Goal: Task Accomplishment & Management: Contribute content

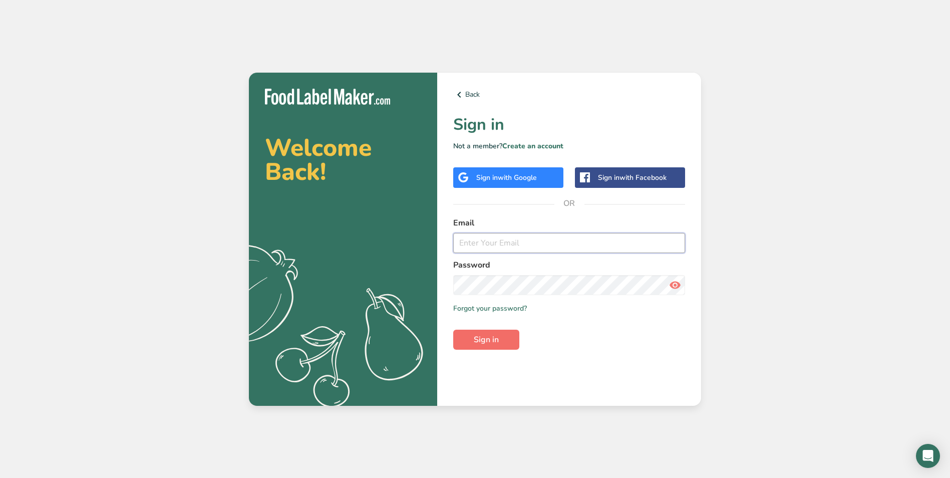
type input "[EMAIL_ADDRESS][DOMAIN_NAME]"
click at [496, 332] on button "Sign in" at bounding box center [486, 339] width 66 height 20
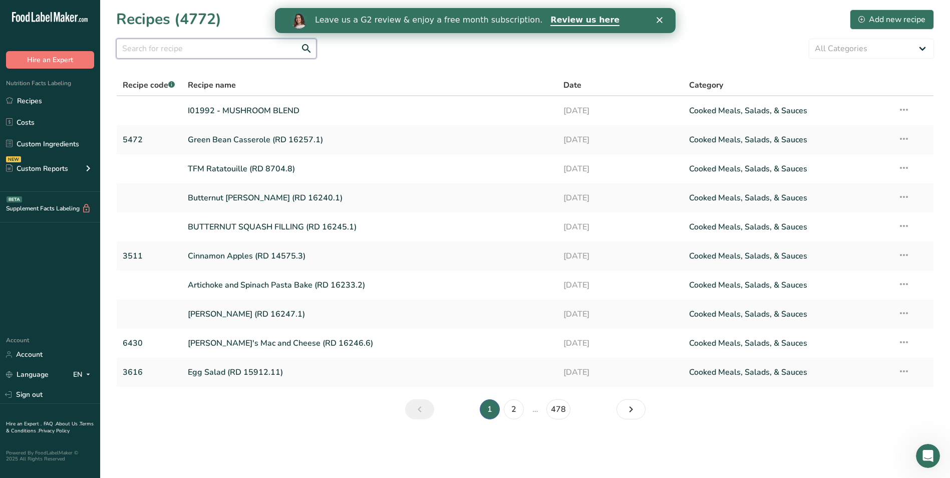
click at [161, 50] on input "text" at bounding box center [216, 49] width 200 height 20
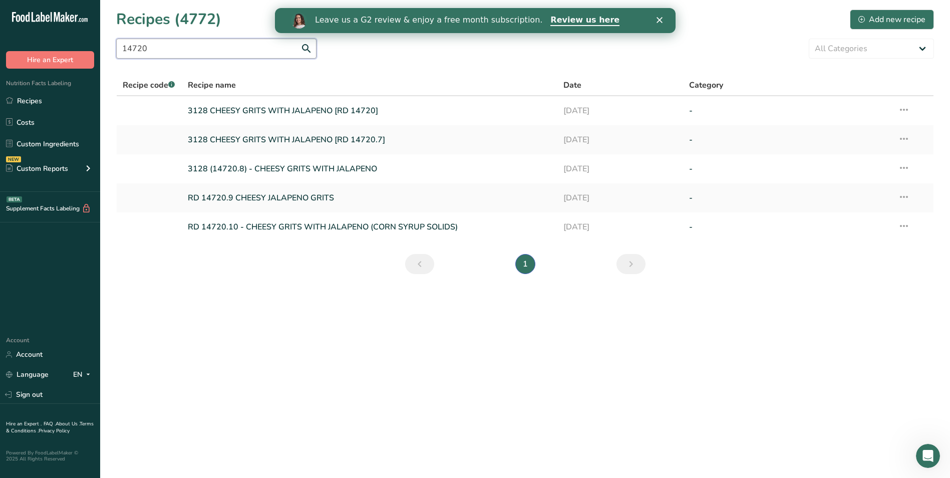
type input "14720"
click at [32, 107] on link "Recipes" at bounding box center [50, 100] width 100 height 19
click at [30, 99] on link "Recipes" at bounding box center [50, 100] width 100 height 19
click at [924, 16] on div "Add new recipe" at bounding box center [891, 20] width 67 height 12
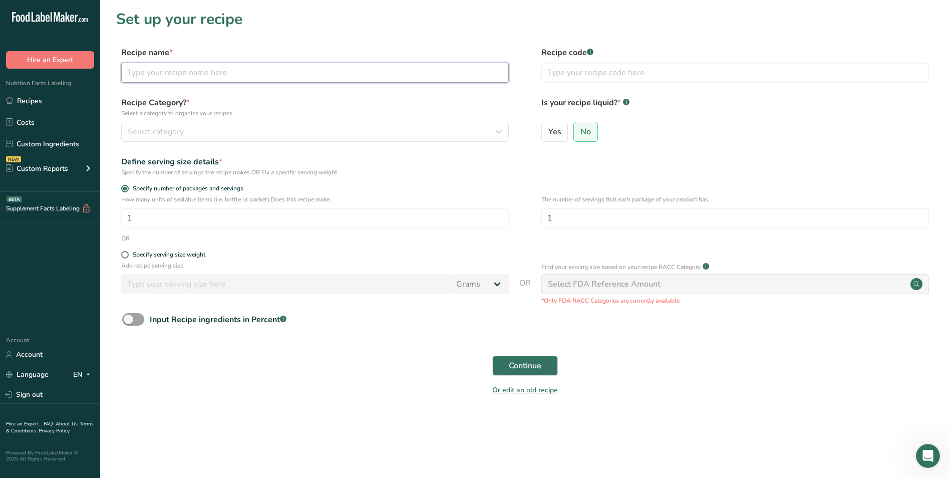
click at [299, 71] on input "text" at bounding box center [315, 73] width 388 height 20
type input "Cheesy [PERSON_NAME] (RD 14720.11)"
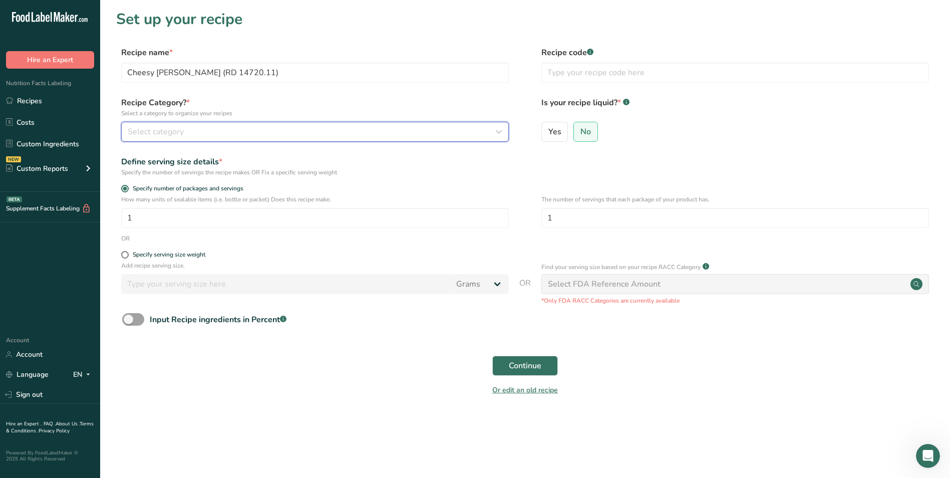
click at [365, 133] on div "Select category" at bounding box center [312, 132] width 368 height 12
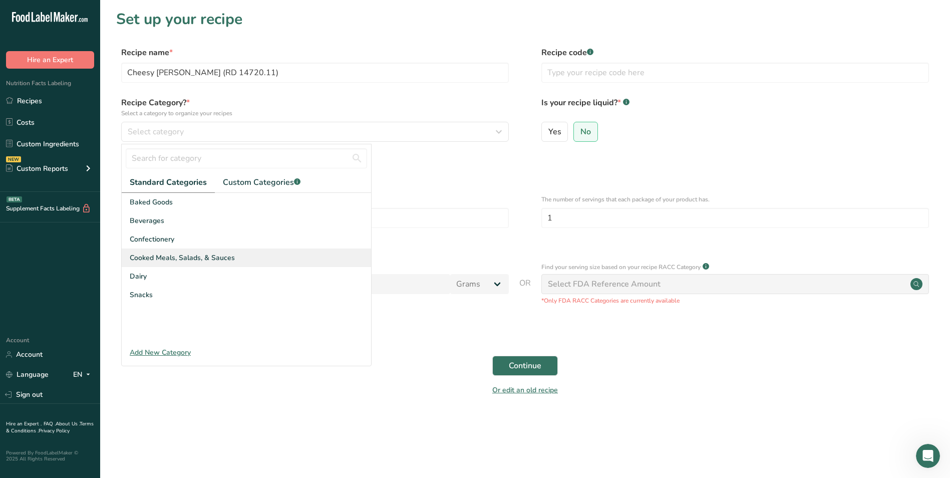
click at [258, 262] on div "Cooked Meals, Salads, & Sauces" at bounding box center [246, 257] width 249 height 19
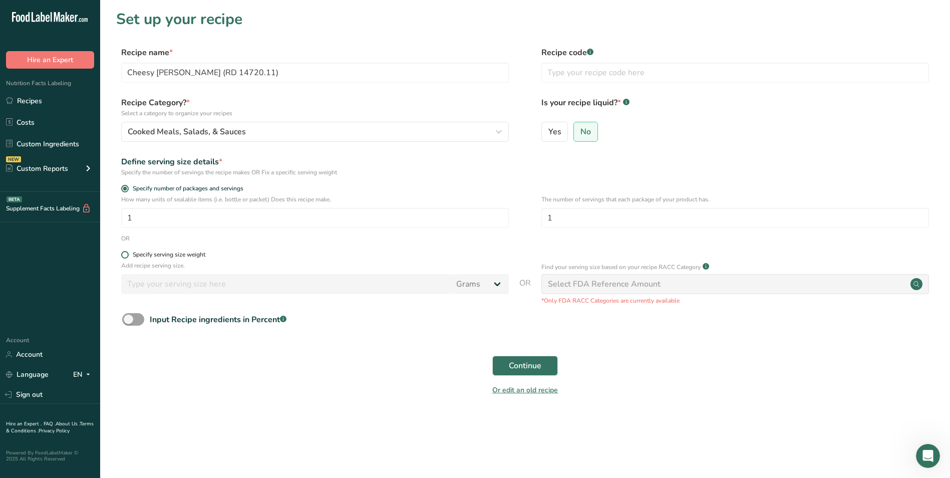
click at [205, 254] on div "Specify serving size weight" at bounding box center [169, 255] width 73 height 8
click at [128, 254] on input "Specify serving size weight" at bounding box center [124, 254] width 7 height 7
radio input "true"
radio input "false"
click at [218, 281] on input "number" at bounding box center [285, 284] width 329 height 20
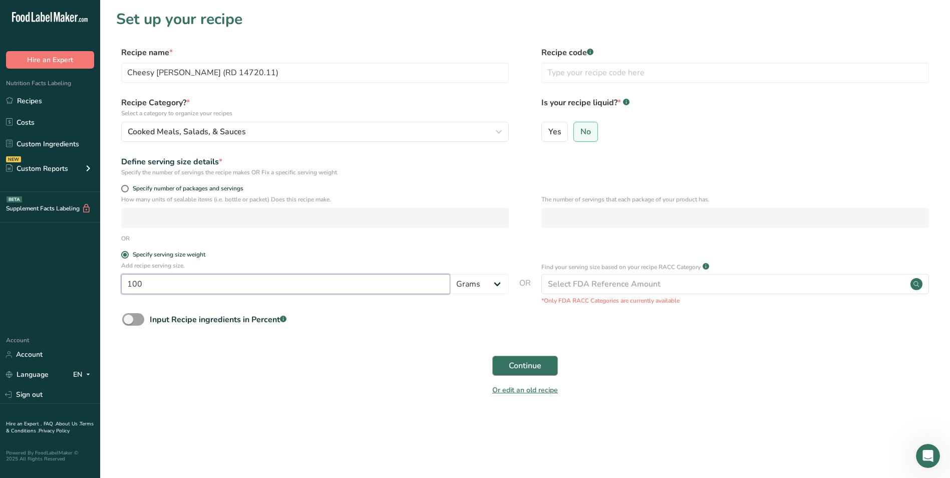
type input "100"
click at [539, 365] on span "Continue" at bounding box center [525, 365] width 33 height 12
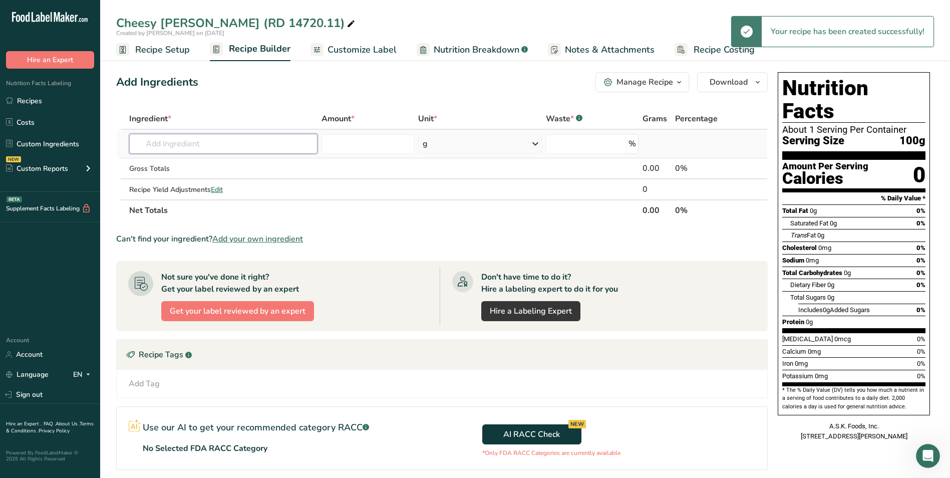
click at [257, 150] on input "text" at bounding box center [223, 144] width 188 height 20
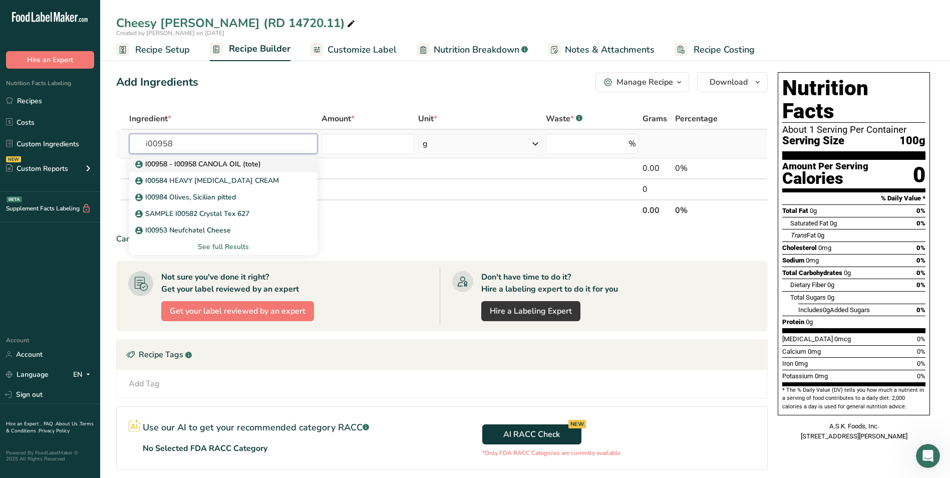
type input "i00958"
click at [251, 157] on link "I00958 - I00958 CANOLA OIL (tote)" at bounding box center [223, 164] width 188 height 17
type input "I00958 - I00958 CANOLA OIL (tote)"
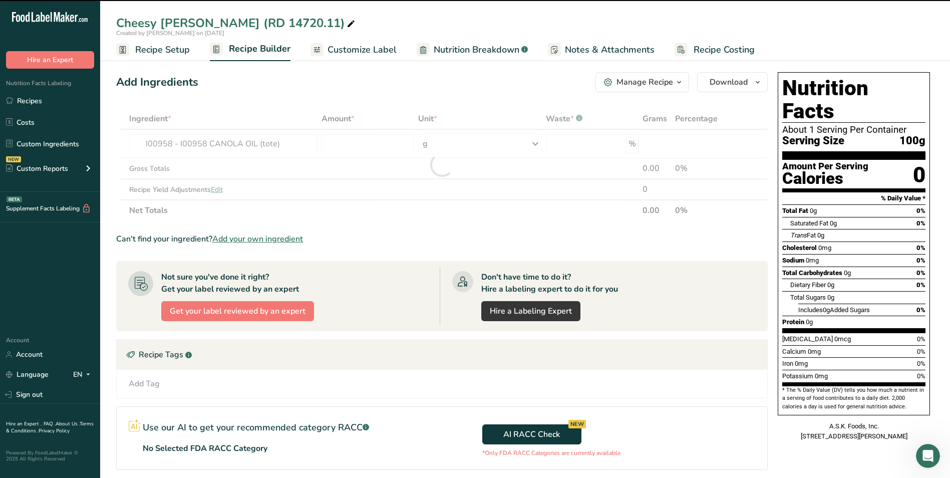
type input "0"
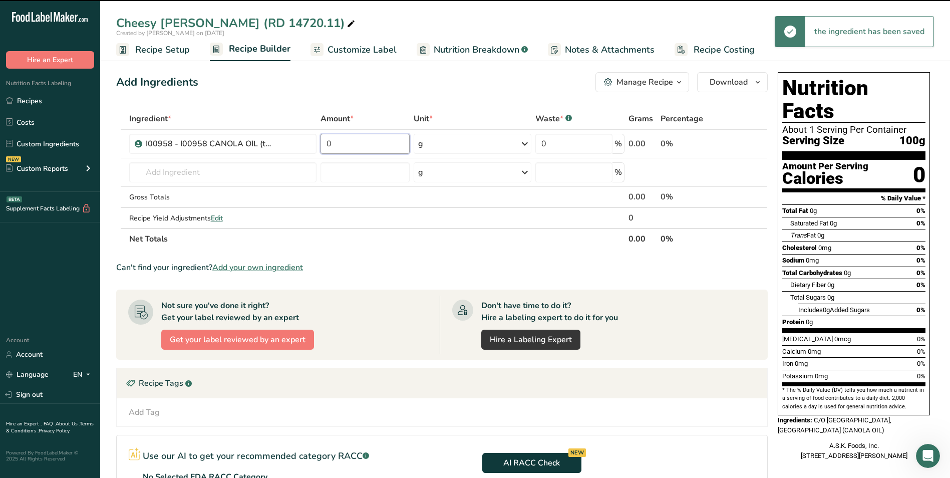
click at [354, 146] on input "0" at bounding box center [364, 144] width 89 height 20
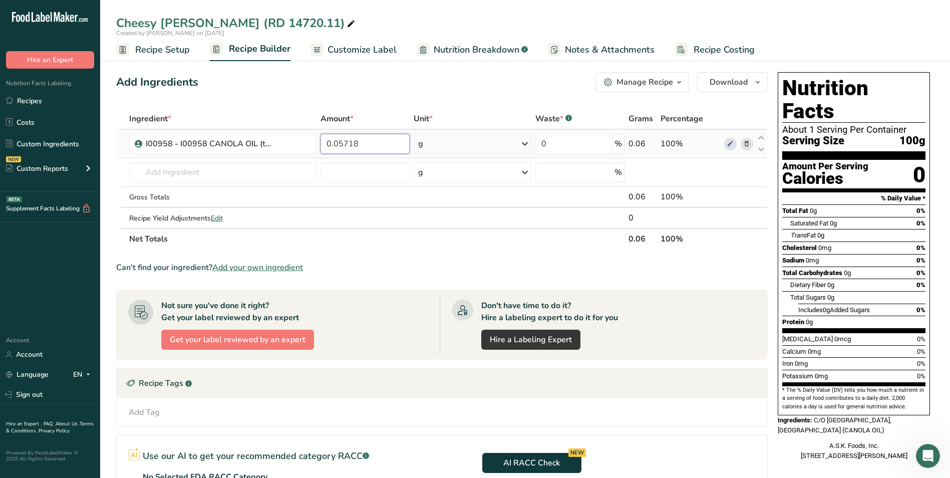
type input "0.05718"
click at [449, 146] on div "Ingredient * Amount * Unit * Waste * .a-a{fill:#347362;}.b-a{fill:#fff;} Grams …" at bounding box center [441, 178] width 651 height 141
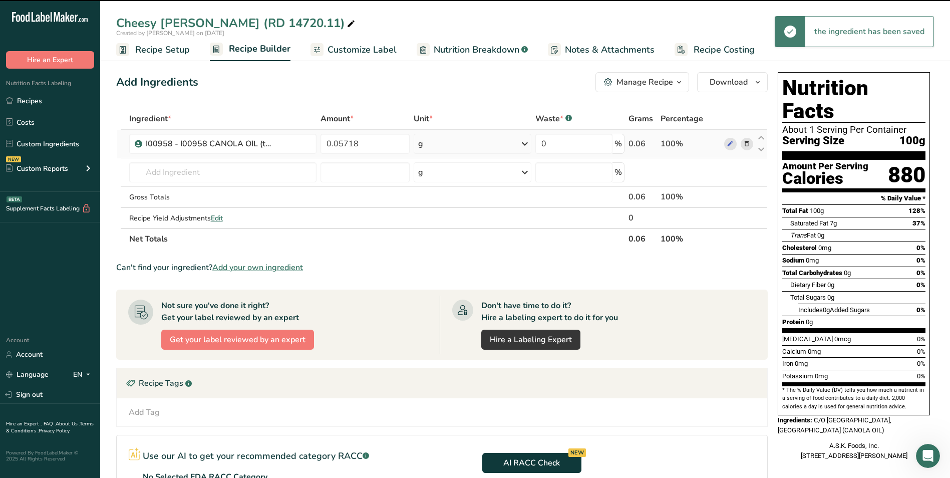
click at [449, 146] on div "g" at bounding box center [473, 144] width 118 height 20
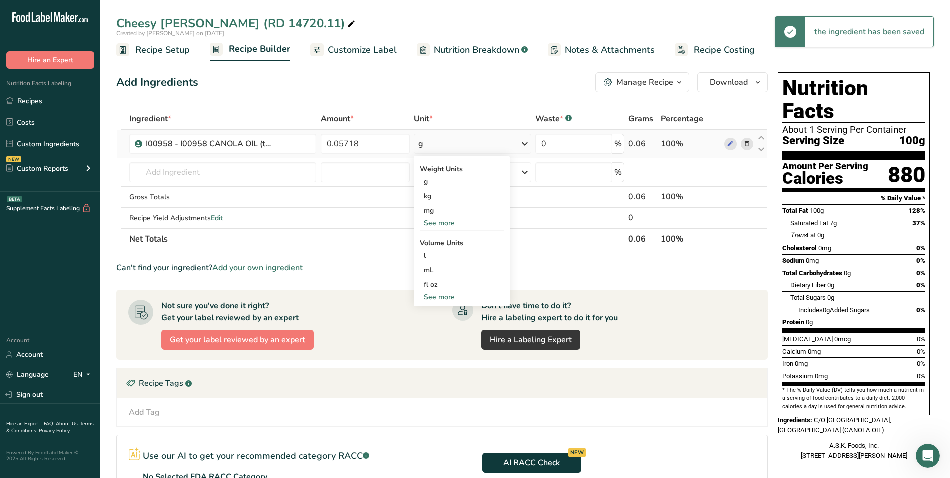
click at [434, 224] on div "See more" at bounding box center [462, 223] width 84 height 11
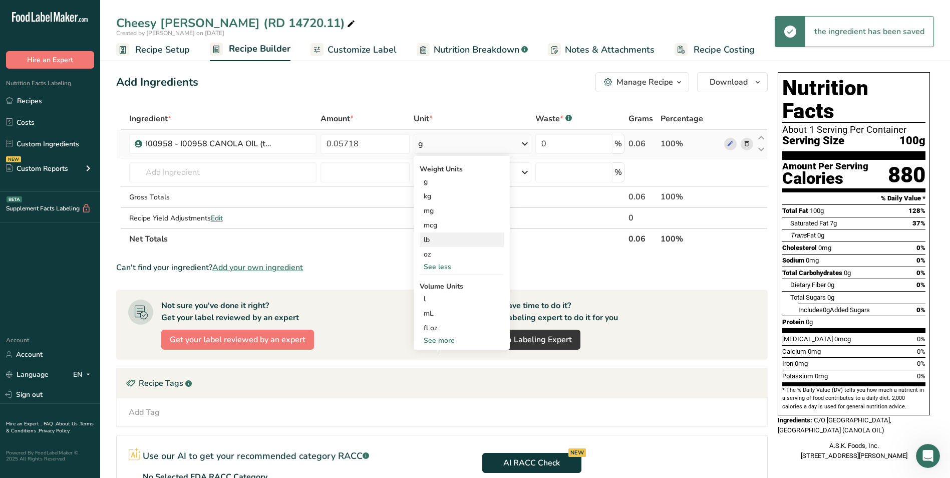
click at [434, 242] on div "lb" at bounding box center [462, 239] width 84 height 15
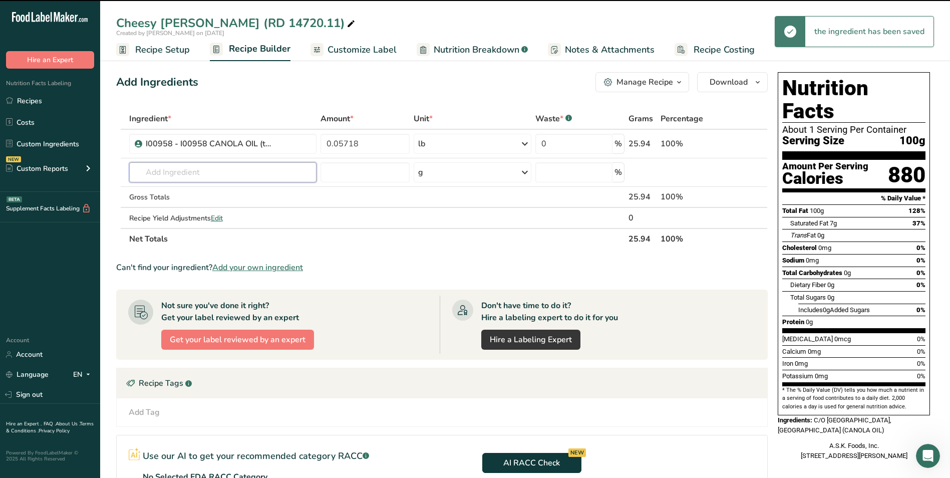
click at [254, 176] on input "text" at bounding box center [223, 172] width 188 height 20
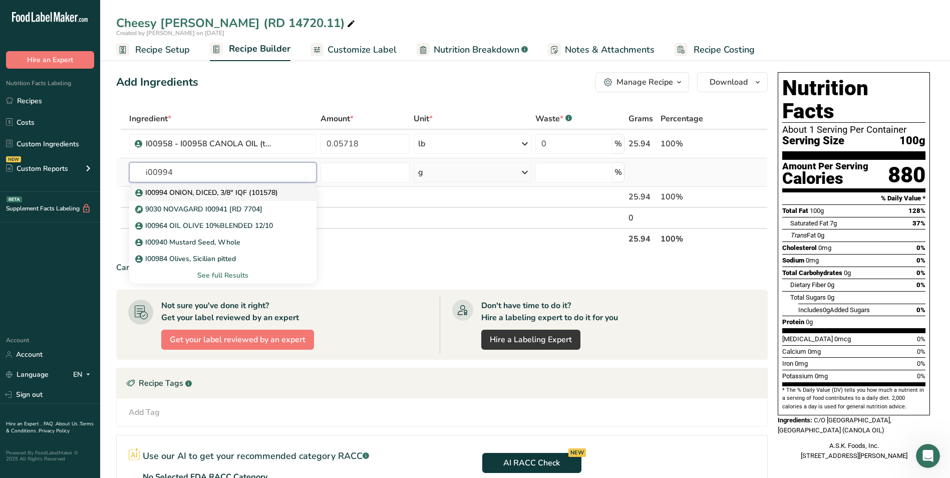
type input "i00994"
click at [254, 190] on p "I00994 ONION, DICED, 3/8" IQF (101578)" at bounding box center [207, 192] width 141 height 11
type input "I00994 ONION, DICED, 3/8" IQF (101578)"
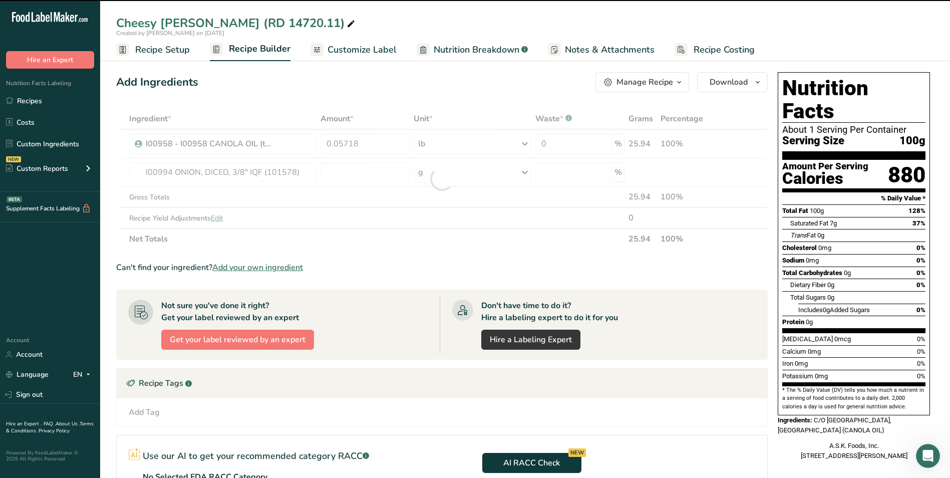
type input "0"
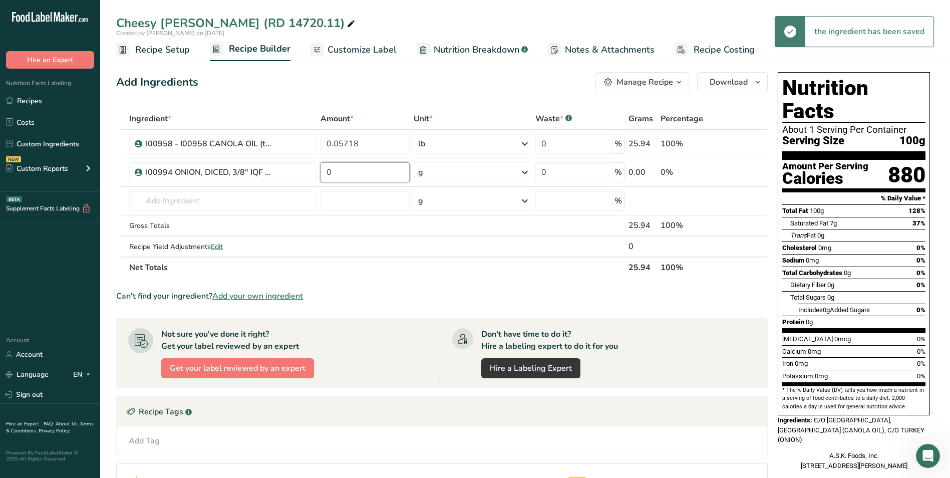
click at [340, 170] on input "0" at bounding box center [364, 172] width 89 height 20
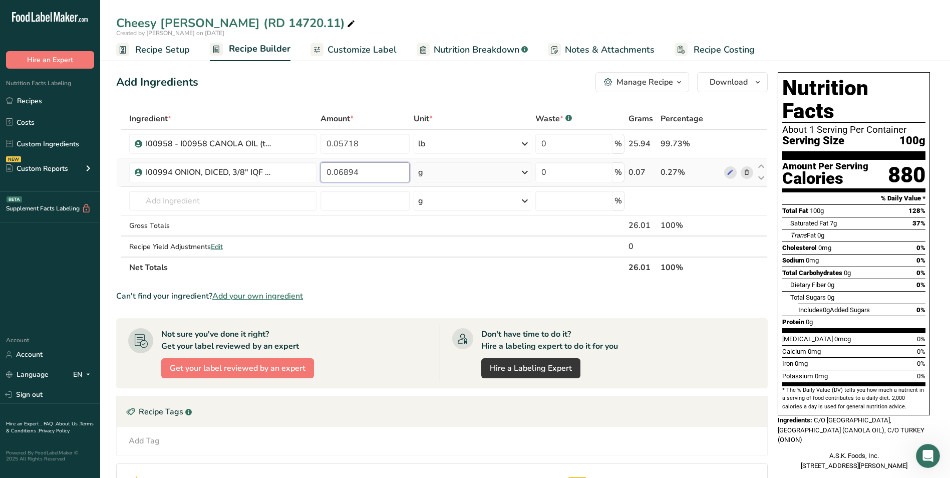
type input "0.06894"
click at [431, 166] on div "Ingredient * Amount * Unit * Waste * .a-a{fill:#347362;}.b-a{fill:#fff;} Grams …" at bounding box center [441, 193] width 651 height 170
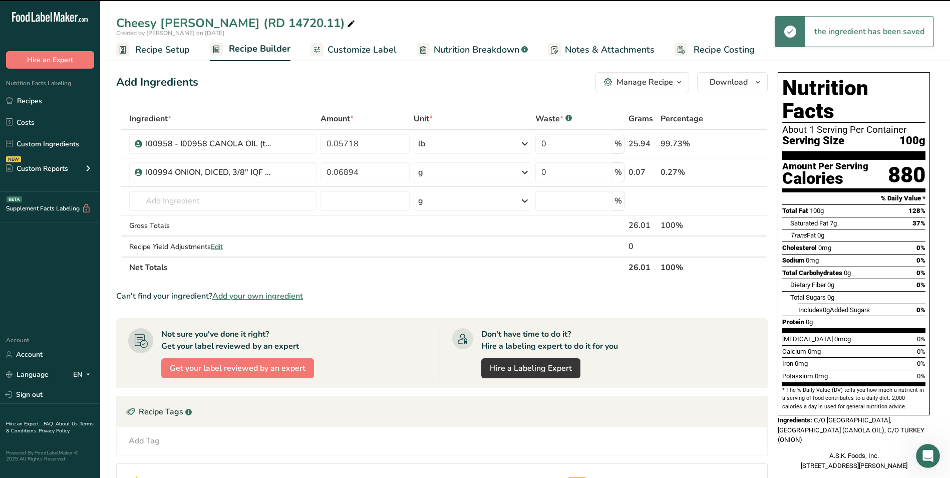
click at [443, 173] on div "g" at bounding box center [473, 172] width 118 height 20
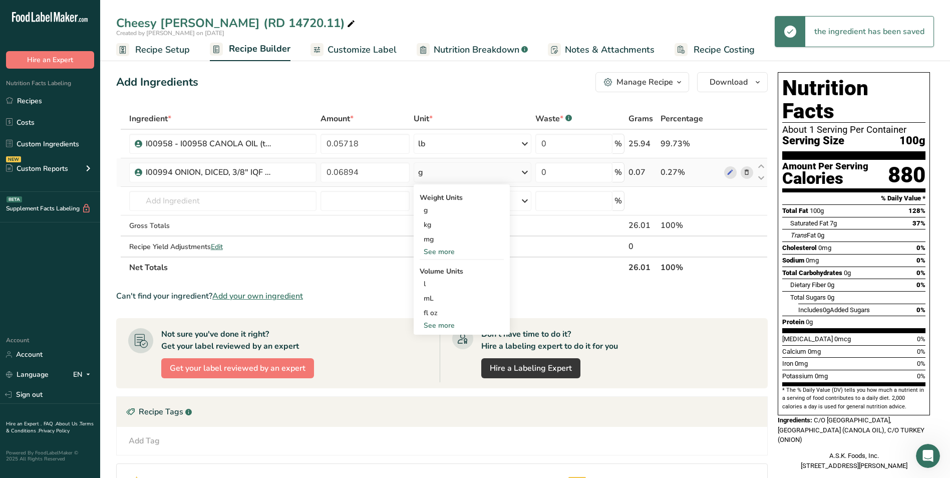
click at [444, 249] on div "See more" at bounding box center [462, 251] width 84 height 11
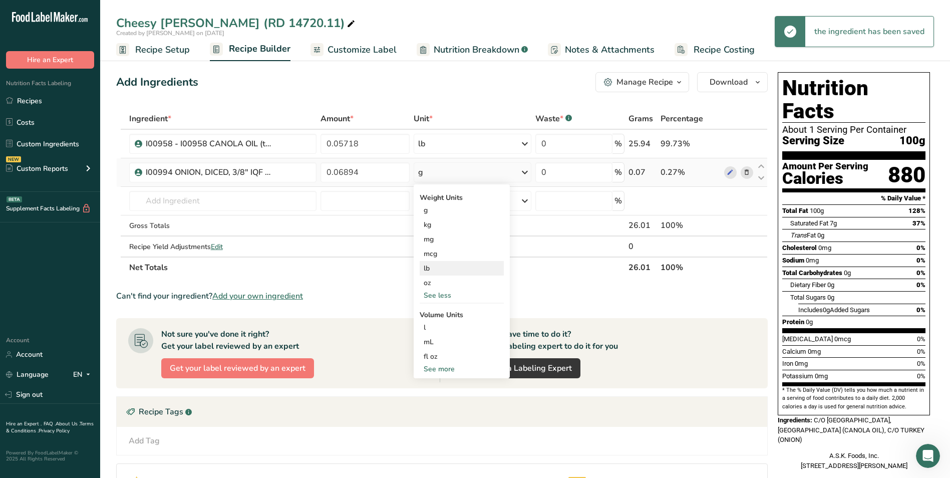
click at [443, 271] on div "lb" at bounding box center [462, 268] width 84 height 15
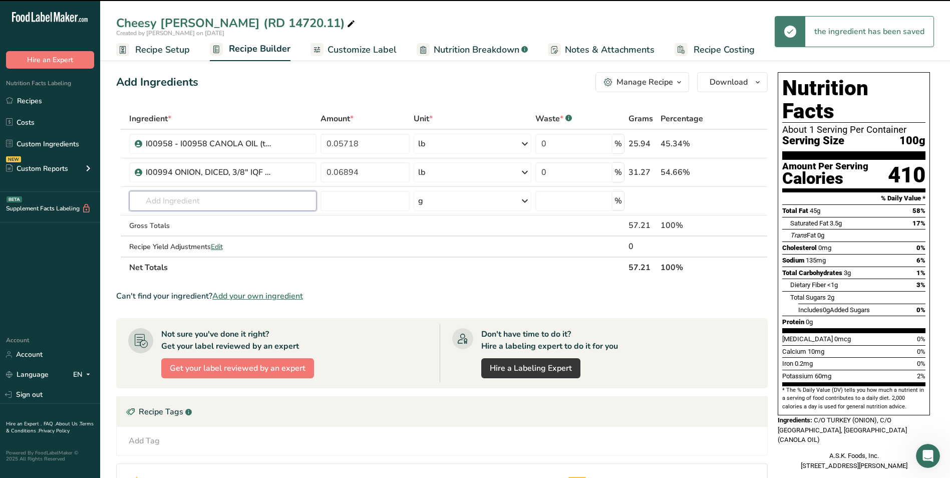
click at [228, 200] on input "text" at bounding box center [223, 201] width 188 height 20
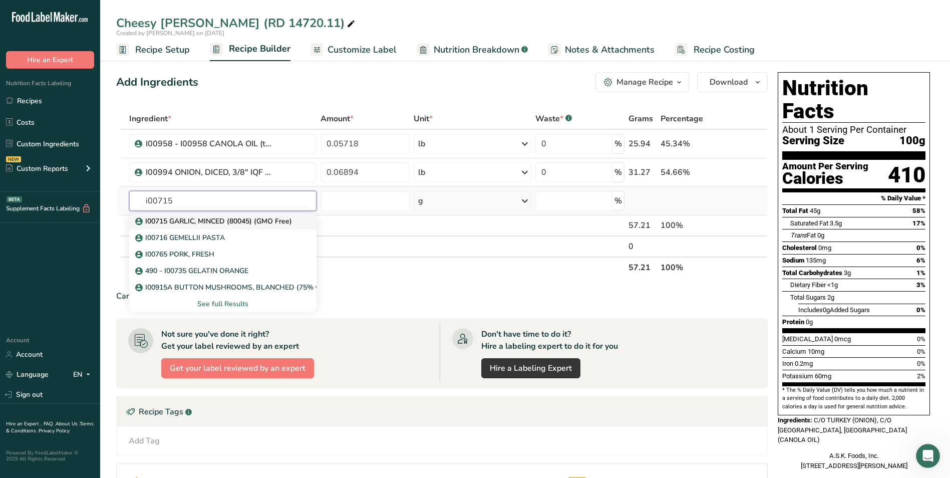
type input "i00715"
click at [249, 220] on p "I00715 GARLIC, MINCED (80045) (GMO Free)" at bounding box center [214, 221] width 155 height 11
type input "I00715 GARLIC, MINCED (80045) (GMO Free)"
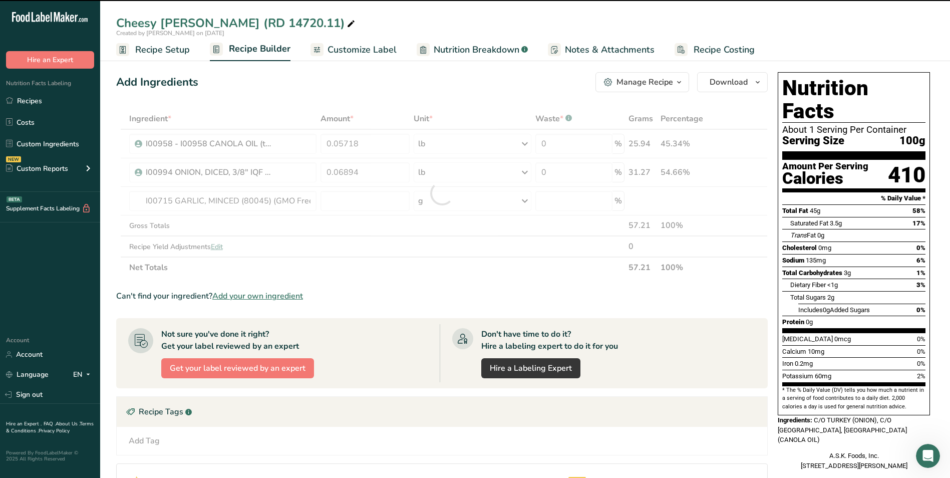
type input "0"
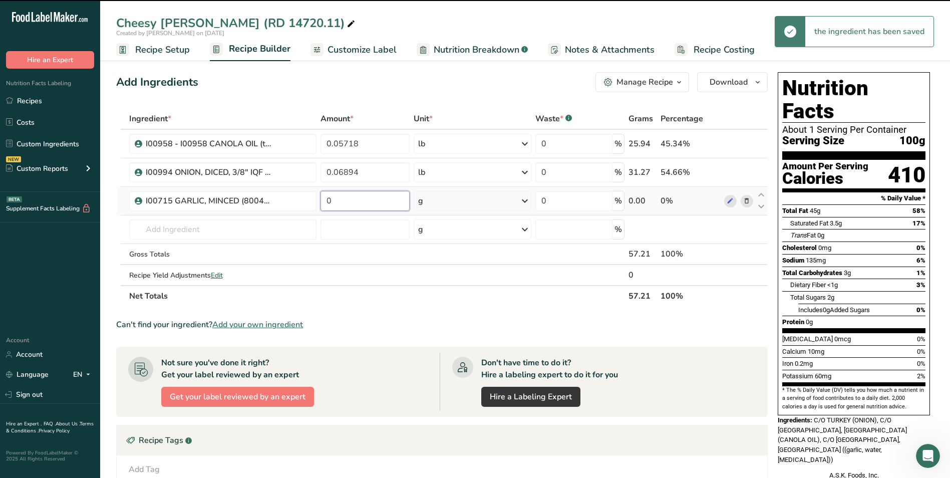
click at [353, 200] on input "0" at bounding box center [364, 201] width 89 height 20
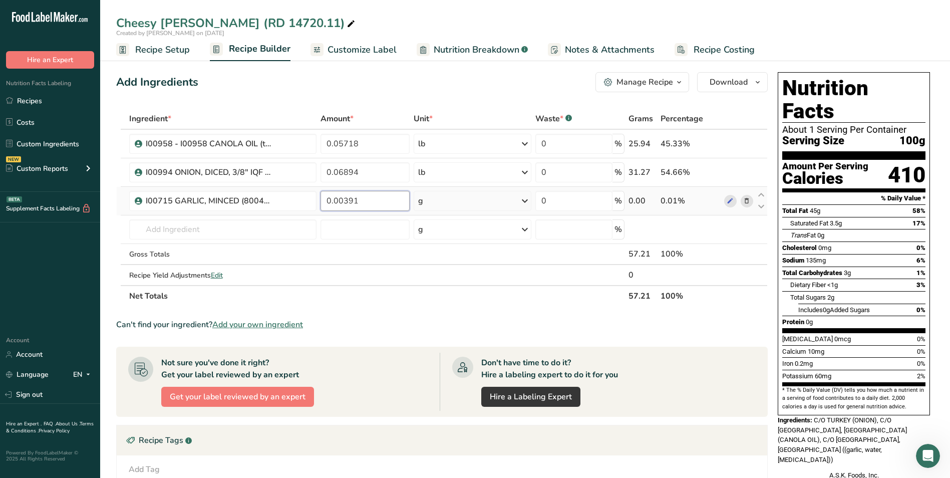
type input "0.00391"
click at [457, 210] on div "Ingredient * Amount * Unit * Waste * .a-a{fill:#347362;}.b-a{fill:#fff;} Grams …" at bounding box center [441, 207] width 651 height 198
click at [492, 203] on div "g" at bounding box center [473, 201] width 118 height 20
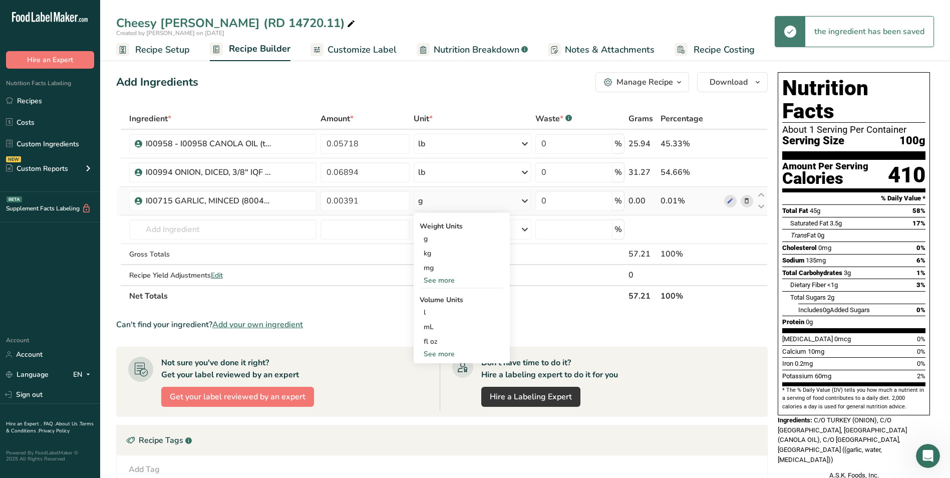
click at [439, 281] on div "See more" at bounding box center [462, 280] width 84 height 11
click at [445, 293] on div "lb" at bounding box center [462, 296] width 84 height 15
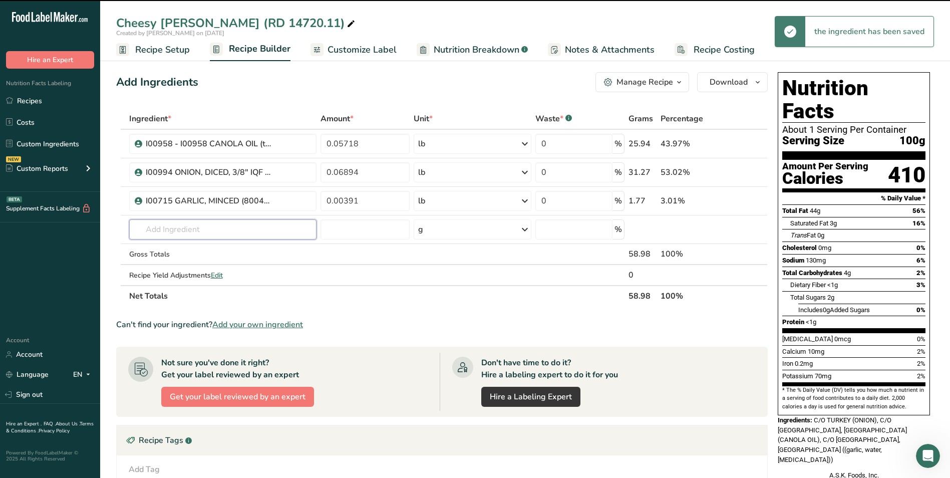
click at [262, 226] on input "text" at bounding box center [223, 229] width 188 height 20
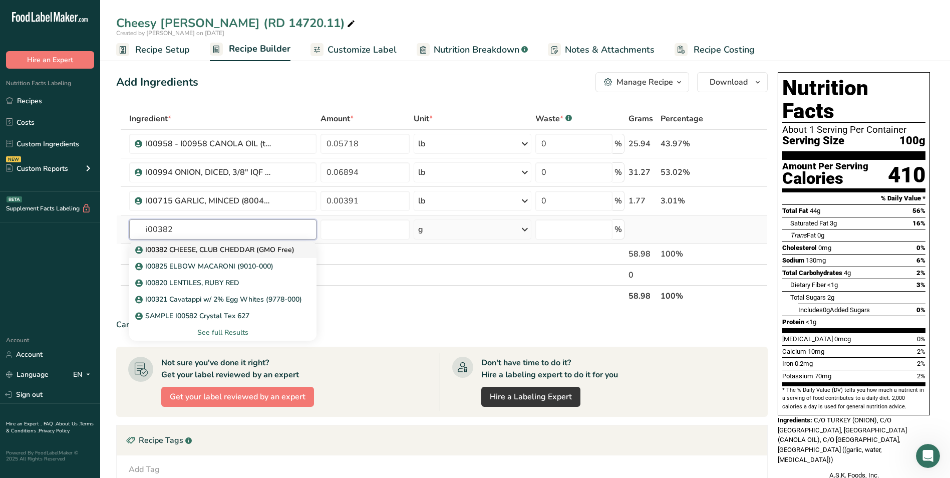
type input "i00382"
click at [273, 250] on p "I00382 CHEESE, CLUB CHEDDAR (GMO Free)" at bounding box center [215, 249] width 157 height 11
type input "I00382 CHEESE, CLUB CHEDDAR (GMO Free)"
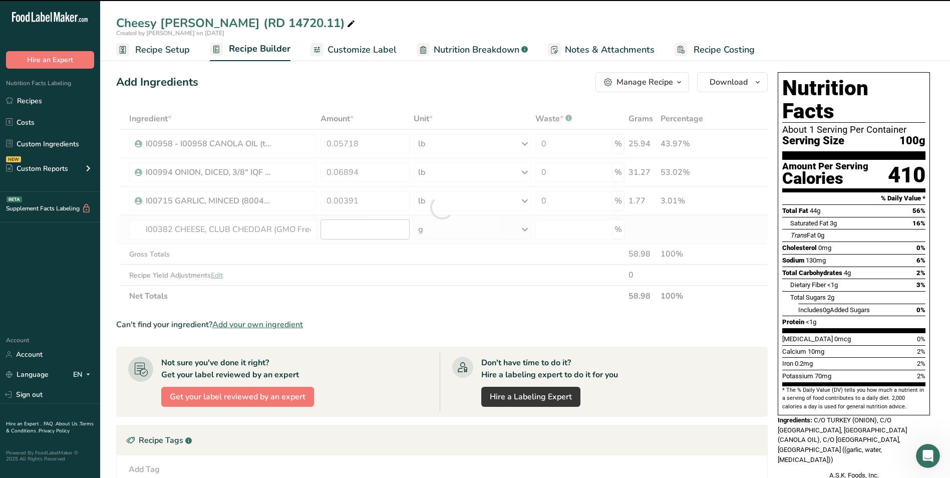
type input "0"
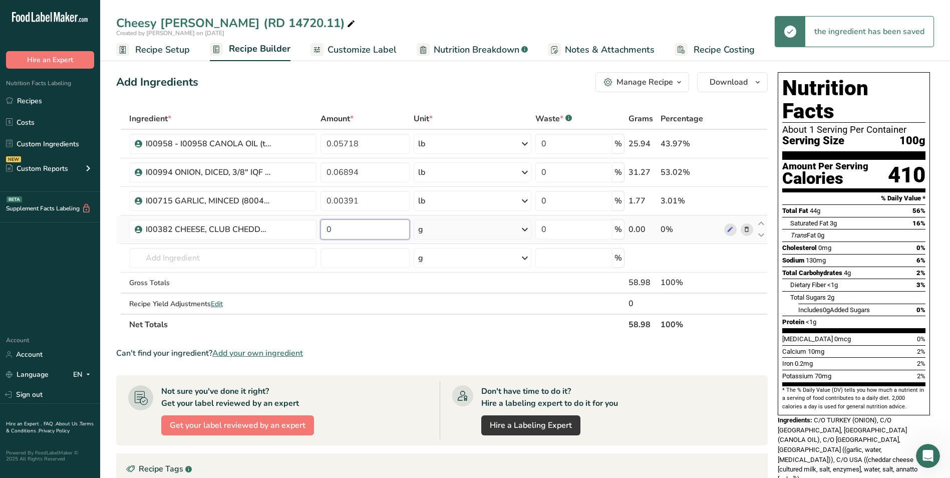
click at [371, 233] on input "0" at bounding box center [364, 229] width 89 height 20
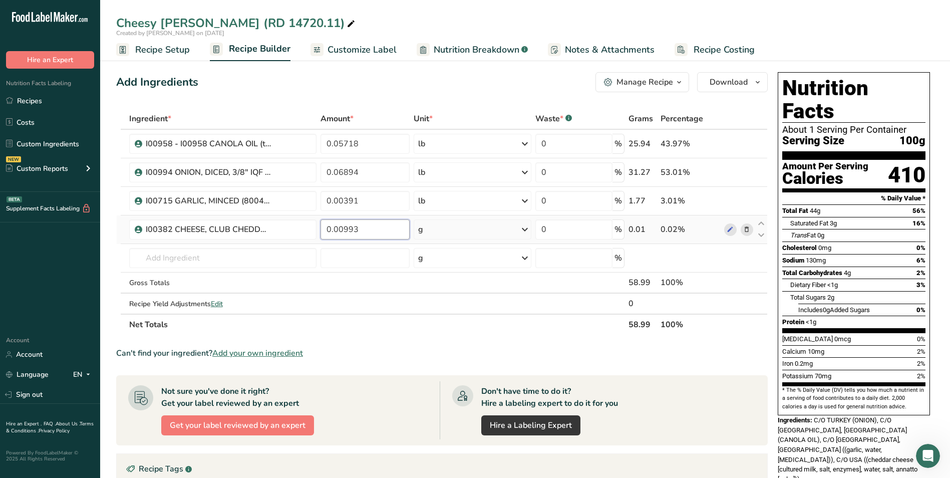
type input "0.00993"
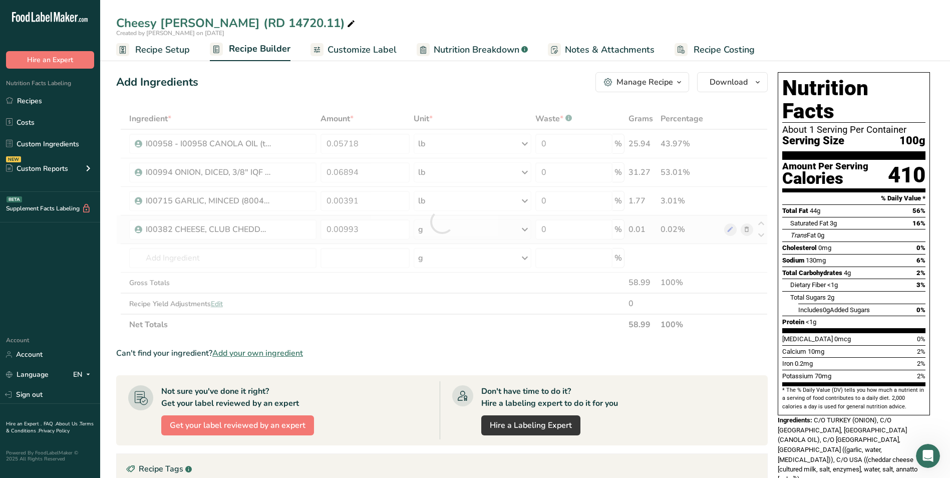
click at [454, 241] on div "Ingredient * Amount * Unit * Waste * .a-a{fill:#347362;}.b-a{fill:#fff;} Grams …" at bounding box center [441, 221] width 651 height 227
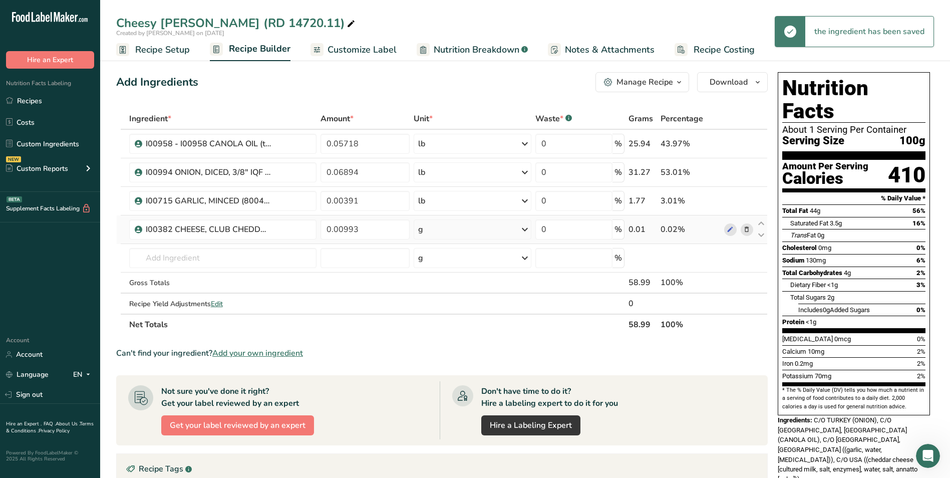
click at [506, 231] on div "g" at bounding box center [473, 229] width 118 height 20
click at [430, 307] on div "See more" at bounding box center [462, 308] width 84 height 11
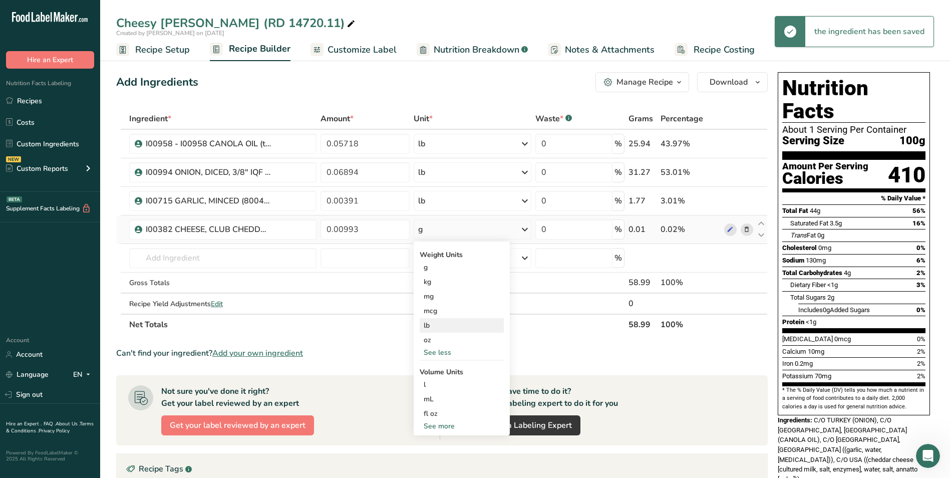
click at [430, 327] on div "lb" at bounding box center [462, 325] width 84 height 15
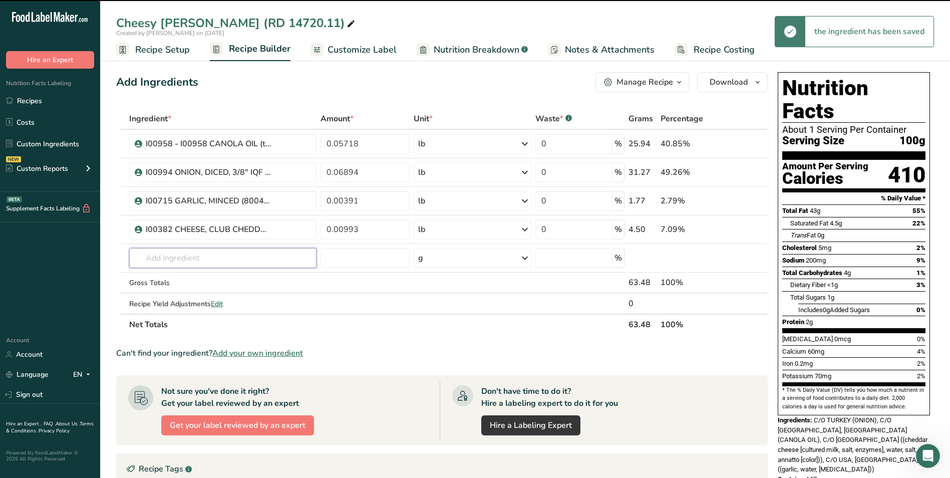
click at [250, 255] on input "text" at bounding box center [223, 258] width 188 height 20
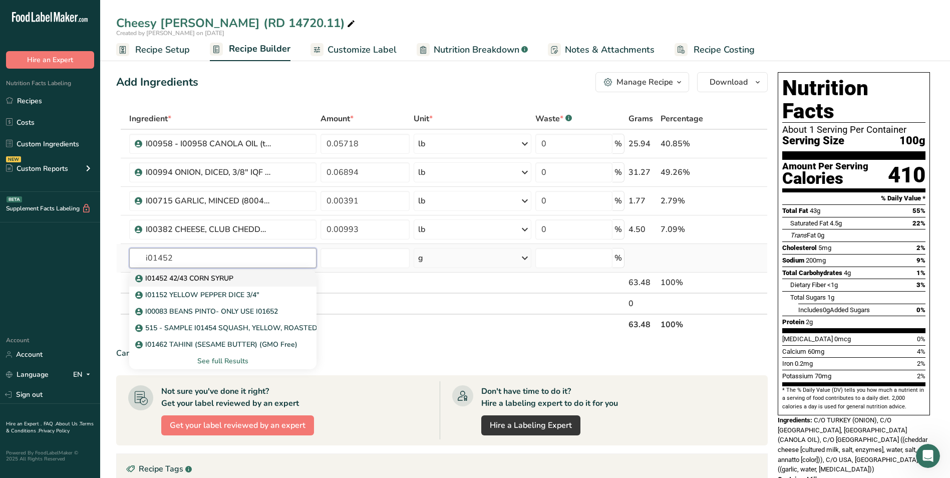
type input "i01452"
click at [252, 279] on div "I01452 42/43 CORN SYRUP" at bounding box center [215, 278] width 156 height 11
type input "I01452 42/43 CORN SYRUP"
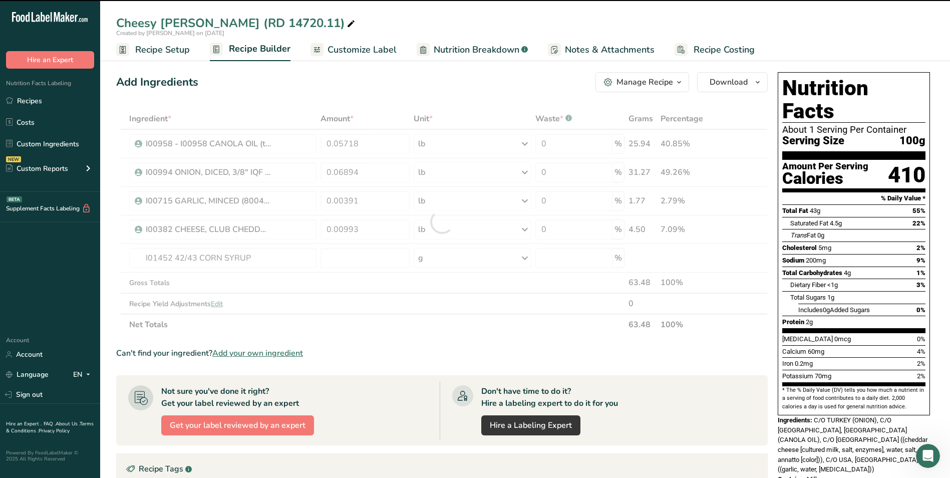
type input "0"
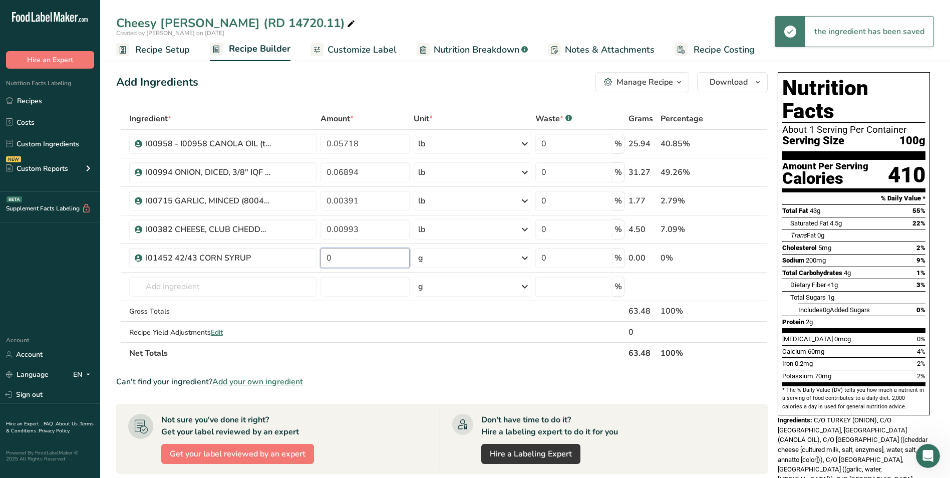
click at [375, 258] on input "0" at bounding box center [364, 258] width 89 height 20
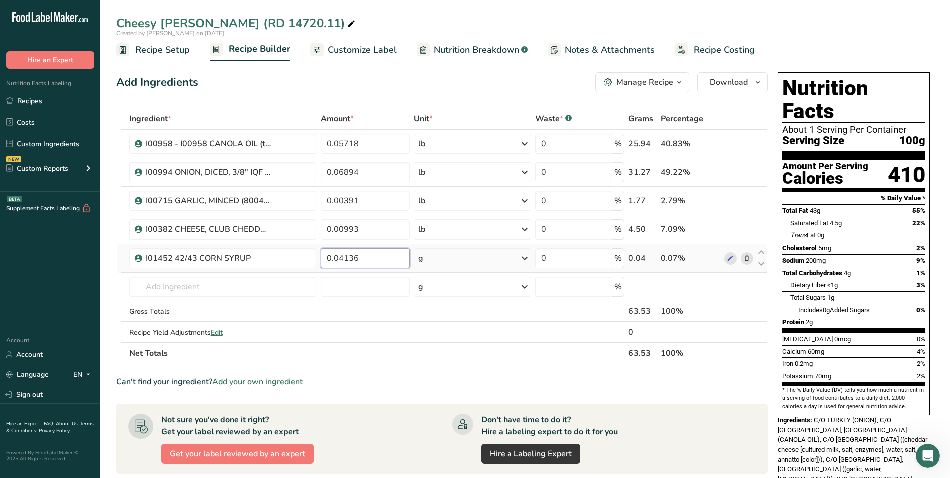
type input "0.04136"
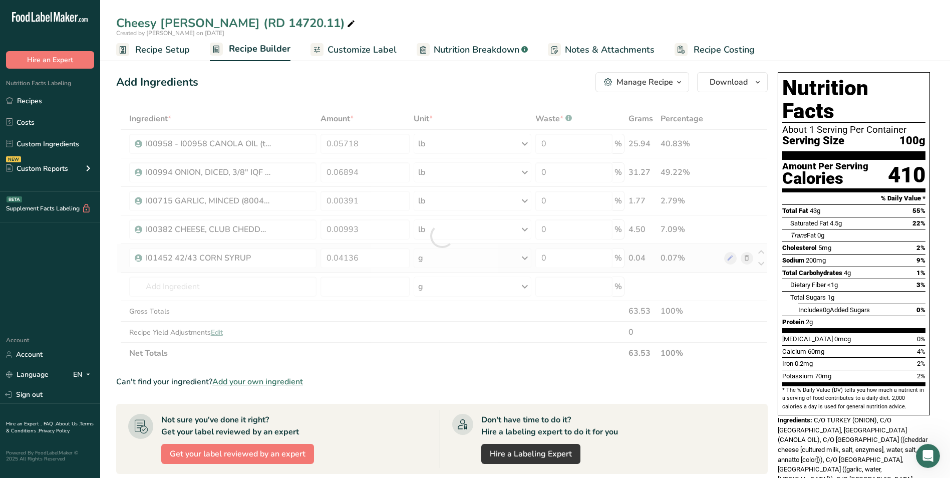
click at [430, 256] on div "Ingredient * Amount * Unit * Waste * .a-a{fill:#347362;}.b-a{fill:#fff;} Grams …" at bounding box center [441, 235] width 651 height 255
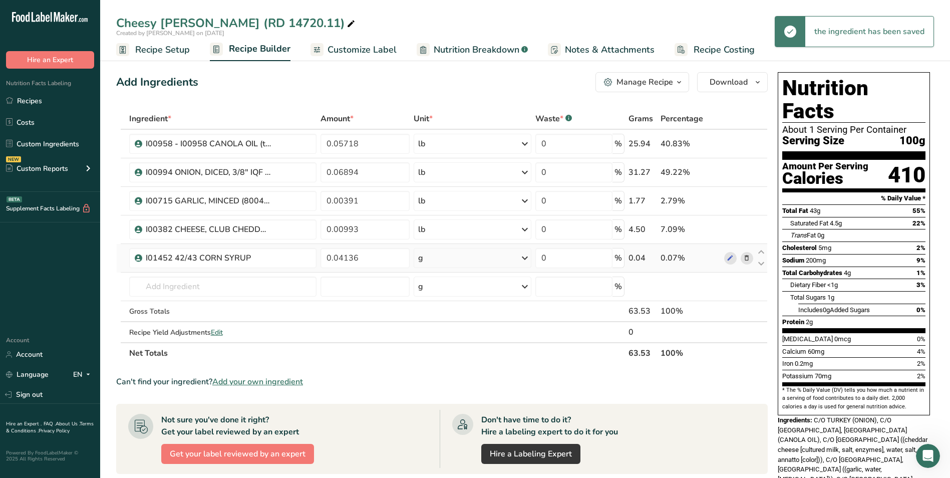
click at [430, 256] on div "g" at bounding box center [473, 258] width 118 height 20
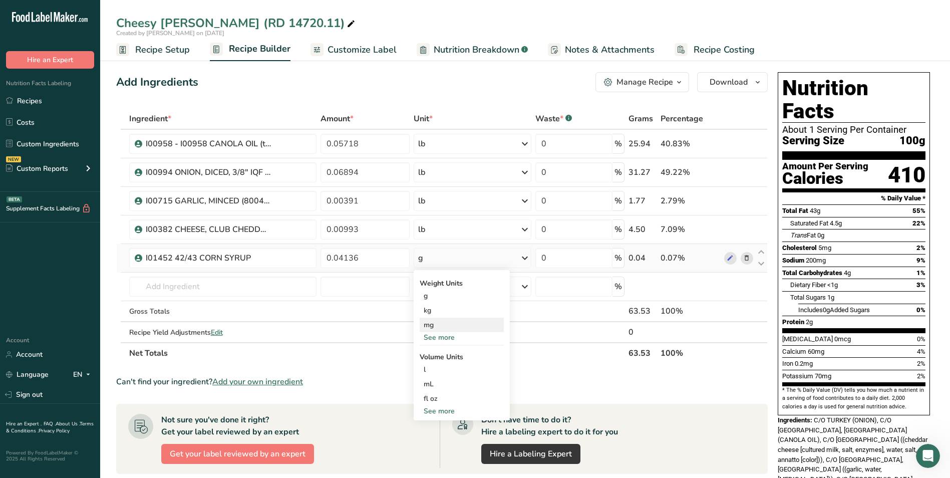
click at [443, 331] on div "mg" at bounding box center [462, 324] width 84 height 15
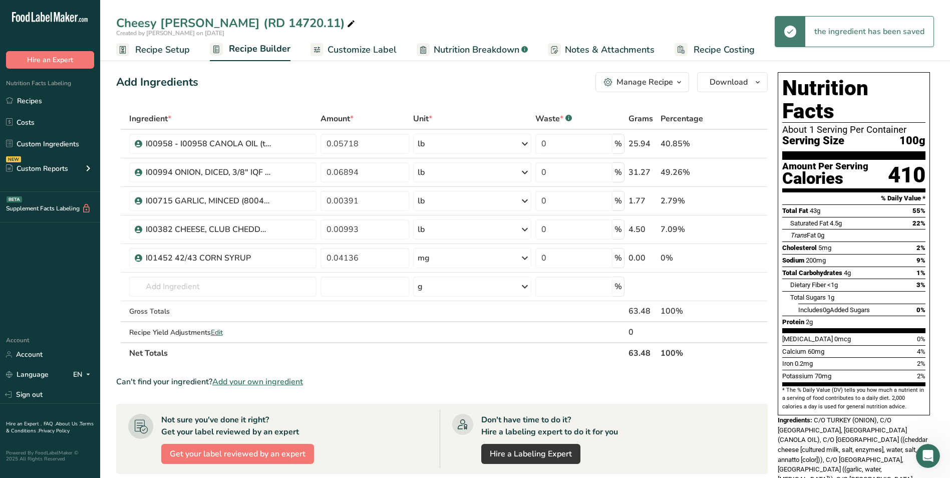
click at [492, 258] on div "mg" at bounding box center [472, 258] width 118 height 20
click at [448, 334] on div "See more" at bounding box center [461, 337] width 84 height 11
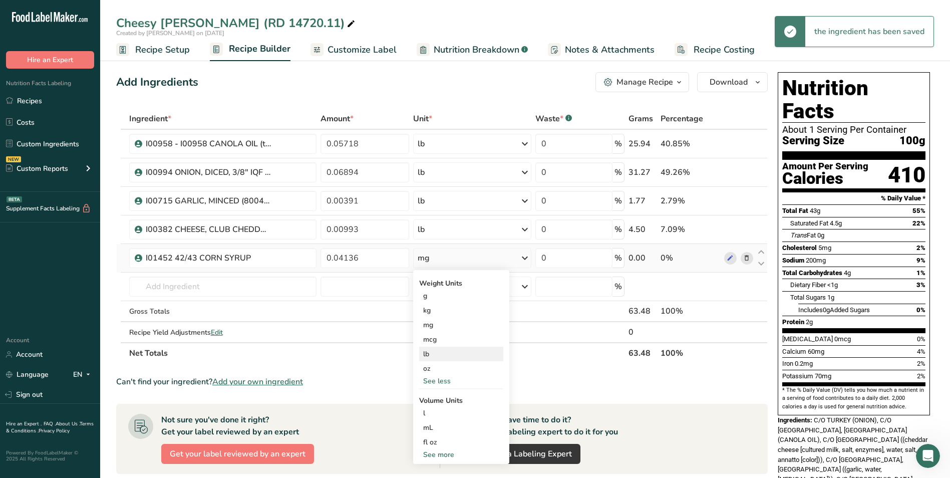
click at [450, 350] on div "lb" at bounding box center [461, 353] width 84 height 15
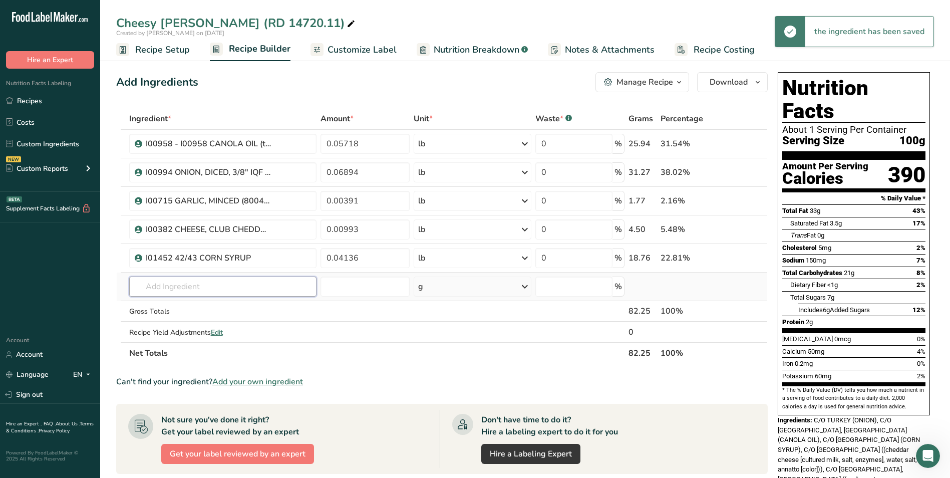
click at [175, 288] on input "text" at bounding box center [223, 286] width 188 height 20
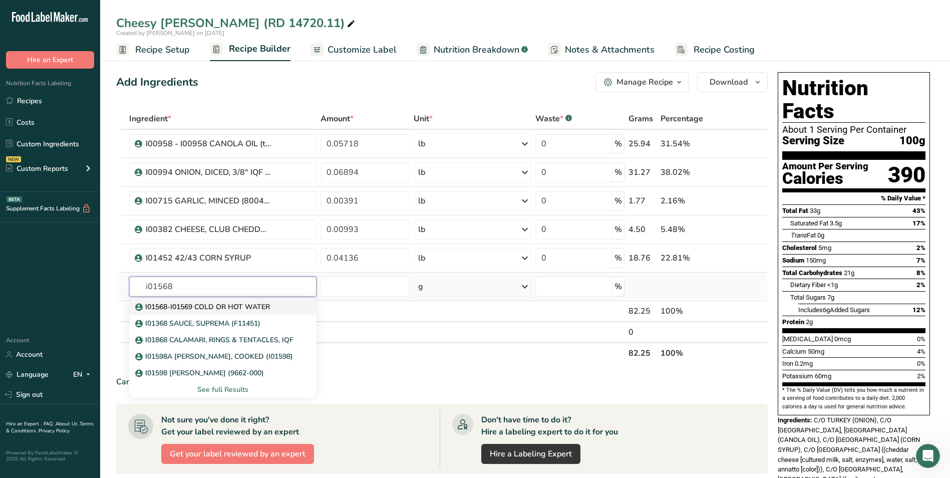
type input "i01568"
click at [204, 311] on p "I01568-I01569 COLD OR HOT WATER" at bounding box center [203, 306] width 133 height 11
type input "I01568-I01569 COLD OR HOT WATER"
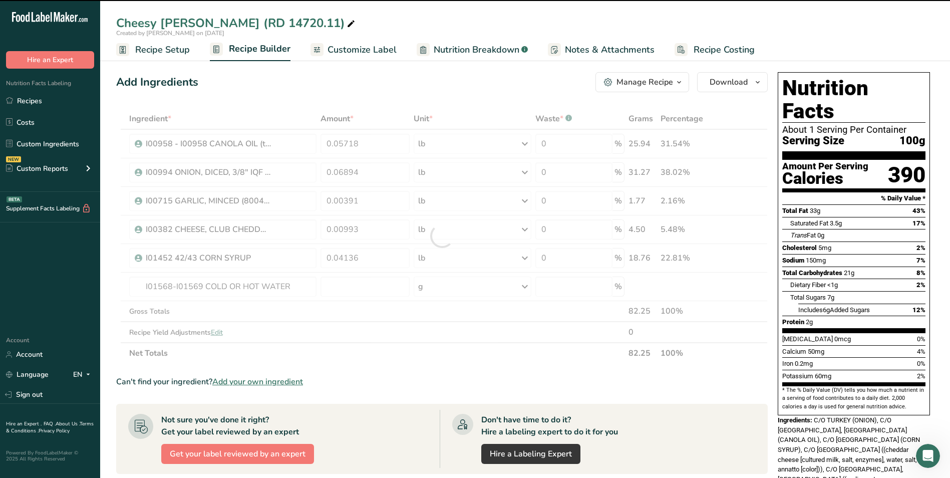
type input "0"
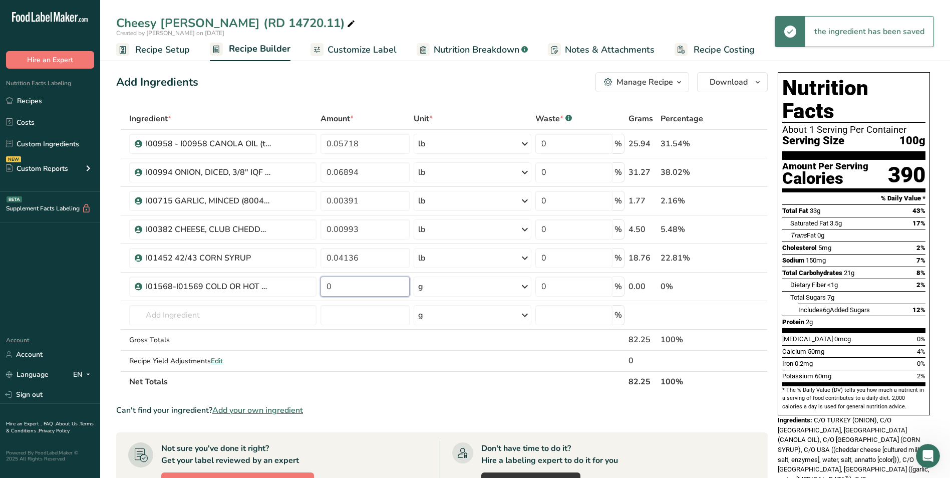
click at [367, 285] on input "0" at bounding box center [364, 286] width 89 height 20
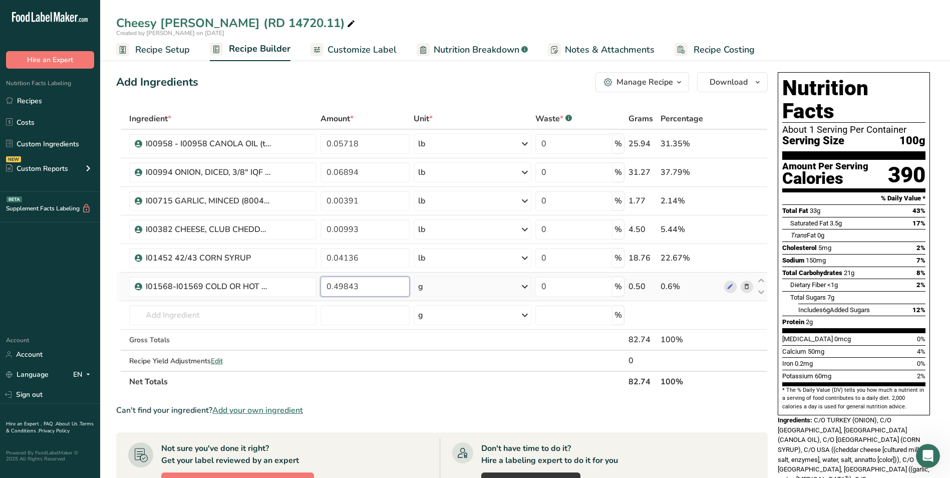
type input "0.49843"
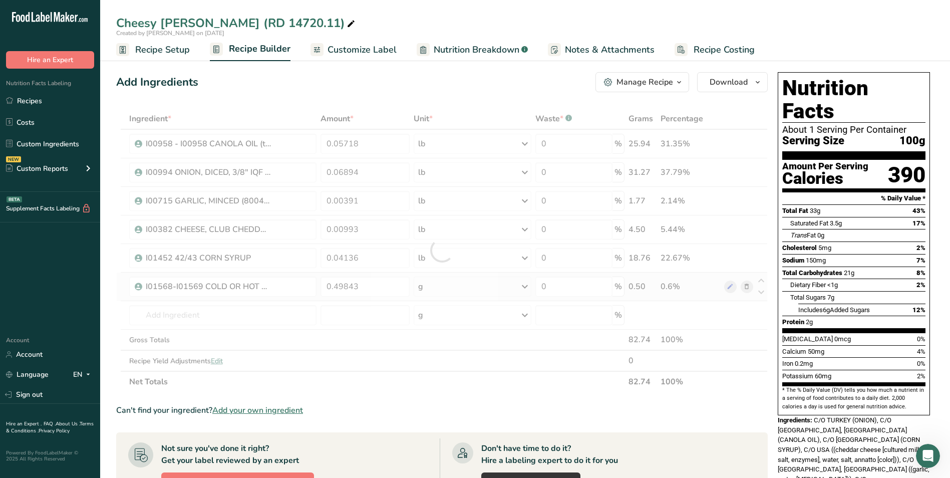
click at [429, 294] on div "Ingredient * Amount * Unit * Waste * .a-a{fill:#347362;}.b-a{fill:#fff;} Grams …" at bounding box center [441, 250] width 651 height 284
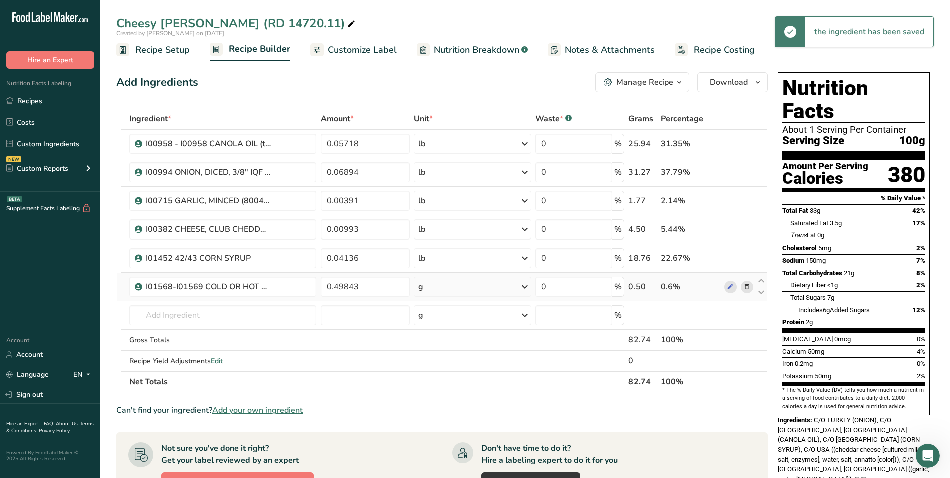
click at [456, 290] on div "g" at bounding box center [473, 286] width 118 height 20
click at [446, 364] on div "See more" at bounding box center [462, 365] width 84 height 11
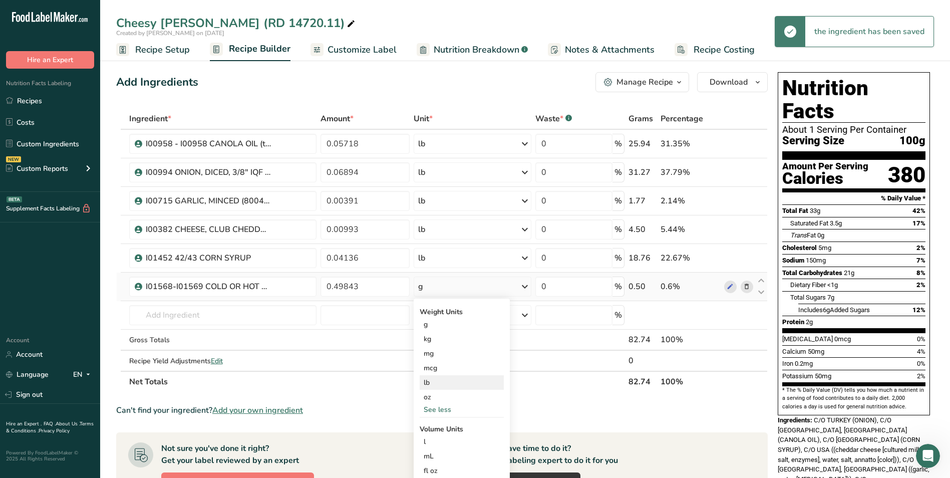
click at [444, 377] on div "lb" at bounding box center [462, 382] width 84 height 15
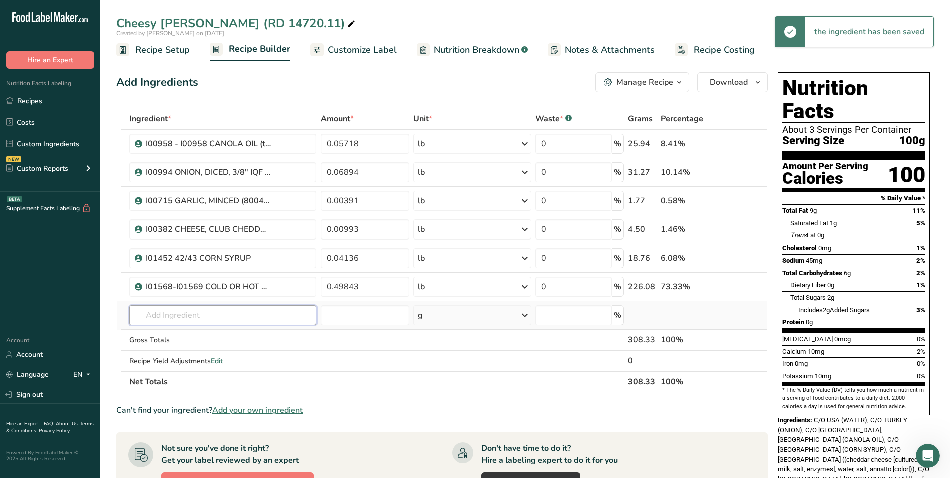
click at [236, 313] on input "text" at bounding box center [223, 315] width 188 height 20
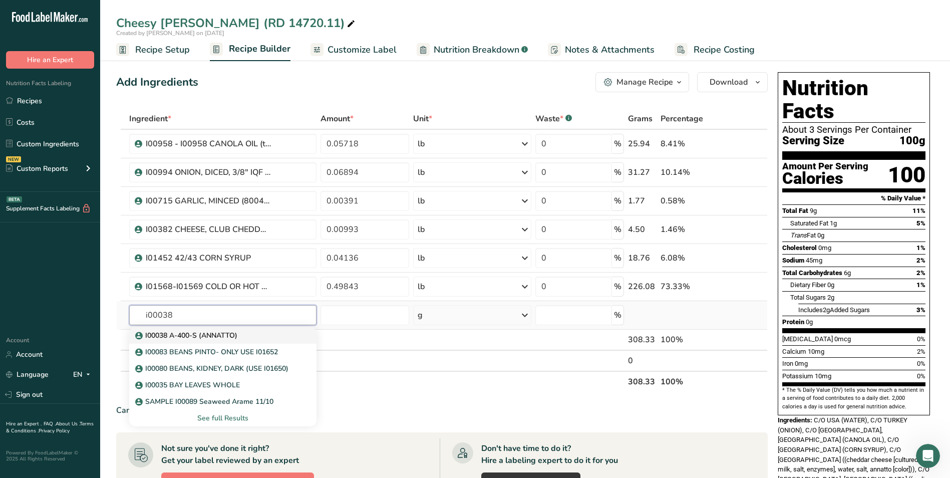
type input "i00038"
click at [248, 328] on link "I00038 A-400-S (ANNATTO)" at bounding box center [223, 335] width 188 height 17
type input "I00038 A-400-S (ANNATTO)"
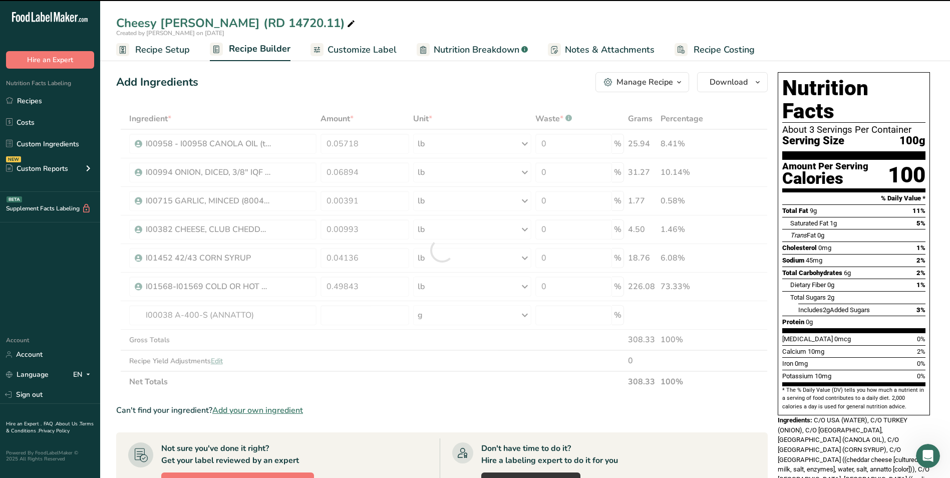
type input "0"
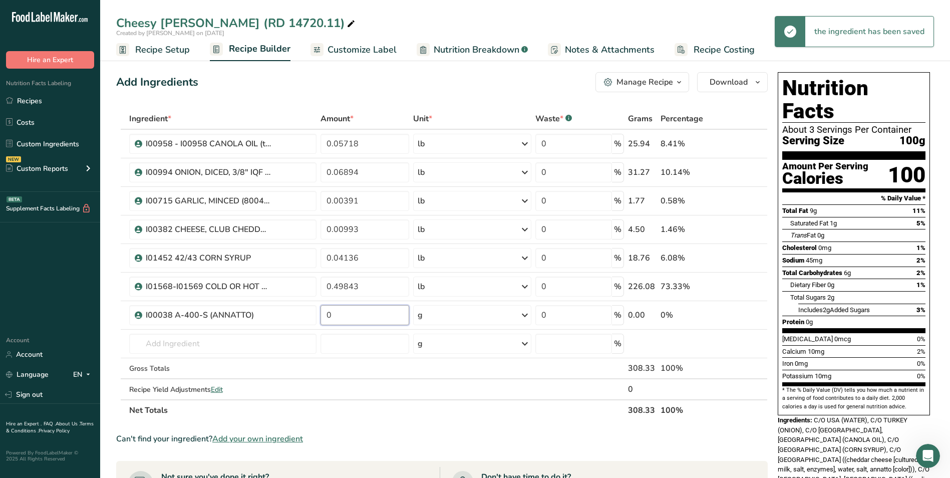
click at [359, 312] on input "0" at bounding box center [364, 315] width 89 height 20
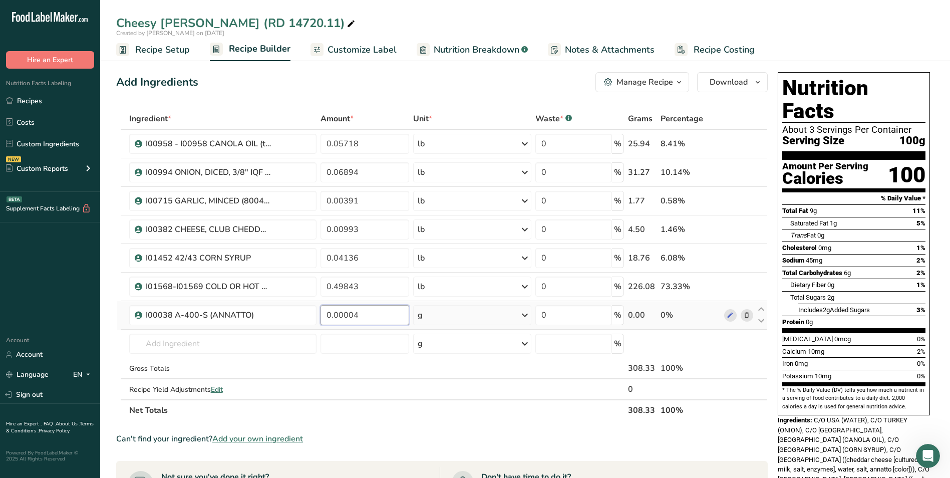
type input "0.00004"
click at [491, 322] on div "Ingredient * Amount * Unit * Waste * .a-a{fill:#347362;}.b-a{fill:#fff;} Grams …" at bounding box center [441, 264] width 651 height 312
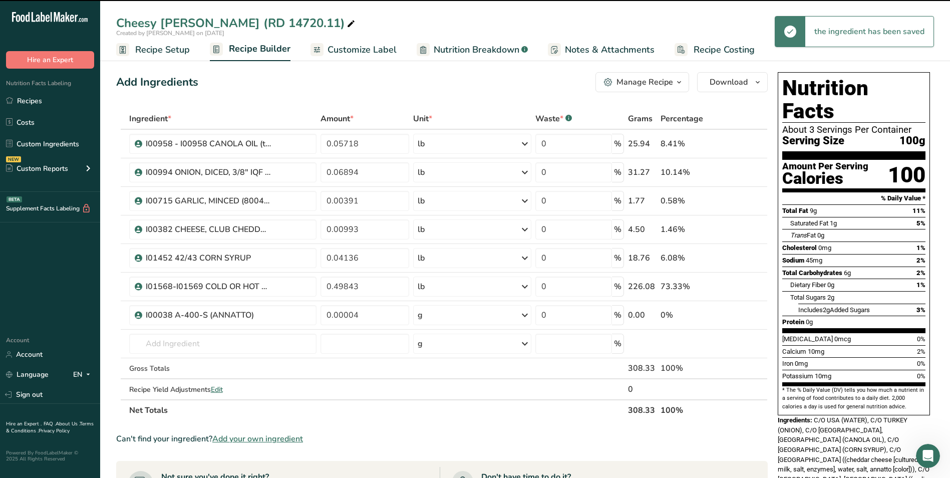
click at [489, 320] on div "g" at bounding box center [472, 315] width 118 height 20
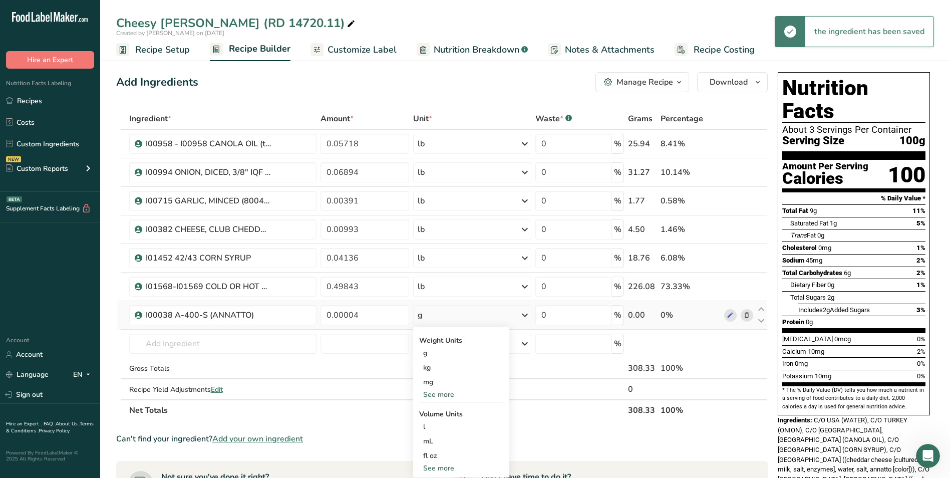
click at [430, 395] on div "See more" at bounding box center [461, 394] width 84 height 11
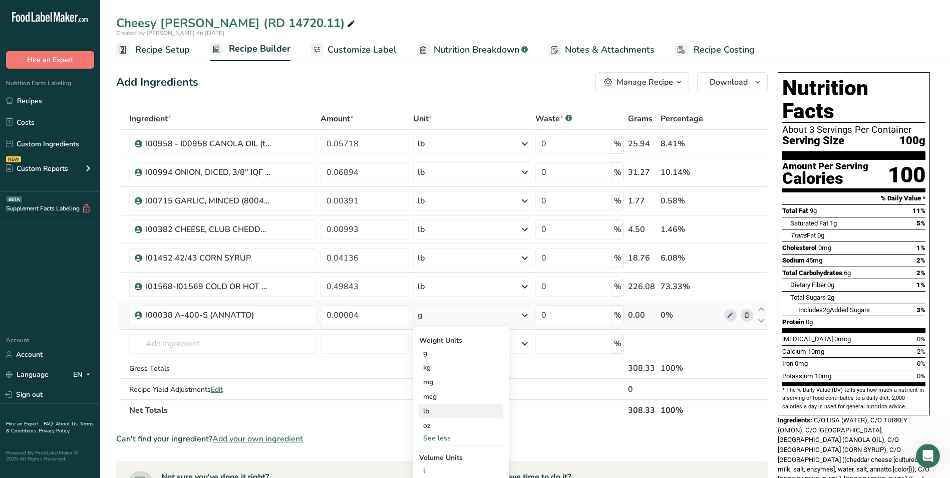
click at [432, 413] on div "lb" at bounding box center [461, 411] width 84 height 15
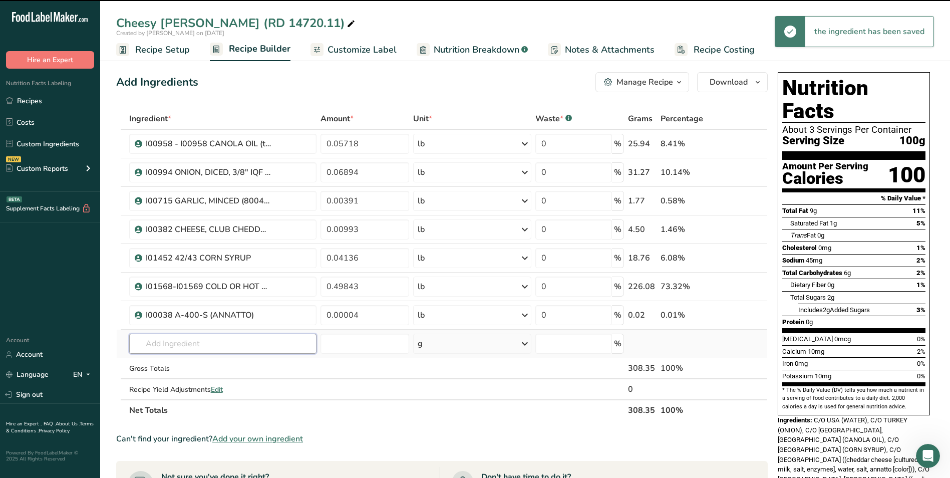
click at [239, 346] on input "text" at bounding box center [223, 343] width 188 height 20
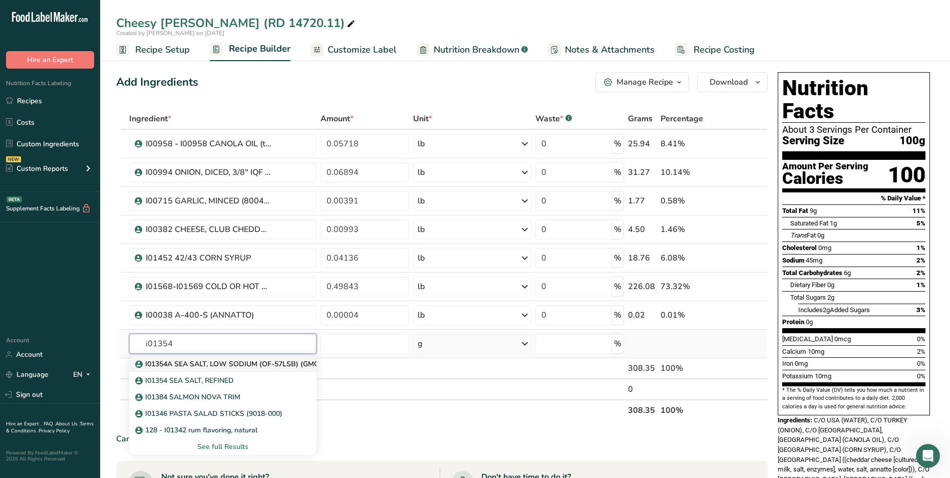
type input "i01354"
click at [239, 361] on p "I01354A SEA SALT, LOW SODIUM (OF-57LSB) (GMO Free)" at bounding box center [237, 363] width 201 height 11
type input "I01354A SEA SALT, LOW SODIUM (OF-57LSB) (GMO Free)"
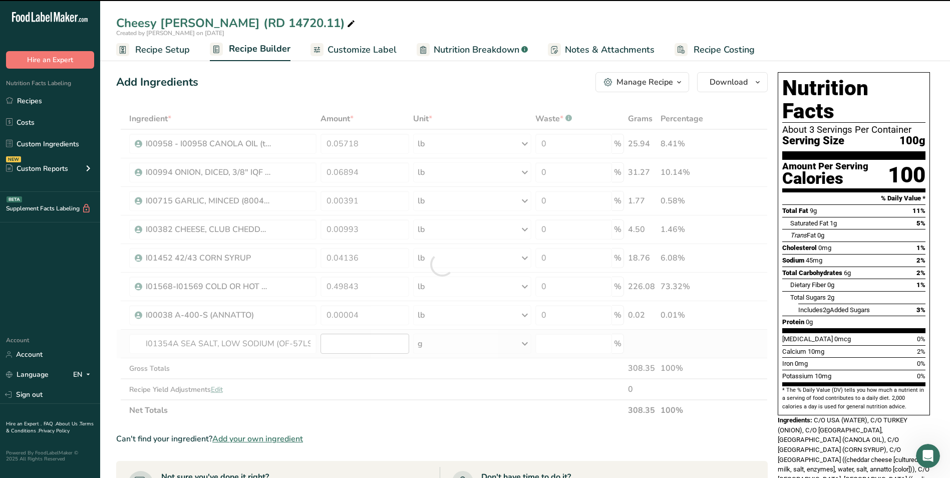
type input "0"
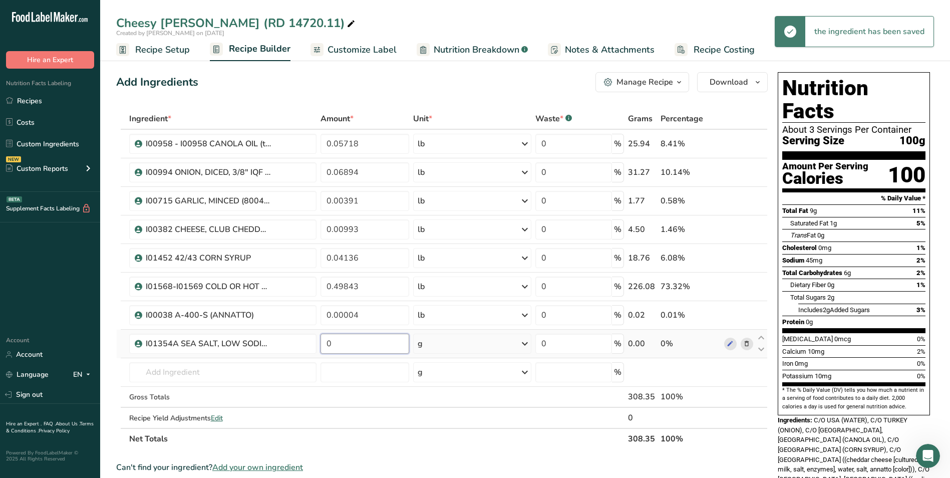
click at [359, 343] on input "0" at bounding box center [364, 343] width 89 height 20
type input "0.01075"
click at [514, 346] on div "Ingredient * Amount * Unit * Waste * .a-a{fill:#347362;}.b-a{fill:#fff;} Grams …" at bounding box center [441, 278] width 651 height 341
click at [514, 346] on div "g" at bounding box center [472, 343] width 118 height 20
click at [452, 420] on div "See more" at bounding box center [461, 423] width 84 height 11
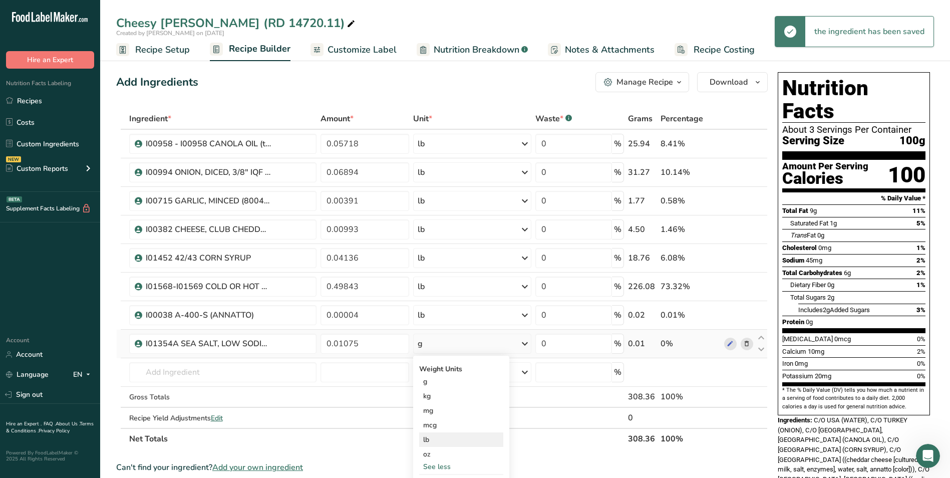
click at [452, 438] on div "lb" at bounding box center [461, 439] width 84 height 15
click at [226, 365] on input "text" at bounding box center [223, 372] width 188 height 20
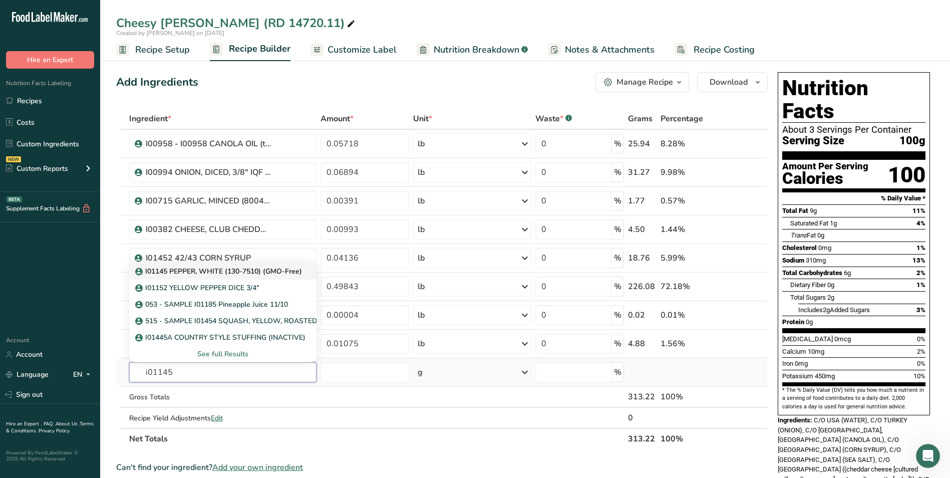
type input "i01145"
click at [211, 274] on p "I01145 PEPPER, WHITE (130-7510) (GMO-Free)" at bounding box center [219, 271] width 165 height 11
type input "I01145 PEPPER, WHITE (130-7510) (GMO-Free)"
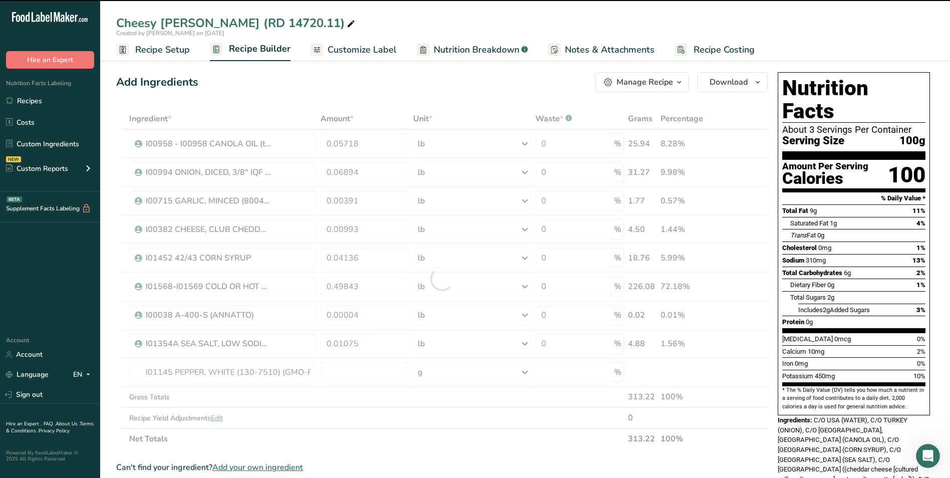
type input "0"
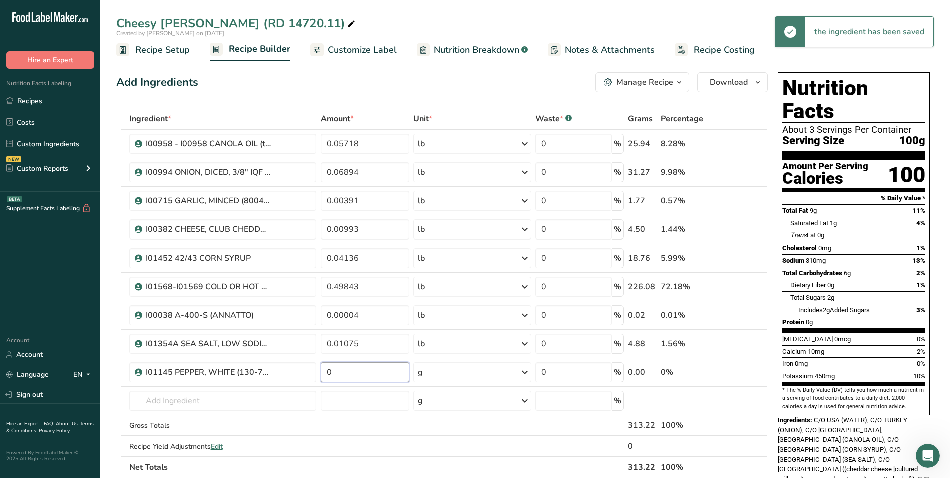
click at [370, 374] on input "0" at bounding box center [364, 372] width 89 height 20
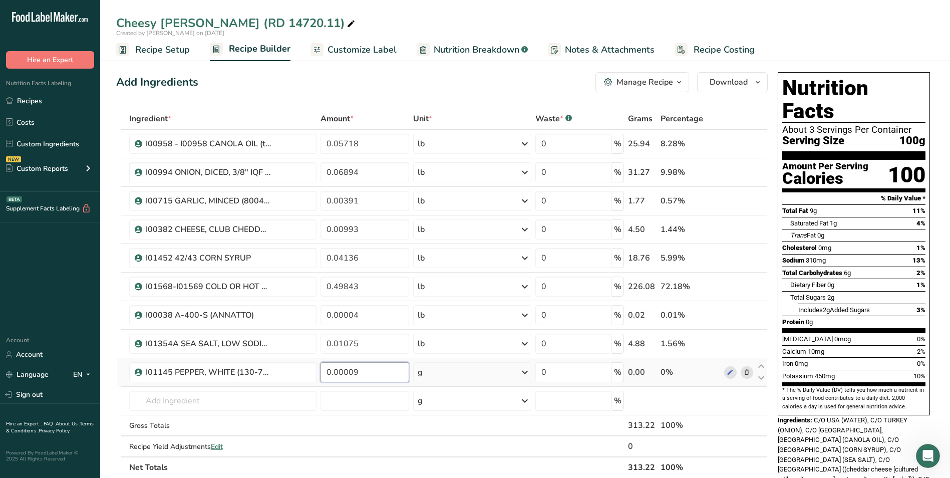
type input "0.00009"
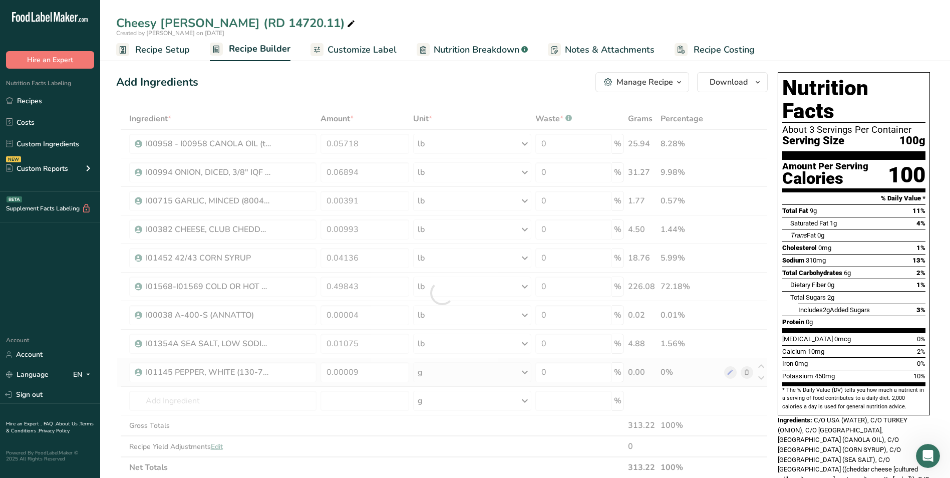
click at [446, 368] on div "Ingredient * Amount * Unit * Waste * .a-a{fill:#347362;}.b-a{fill:#fff;} Grams …" at bounding box center [441, 292] width 651 height 369
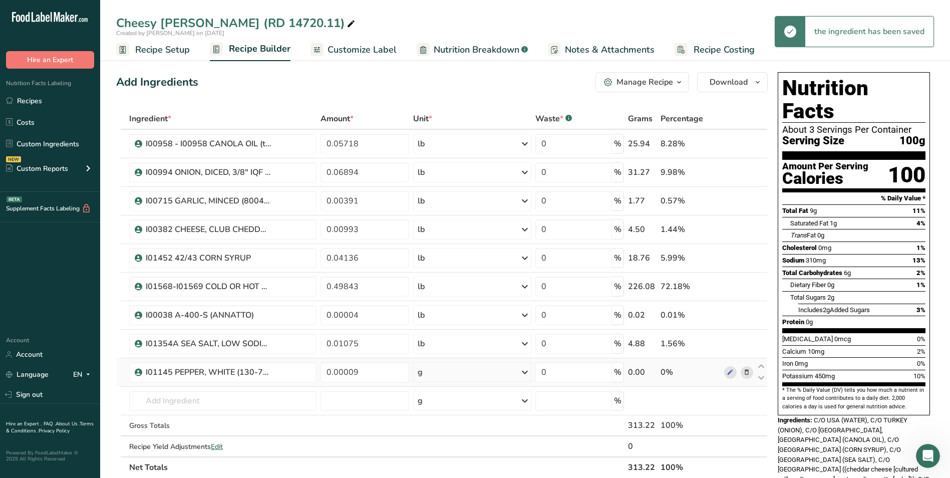
click at [446, 368] on div "g" at bounding box center [472, 372] width 118 height 20
click at [441, 446] on div "See more" at bounding box center [461, 451] width 84 height 11
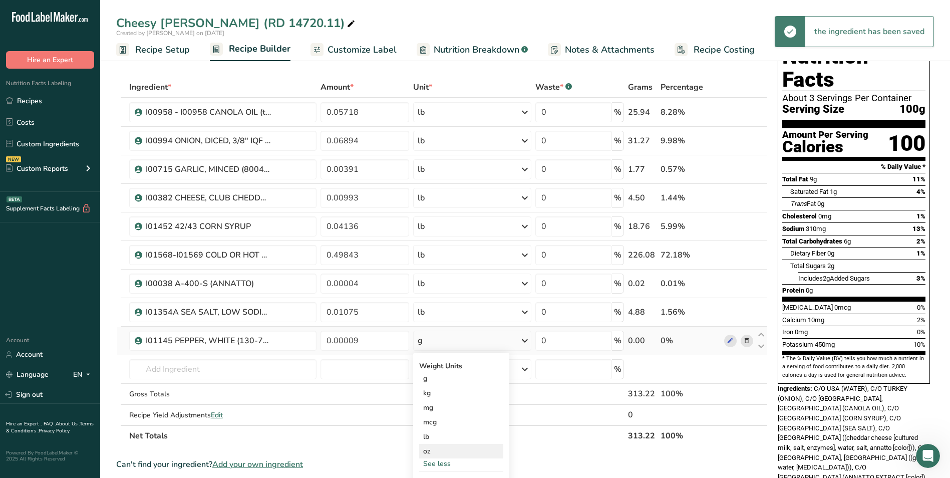
scroll to position [50, 0]
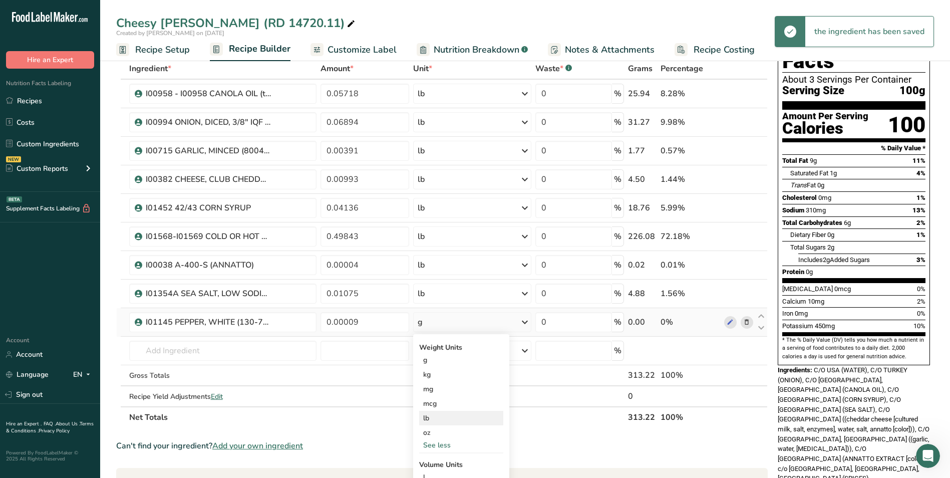
click at [437, 422] on div "lb" at bounding box center [461, 418] width 84 height 15
click at [240, 348] on input "text" at bounding box center [223, 350] width 188 height 20
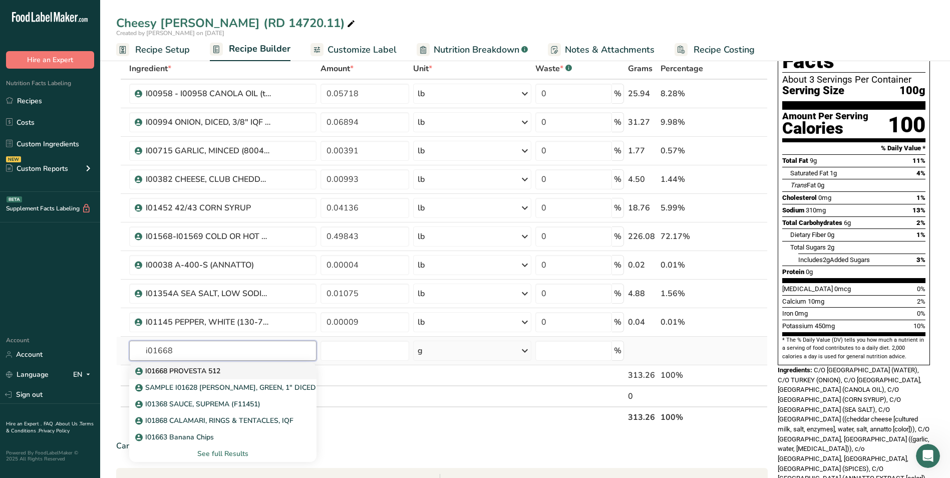
type input "i01668"
click at [249, 378] on link "I01668 PROVESTA 512" at bounding box center [223, 370] width 188 height 17
type input "I01668 PROVESTA 512"
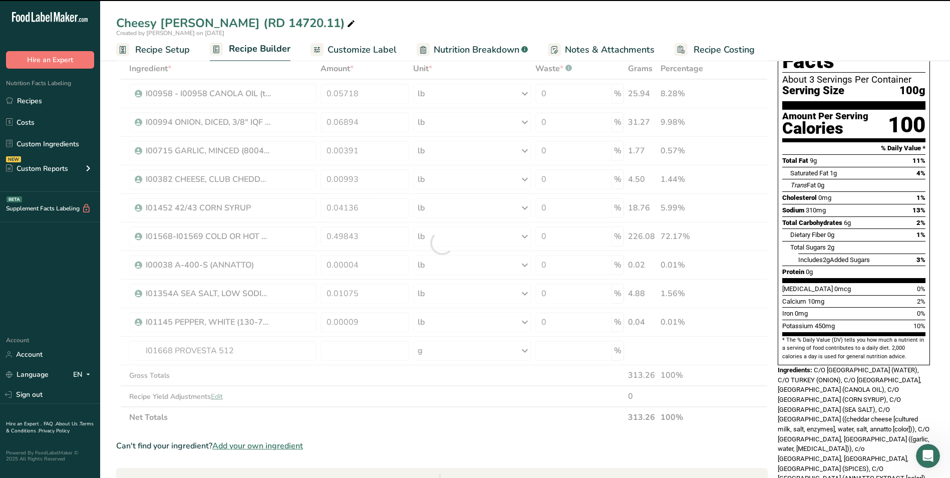
type input "0"
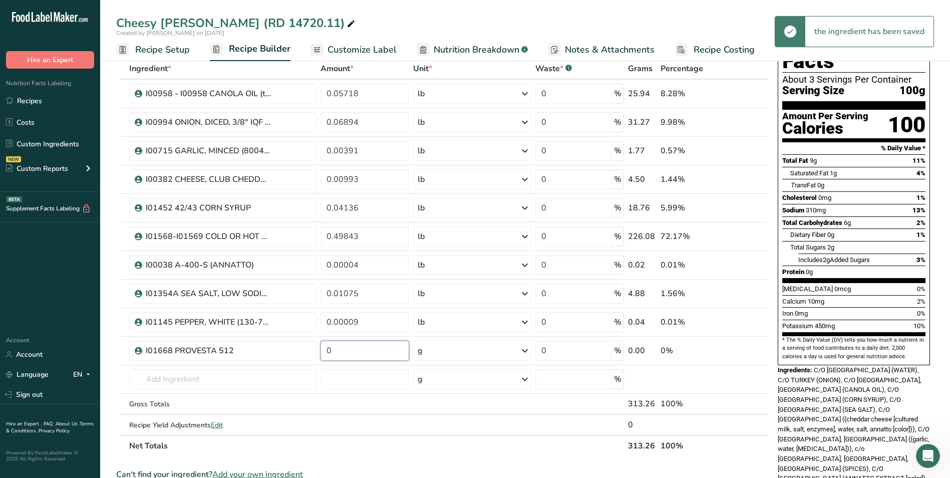
click at [367, 353] on input "0" at bounding box center [364, 350] width 89 height 20
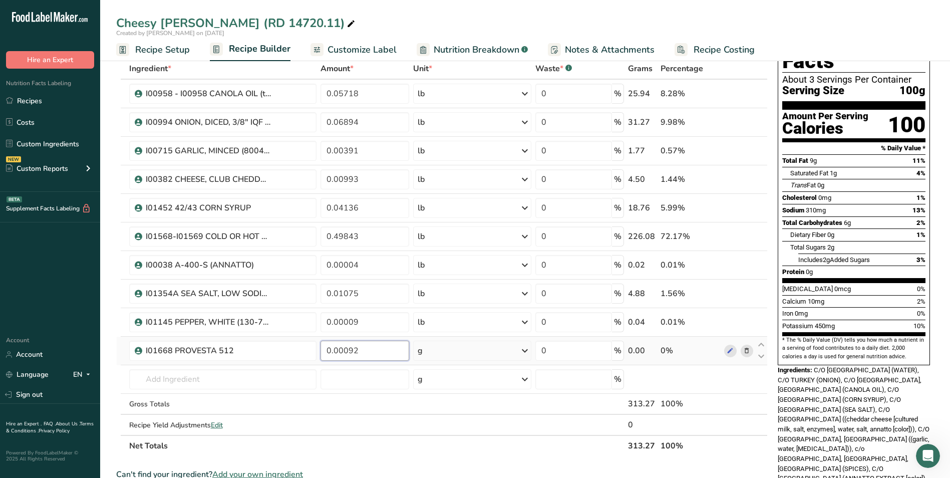
type input "0.00092"
click at [492, 357] on div "Ingredient * Amount * Unit * Waste * .a-a{fill:#347362;}.b-a{fill:#fff;} Grams …" at bounding box center [441, 257] width 651 height 398
click at [488, 353] on div "g" at bounding box center [472, 350] width 118 height 20
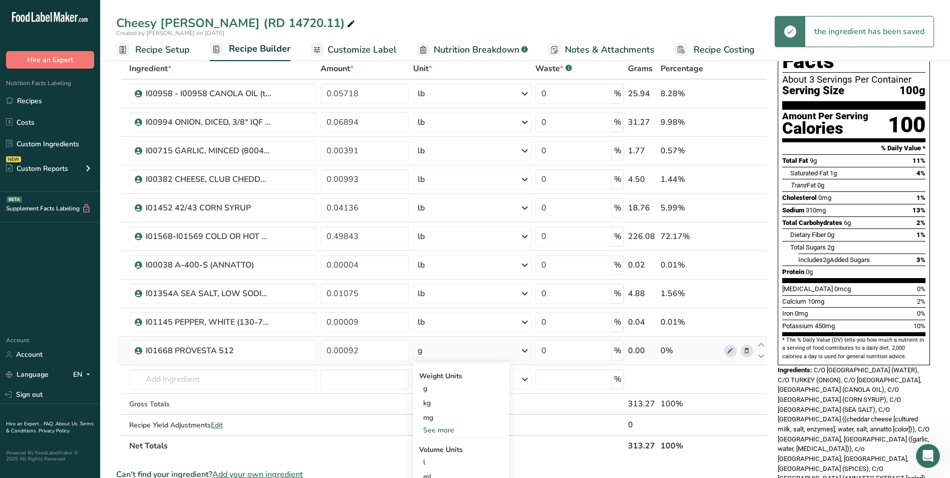
click at [438, 426] on div "See more" at bounding box center [461, 430] width 84 height 11
click at [440, 443] on div "lb" at bounding box center [461, 446] width 84 height 15
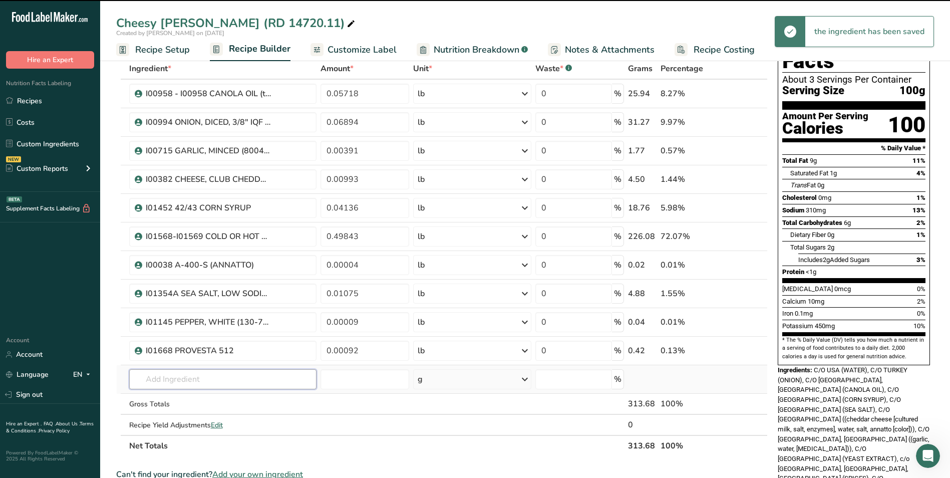
click at [234, 379] on input "text" at bounding box center [223, 379] width 188 height 20
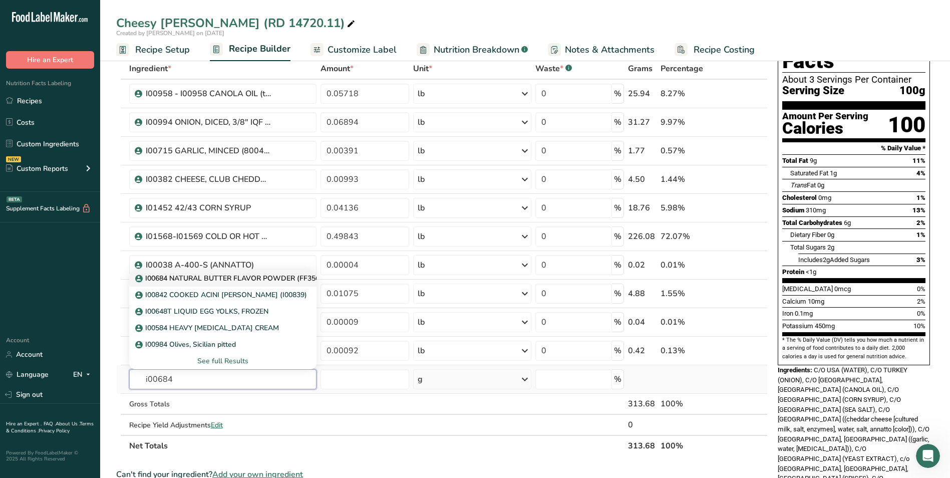
type input "i00684"
click at [239, 280] on p "I00684 NATURAL BUTTER FLAVOR POWDER (FF3563)" at bounding box center [231, 278] width 189 height 11
type input "I00684 NATURAL BUTTER FLAVOR POWDER (FF3563)"
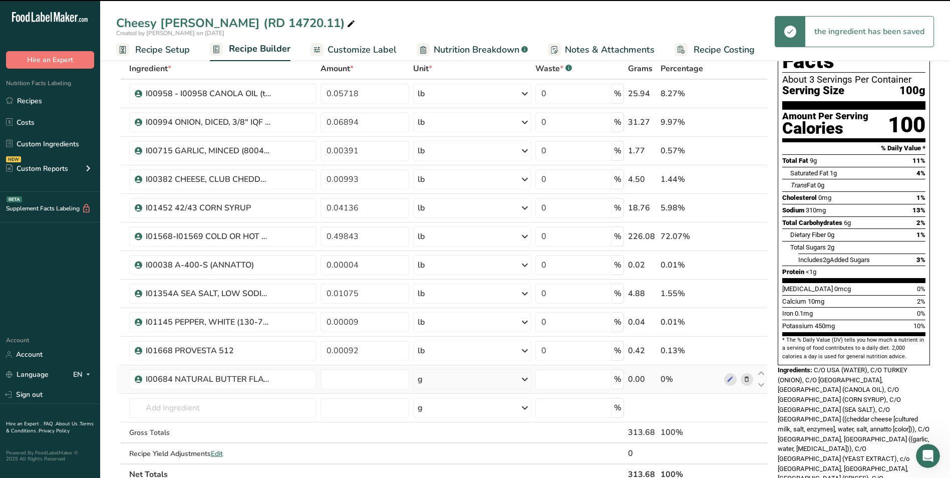
type input "0"
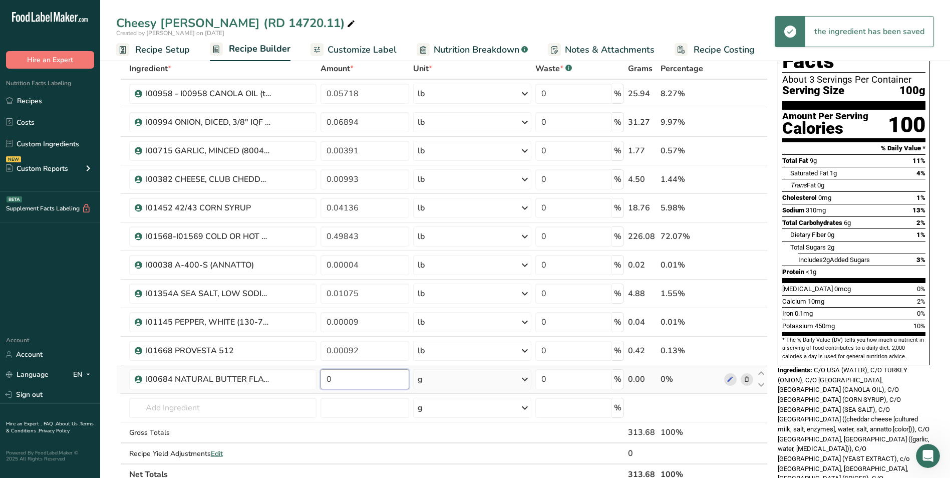
click at [357, 378] on input "0" at bounding box center [364, 379] width 89 height 20
type input "0.00230"
click at [418, 384] on div "Ingredient * Amount * Unit * Waste * .a-a{fill:#347362;}.b-a{fill:#fff;} Grams …" at bounding box center [441, 271] width 651 height 427
click at [459, 378] on div "g" at bounding box center [472, 379] width 118 height 20
click at [444, 455] on div "See more" at bounding box center [461, 458] width 84 height 11
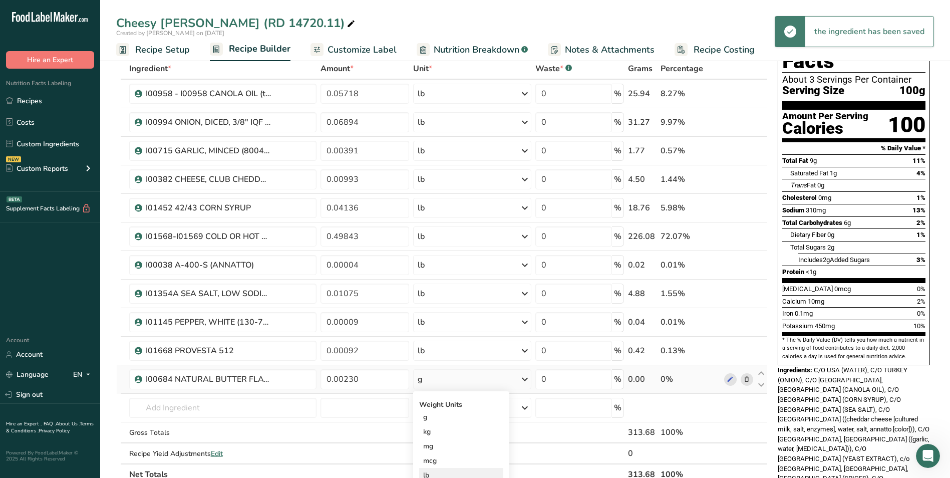
click at [442, 472] on div "lb" at bounding box center [461, 475] width 84 height 15
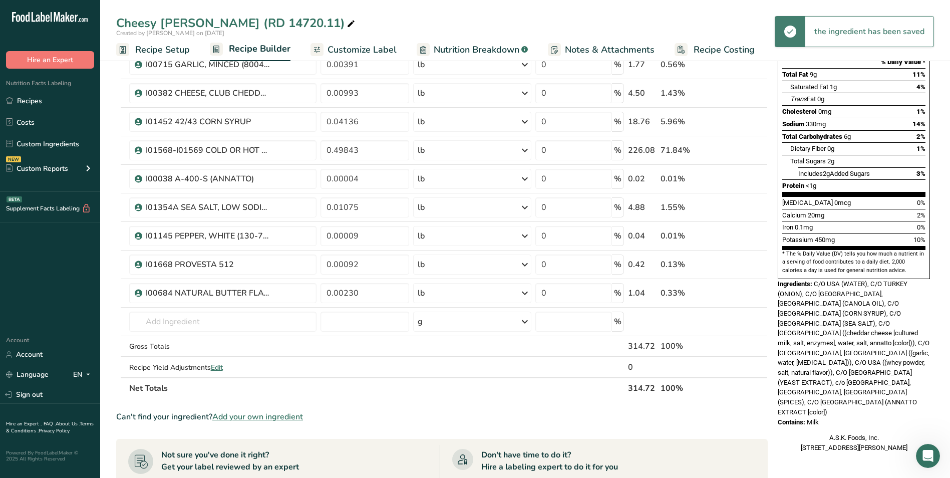
scroll to position [150, 0]
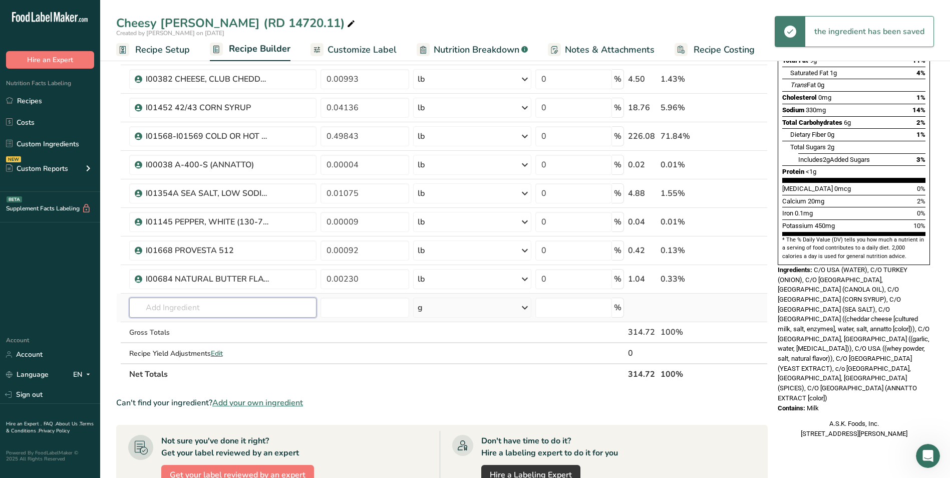
click at [219, 315] on input "text" at bounding box center [223, 307] width 188 height 20
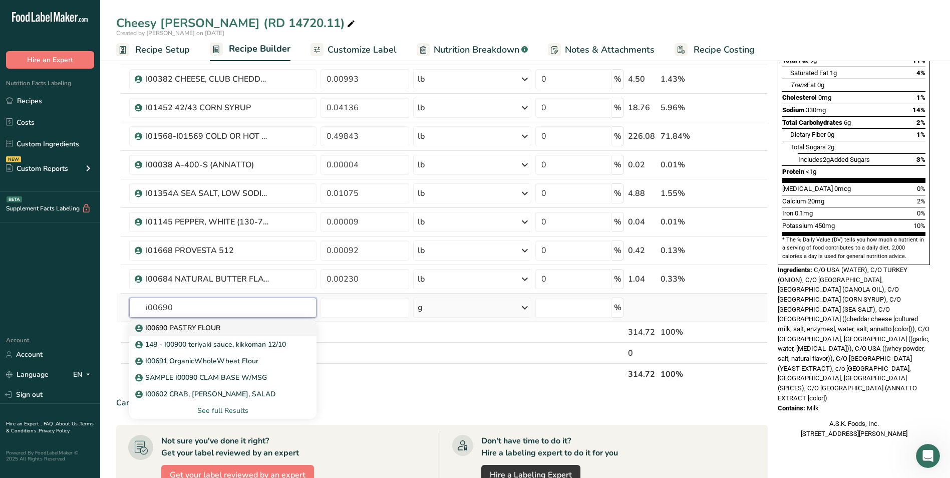
type input "i00690"
click at [228, 330] on div "I00690 PASTRY FLOUR" at bounding box center [215, 327] width 156 height 11
type input "I00690 PASTRY FLOUR"
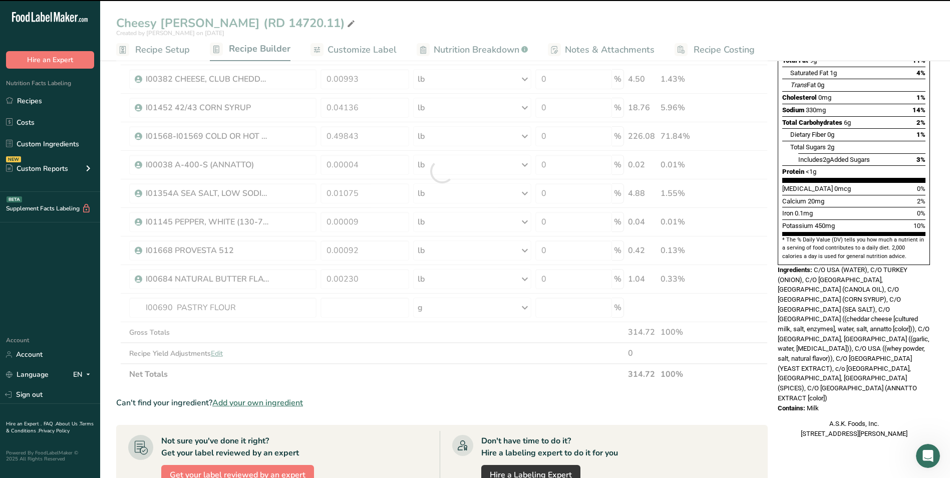
type input "0"
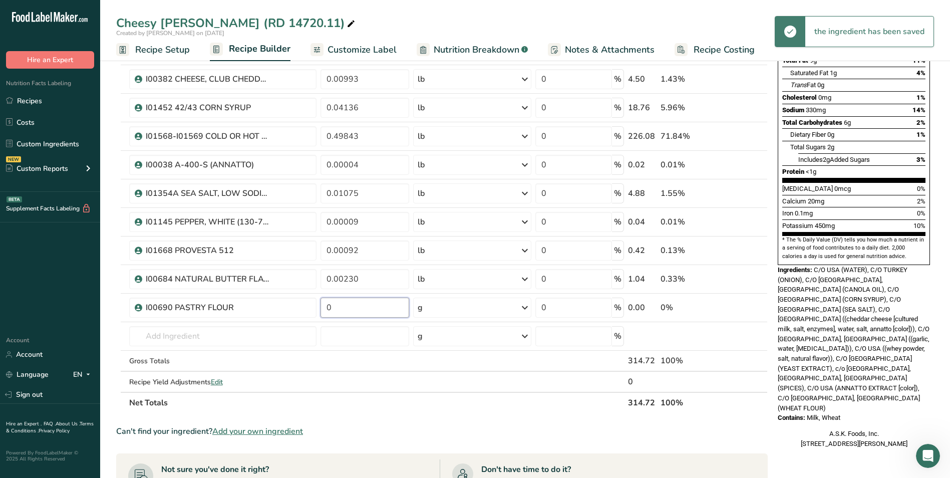
click at [349, 310] on input "0" at bounding box center [364, 307] width 89 height 20
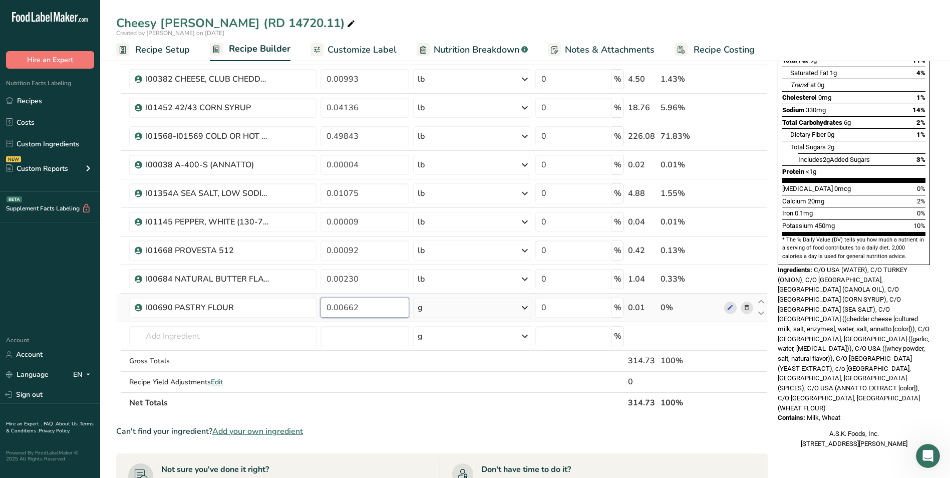
type input "0.00662"
click at [435, 312] on div "Ingredient * Amount * Unit * Waste * .a-a{fill:#347362;}.b-a{fill:#fff;} Grams …" at bounding box center [441, 185] width 651 height 455
click at [487, 308] on div "g" at bounding box center [472, 307] width 118 height 20
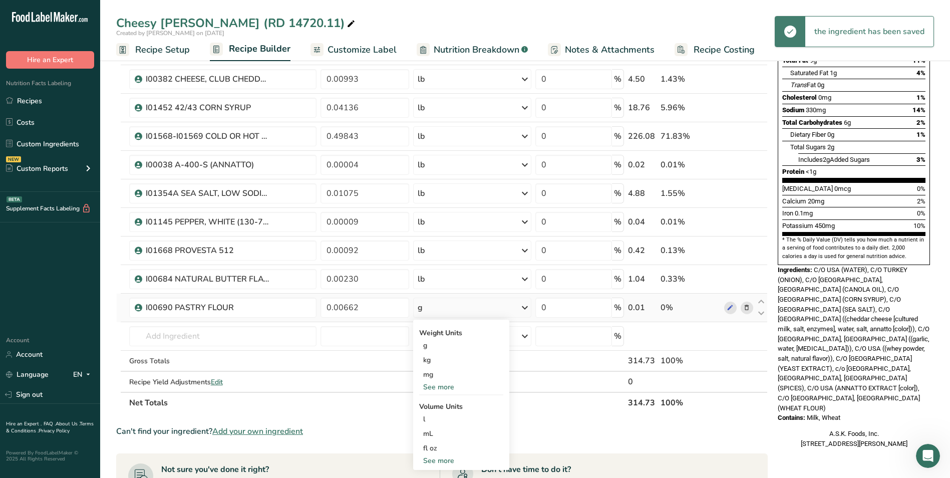
click at [441, 388] on div "See more" at bounding box center [461, 387] width 84 height 11
click at [445, 404] on div "lb" at bounding box center [461, 403] width 84 height 15
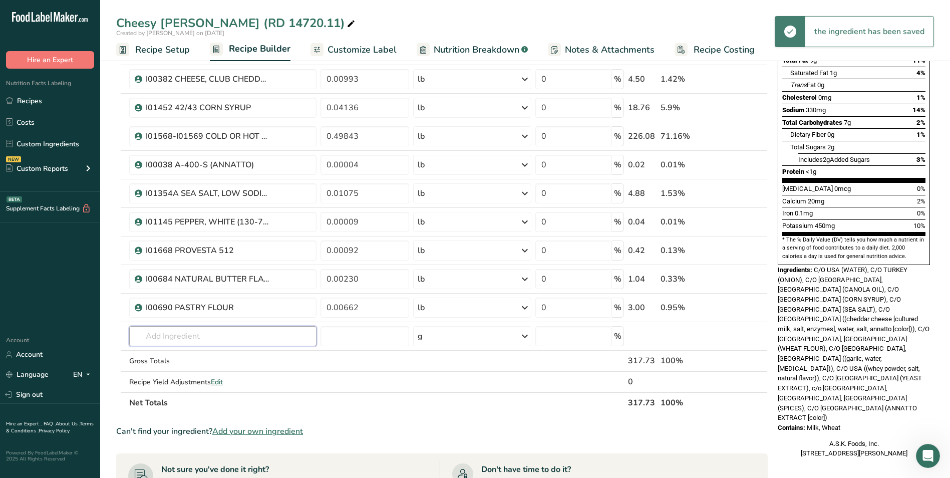
click at [225, 335] on input "text" at bounding box center [223, 336] width 188 height 20
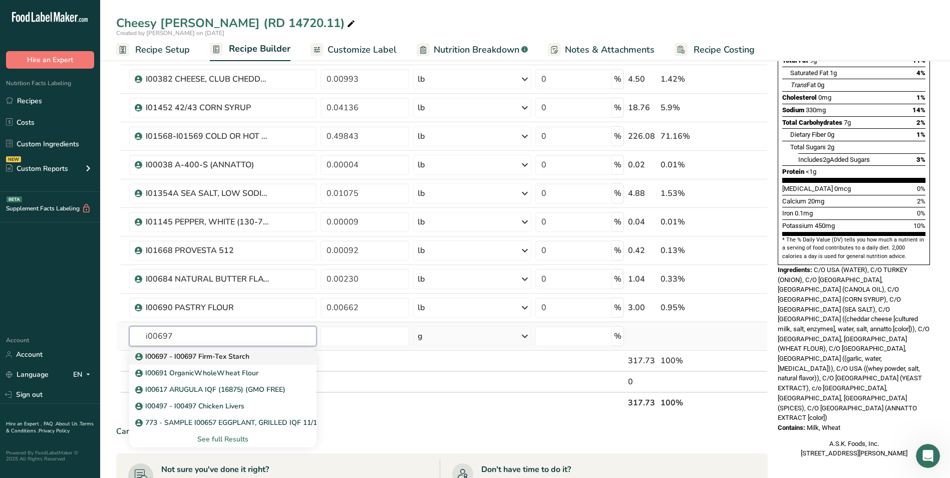
type input "i00697"
click at [245, 355] on p "I00697 - I00697 Firm-Tex Starch" at bounding box center [193, 356] width 112 height 11
type input "I00697 - I00697 Firm-Tex Starch"
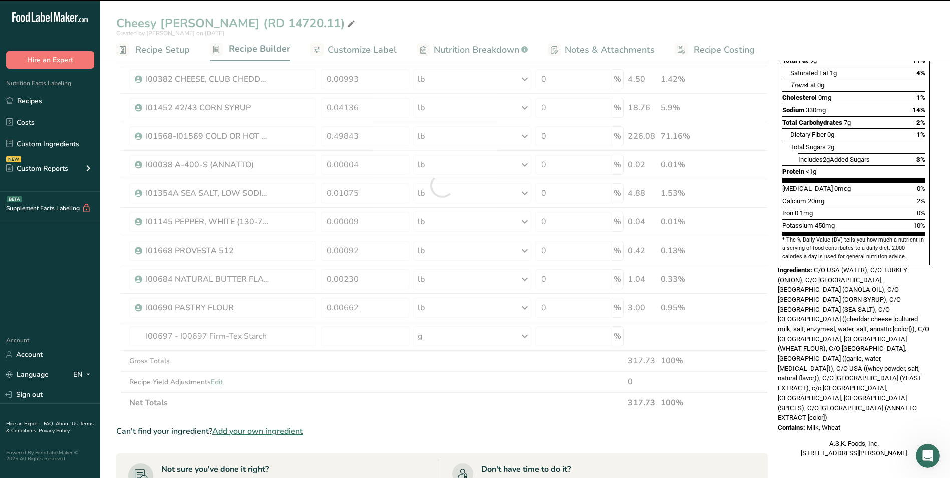
type input "0"
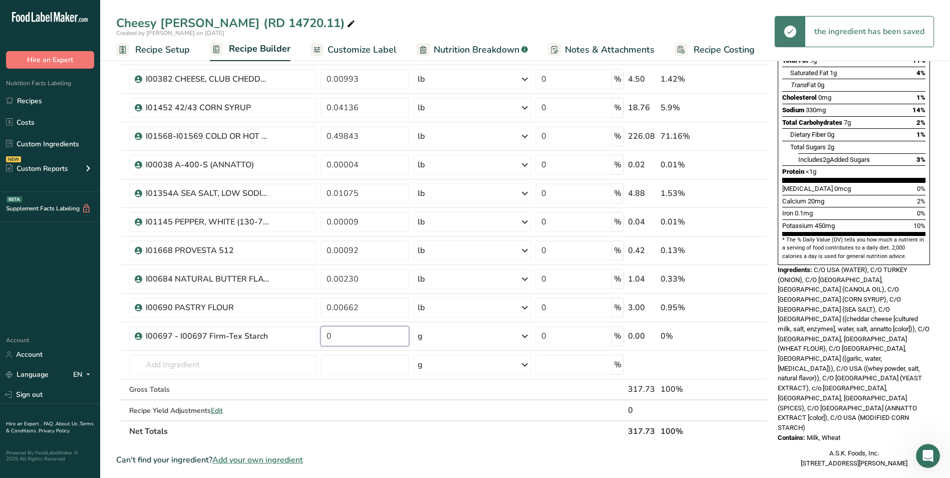
click at [370, 334] on input "0" at bounding box center [364, 336] width 89 height 20
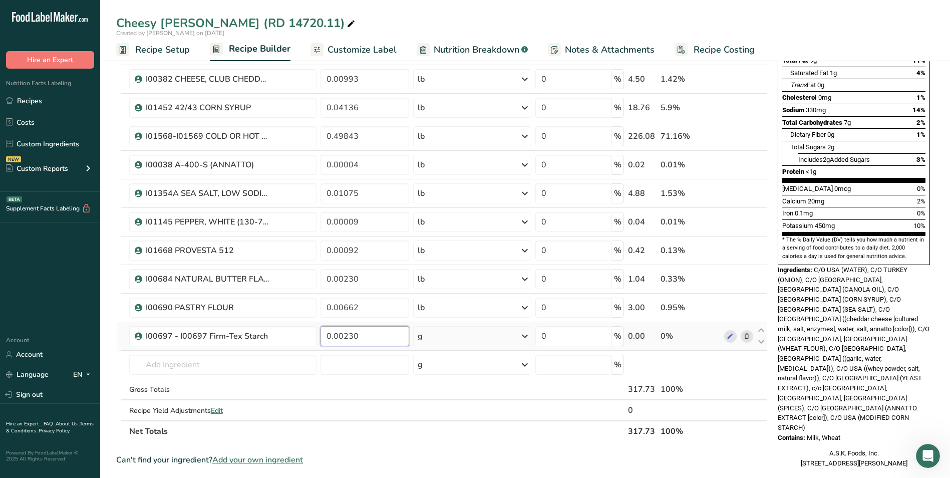
type input "0.00230"
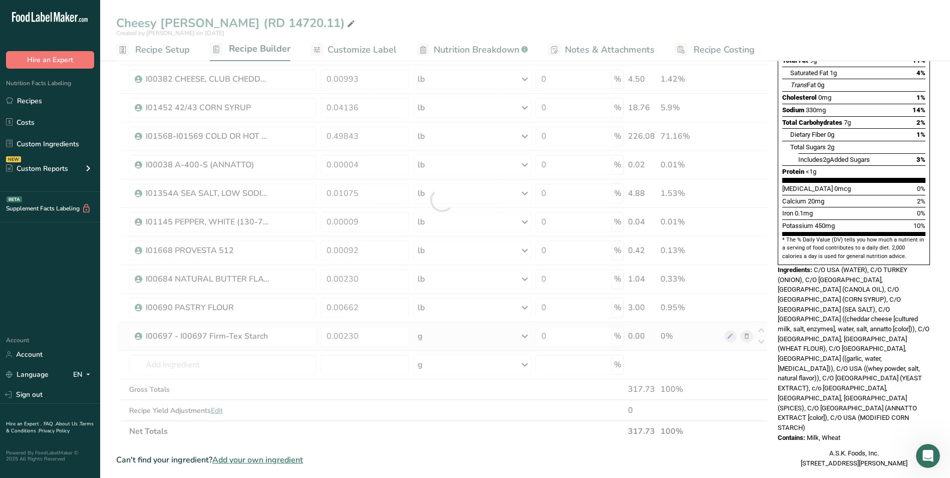
click at [433, 334] on div "Ingredient * Amount * Unit * Waste * .a-a{fill:#347362;}.b-a{fill:#fff;} Grams …" at bounding box center [441, 200] width 651 height 484
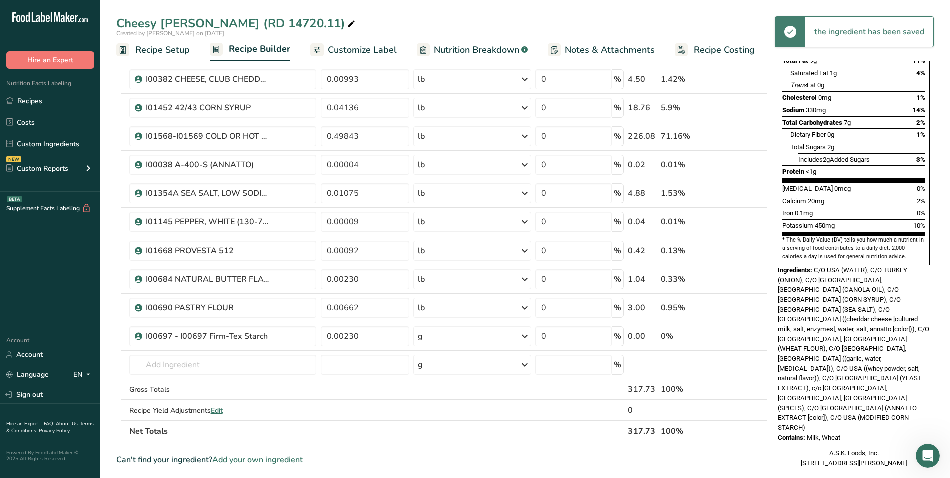
click at [473, 332] on div "g" at bounding box center [472, 336] width 118 height 20
click at [439, 418] on div "See more" at bounding box center [461, 415] width 84 height 11
click at [437, 428] on div "lb" at bounding box center [461, 432] width 84 height 15
click at [222, 362] on input "text" at bounding box center [223, 364] width 188 height 20
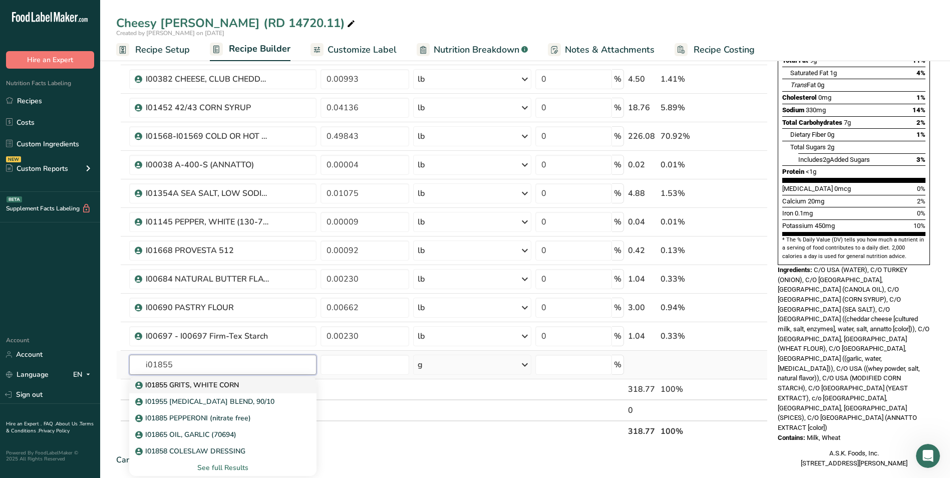
type input "i01855"
click at [238, 386] on p "I01855 GRITS, WHITE CORN" at bounding box center [188, 385] width 102 height 11
type input "I01855 GRITS, WHITE CORN"
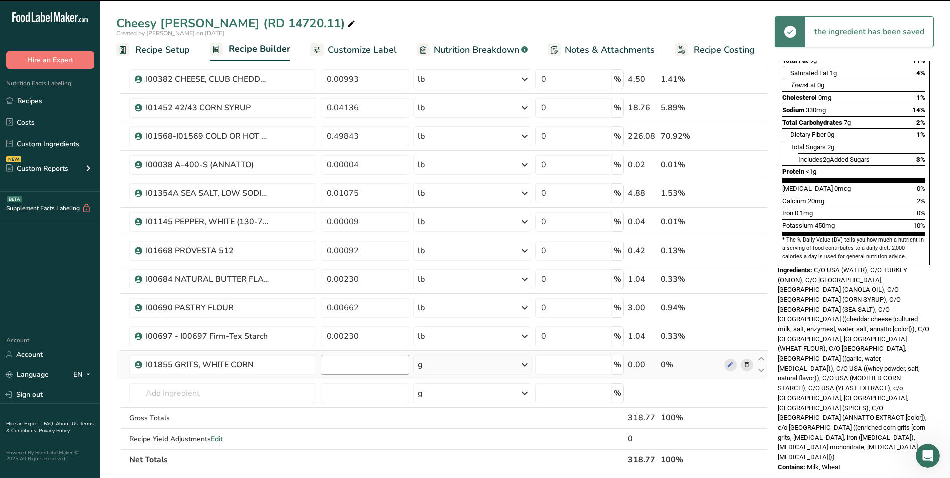
type input "0"
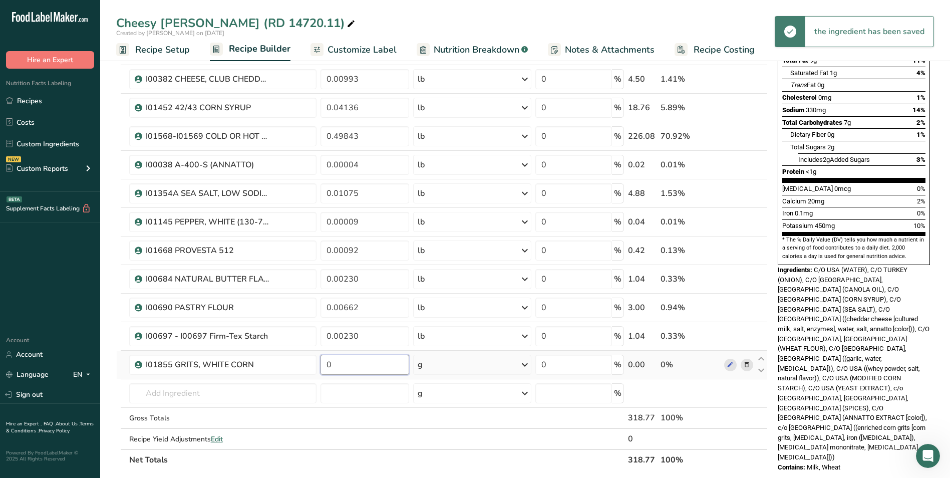
click at [355, 365] on input "0" at bounding box center [364, 364] width 89 height 20
type input "0.13329"
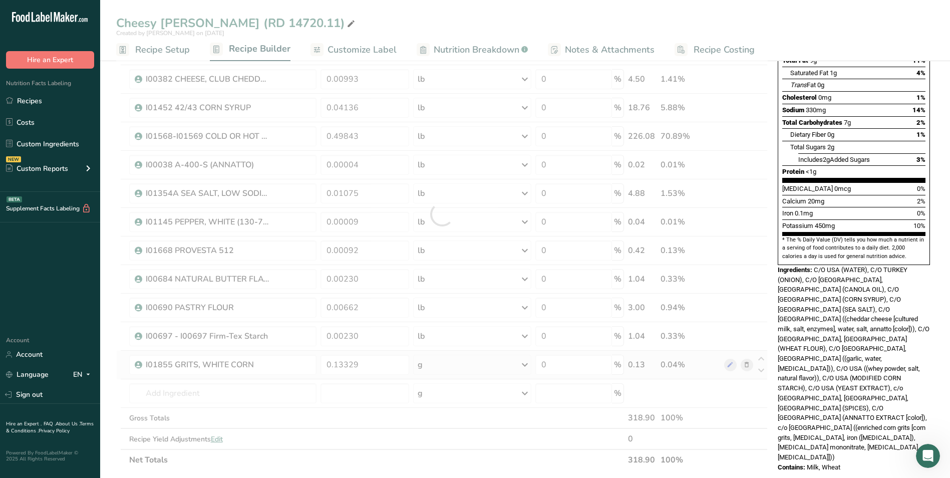
click at [444, 363] on div "Ingredient * Amount * Unit * Waste * .a-a{fill:#347362;}.b-a{fill:#fff;} Grams …" at bounding box center [441, 214] width 651 height 512
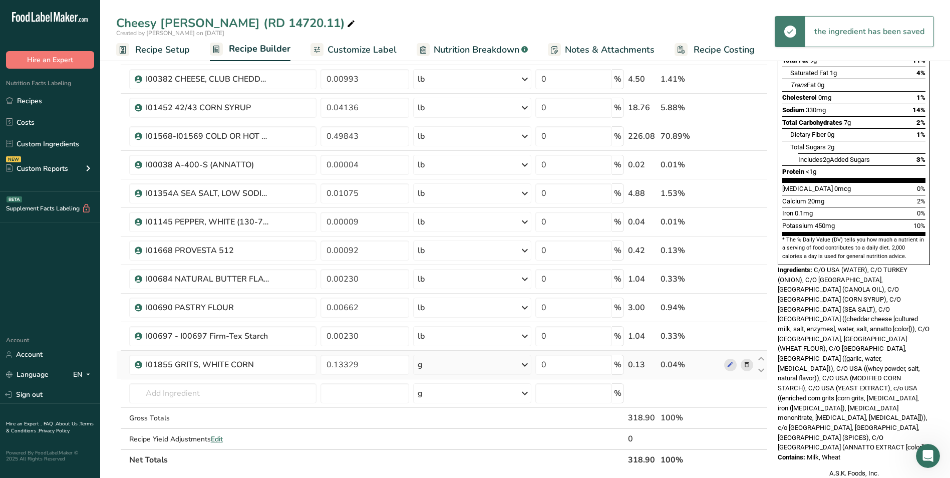
click at [444, 363] on div "g" at bounding box center [472, 364] width 118 height 20
click at [439, 441] on div "See more" at bounding box center [461, 444] width 84 height 11
click at [441, 457] on div "lb" at bounding box center [461, 460] width 84 height 15
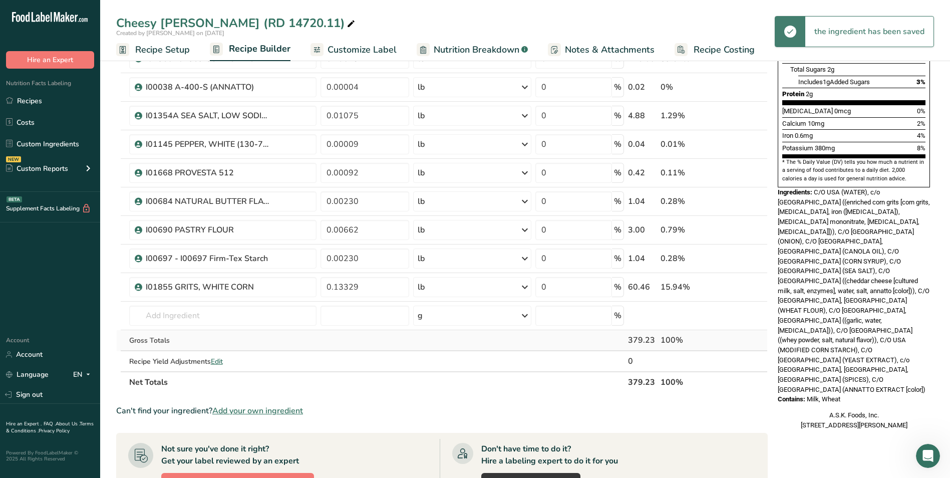
scroll to position [250, 0]
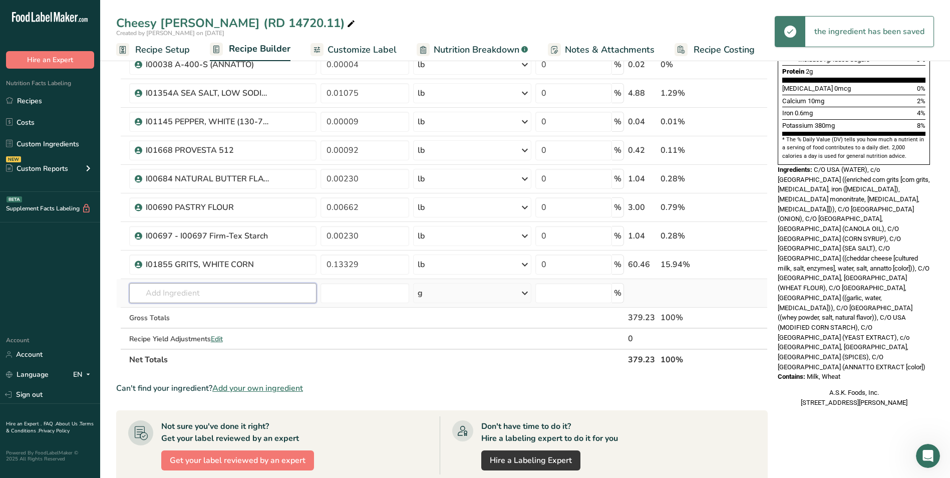
click at [219, 289] on input "text" at bounding box center [223, 293] width 188 height 20
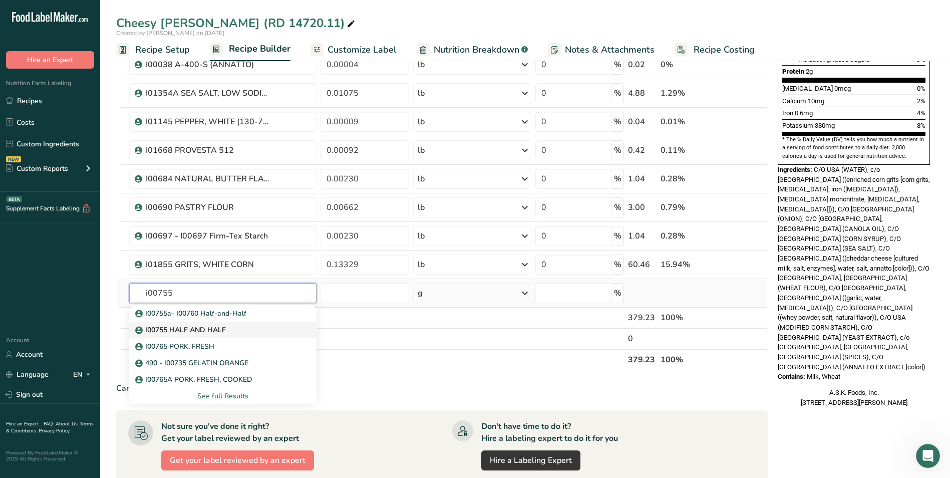
type input "i00755"
click at [226, 323] on link "I00755 HALF AND HALF" at bounding box center [223, 329] width 188 height 17
type input "I00755 HALF AND HALF"
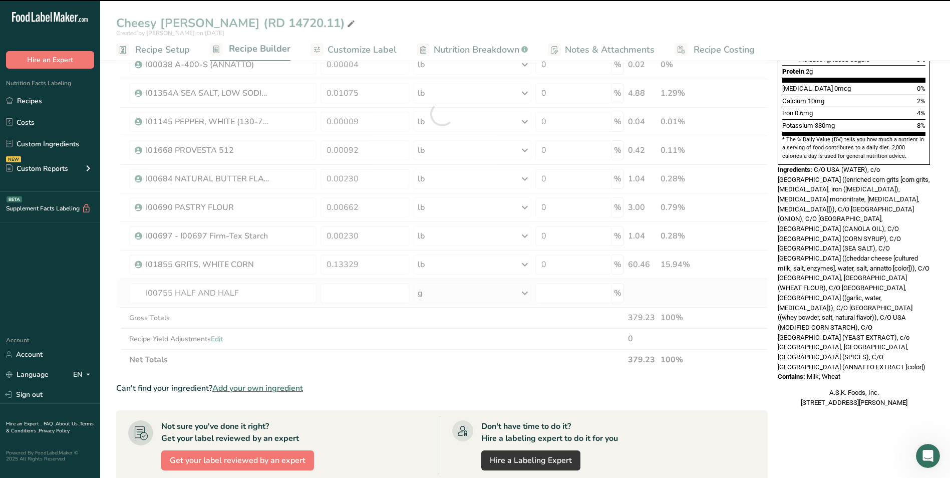
type input "0"
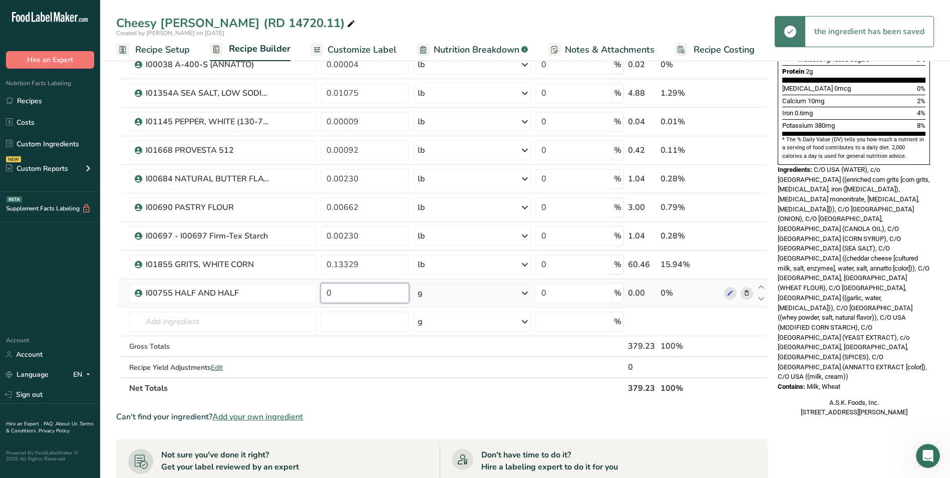
click at [369, 302] on input "0" at bounding box center [364, 293] width 89 height 20
type input "0.03532"
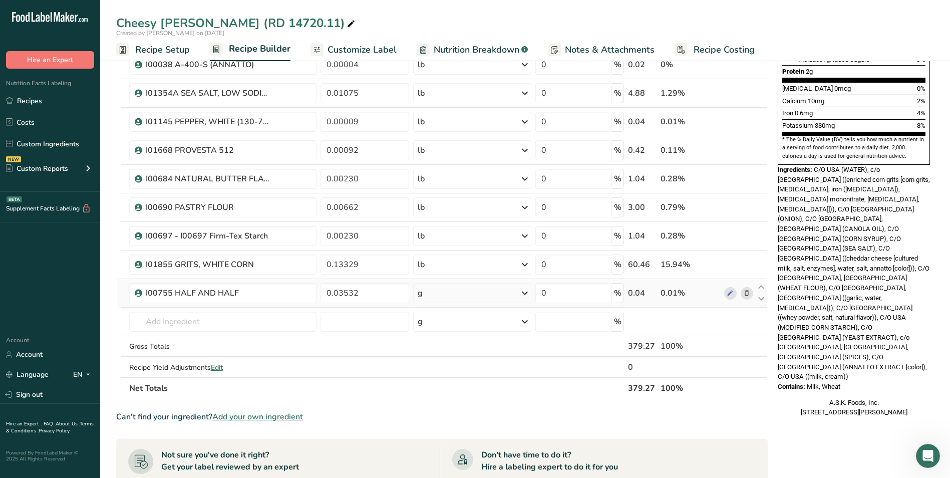
click at [475, 300] on div "Ingredient * Amount * Unit * Waste * .a-a{fill:#347362;}.b-a{fill:#fff;} Grams …" at bounding box center [441, 128] width 651 height 541
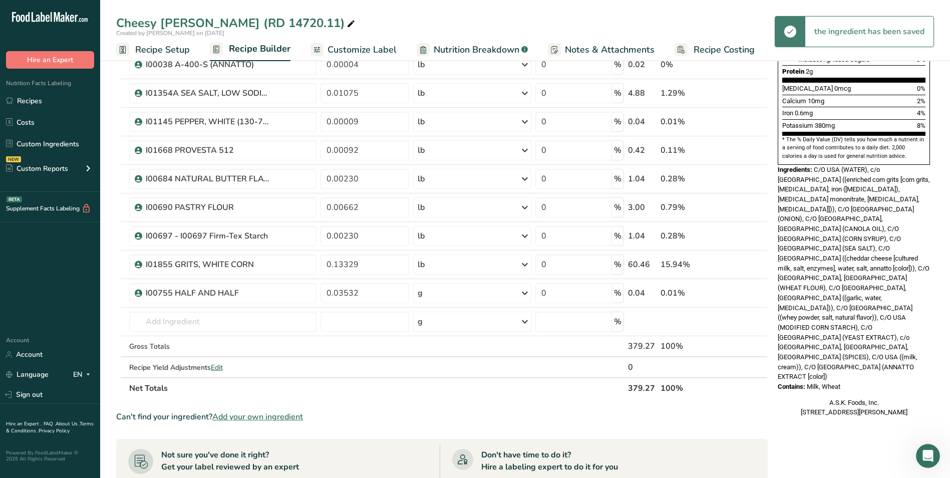
click at [479, 295] on div "g" at bounding box center [472, 293] width 118 height 20
click at [451, 377] on div "See more" at bounding box center [461, 372] width 84 height 11
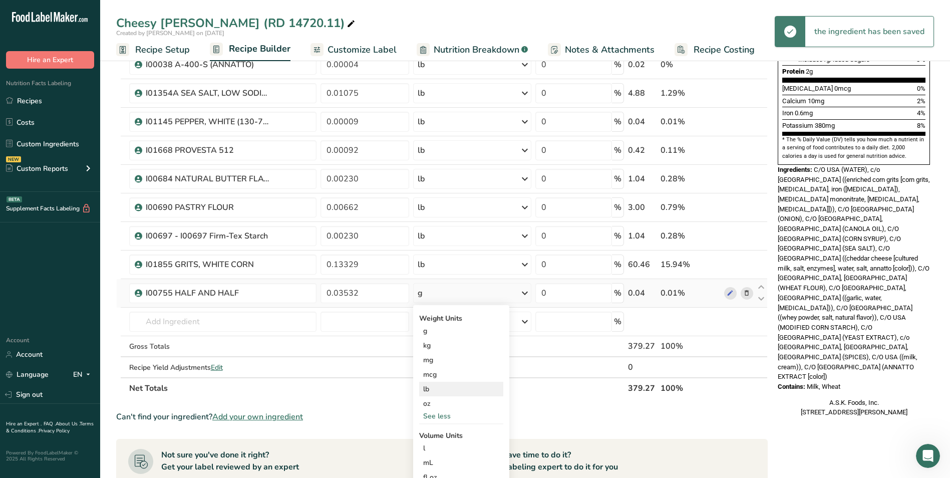
click at [451, 387] on div "lb" at bounding box center [461, 389] width 84 height 15
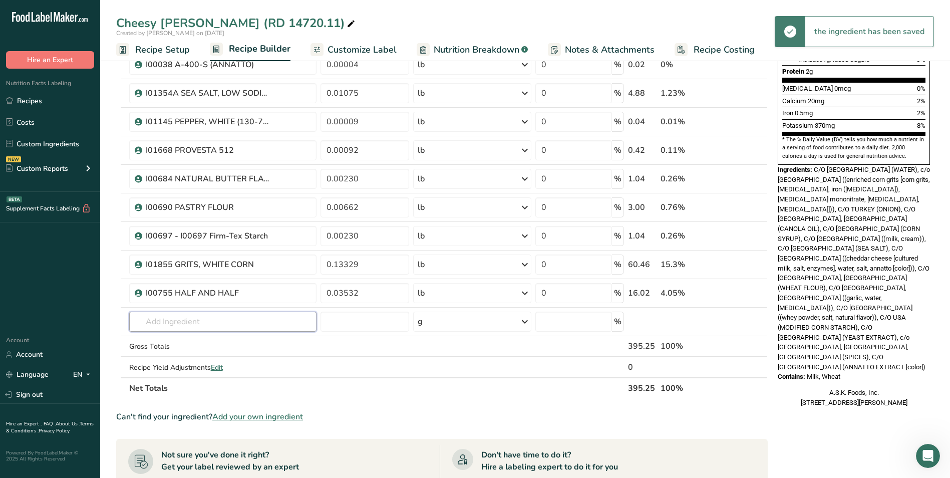
click at [202, 321] on input "text" at bounding box center [223, 321] width 188 height 20
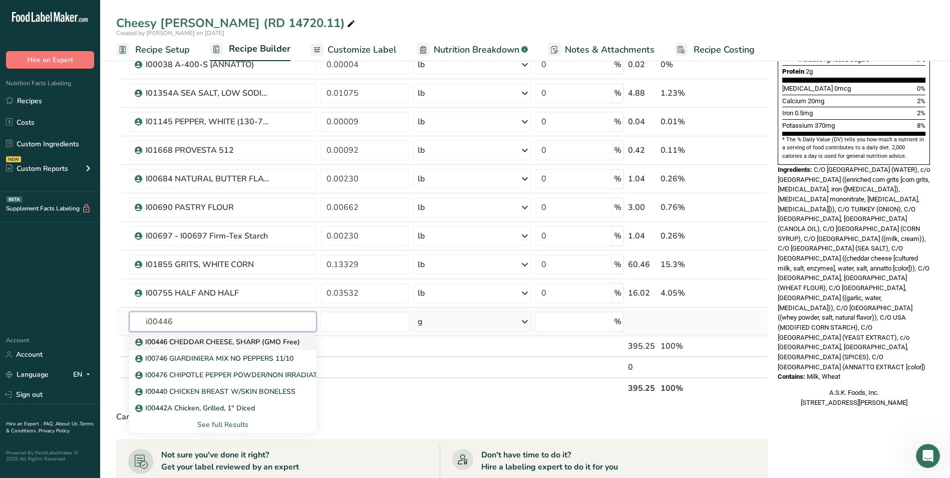
type input "i00446"
click at [220, 335] on link "I00446 CHEDDAR CHEESE, SHARP (GMO Free)" at bounding box center [223, 341] width 188 height 17
type input "I00446 CHEDDAR CHEESE, SHARP (GMO Free)"
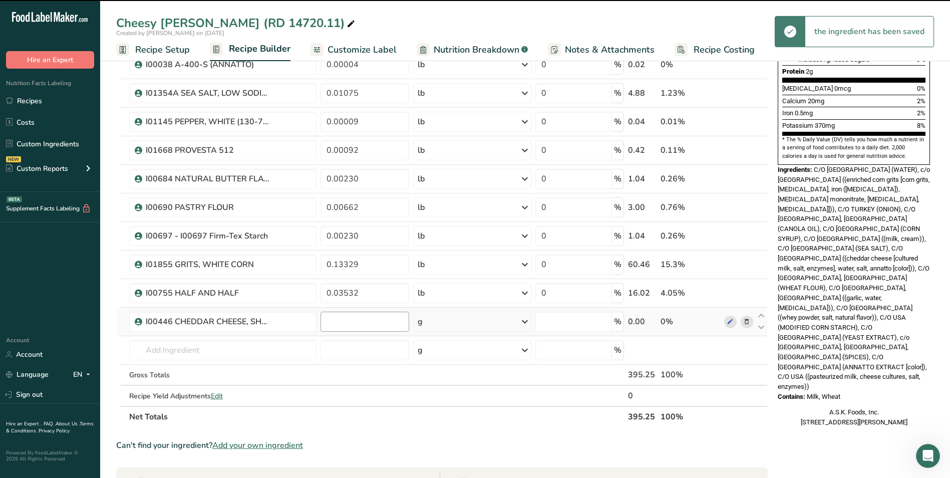
type input "0"
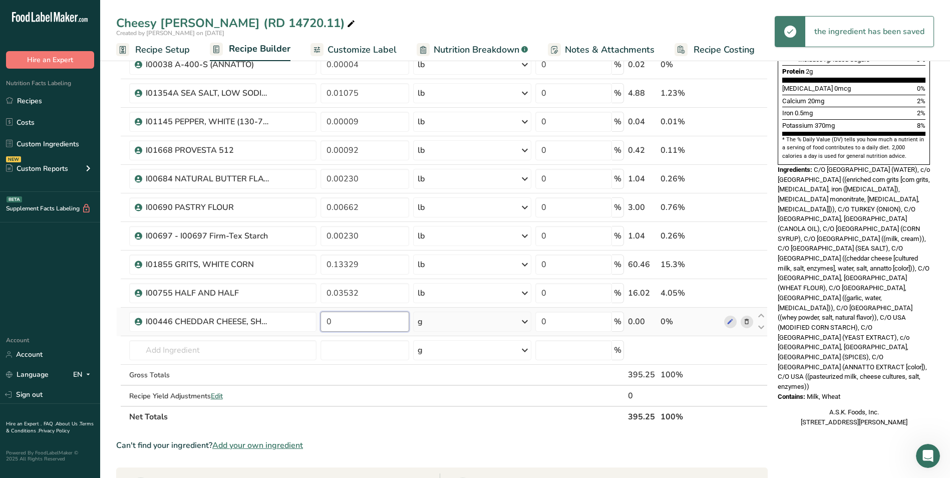
click at [368, 325] on input "0" at bounding box center [364, 321] width 89 height 20
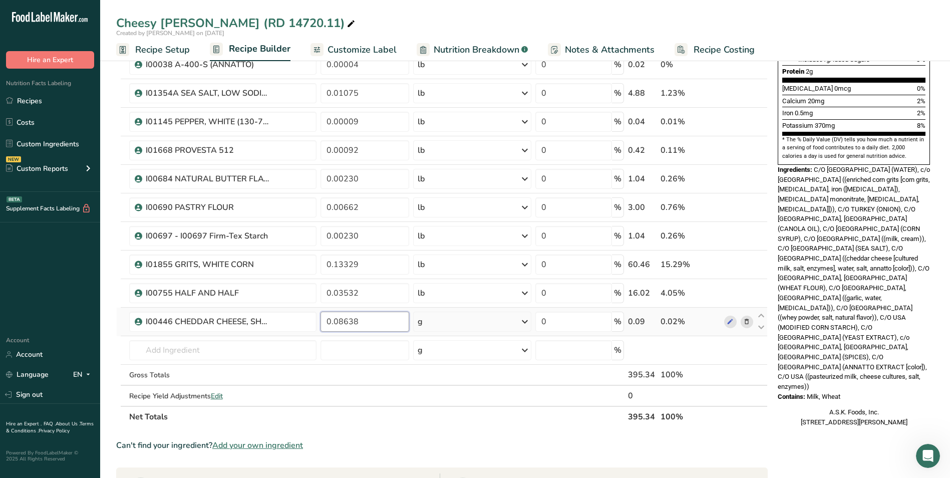
type input "0.08638"
click at [485, 323] on div "Ingredient * Amount * Unit * Waste * .a-a{fill:#347362;}.b-a{fill:#fff;} Grams …" at bounding box center [441, 142] width 651 height 569
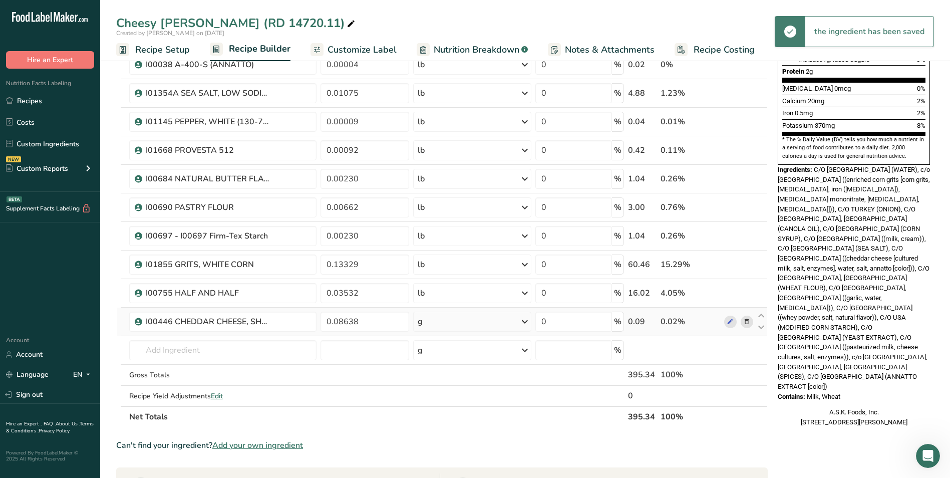
click at [492, 321] on div "g" at bounding box center [472, 321] width 118 height 20
click at [443, 403] on div "See more" at bounding box center [461, 401] width 84 height 11
click at [439, 422] on div "lb" at bounding box center [461, 417] width 84 height 15
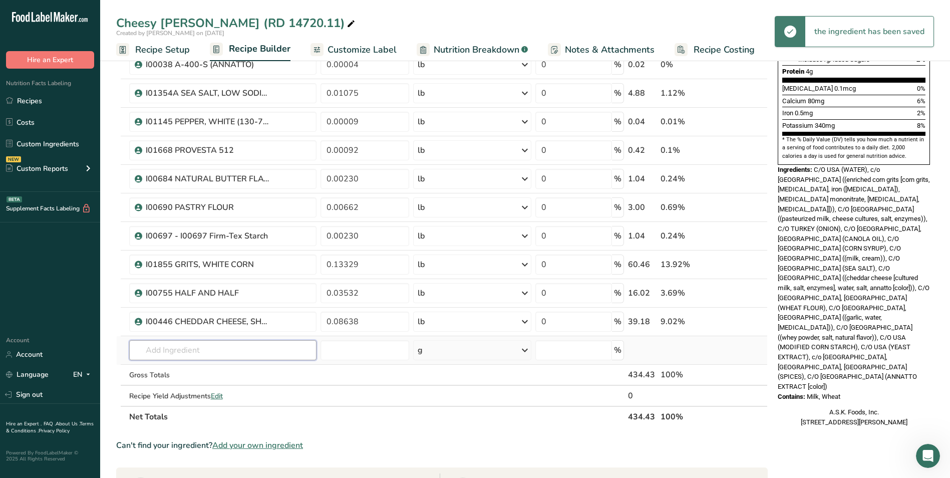
click at [199, 349] on input "text" at bounding box center [223, 350] width 188 height 20
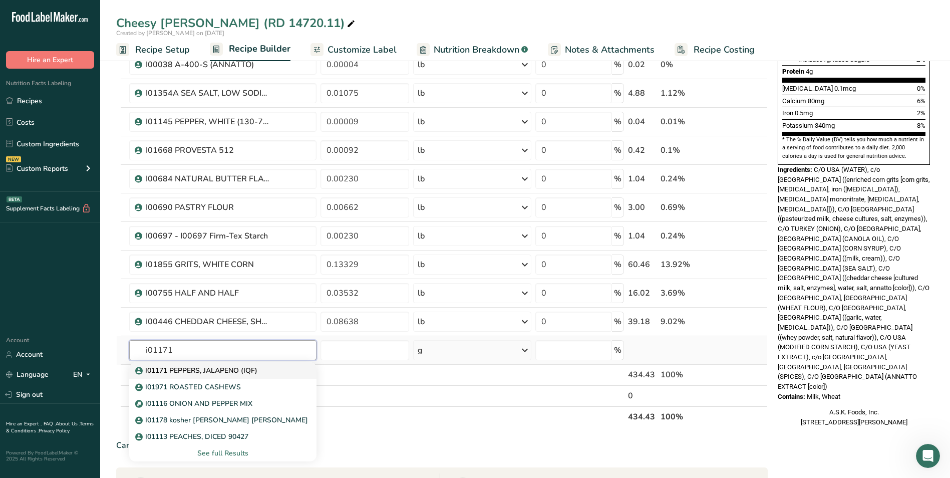
type input "i01171"
click at [207, 367] on p "I01171 PEPPERS, JALAPENO (IQF)" at bounding box center [197, 370] width 120 height 11
type input "I01171 PEPPERS, JALAPENO (IQF)"
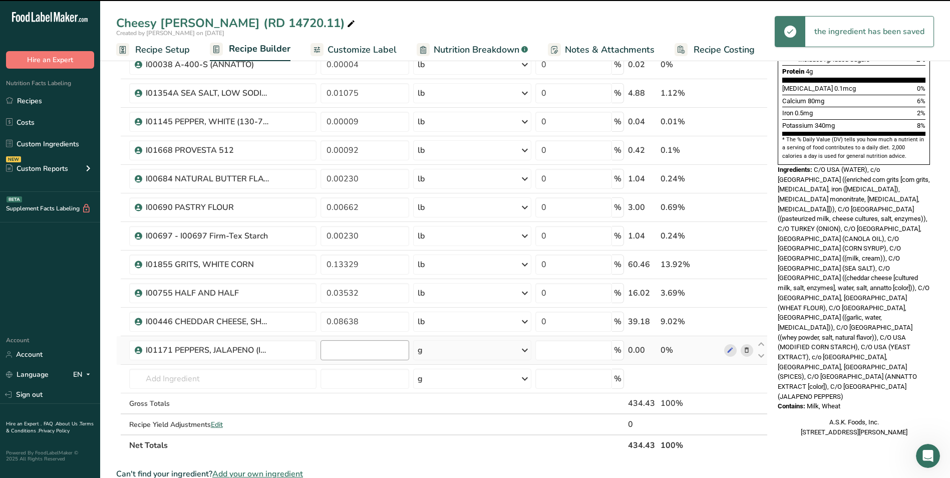
type input "0"
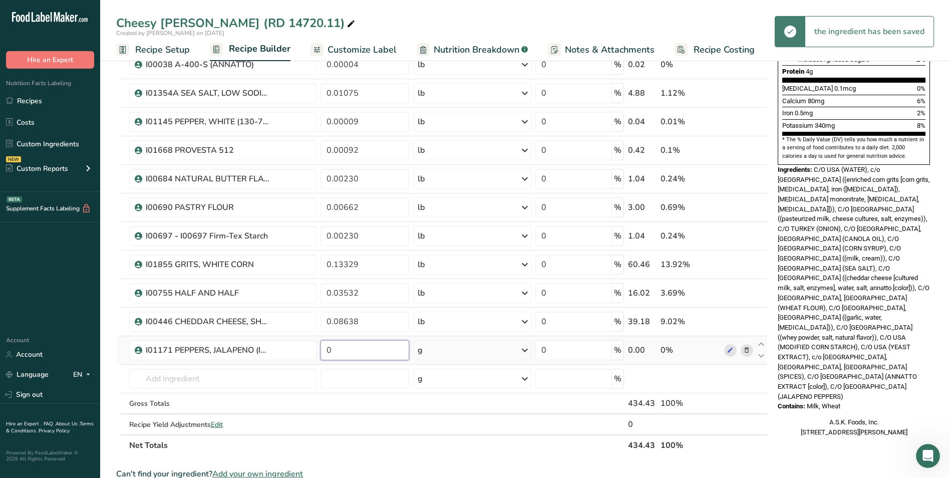
click at [357, 351] on input "0" at bounding box center [364, 350] width 89 height 20
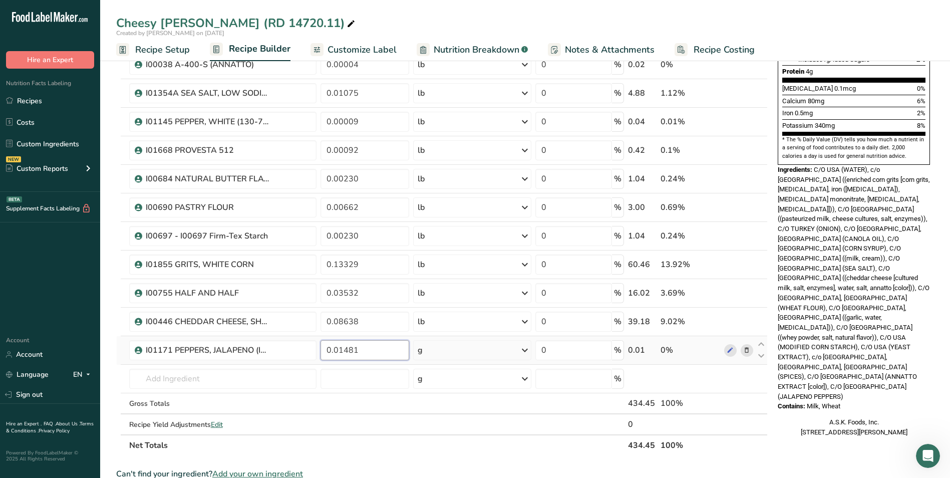
type input "0.01481"
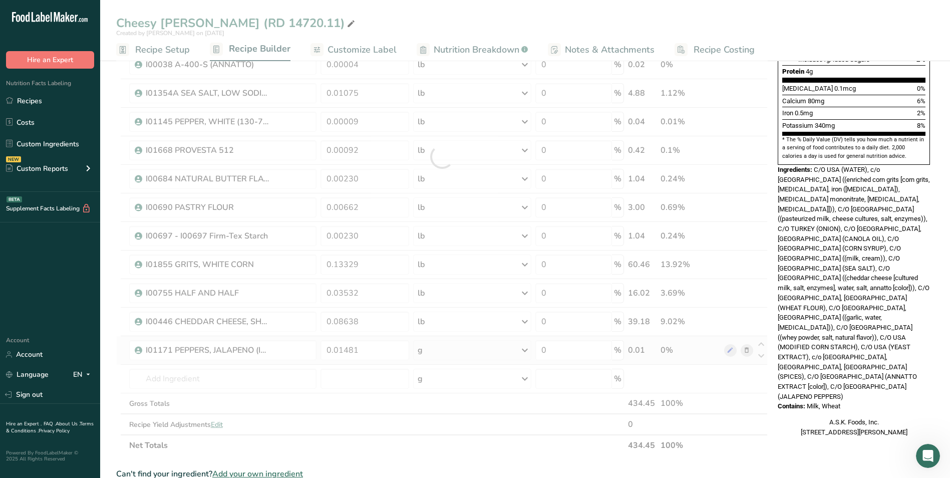
click at [463, 355] on div "Ingredient * Amount * Unit * Waste * .a-a{fill:#347362;}.b-a{fill:#fff;} Grams …" at bounding box center [441, 157] width 651 height 598
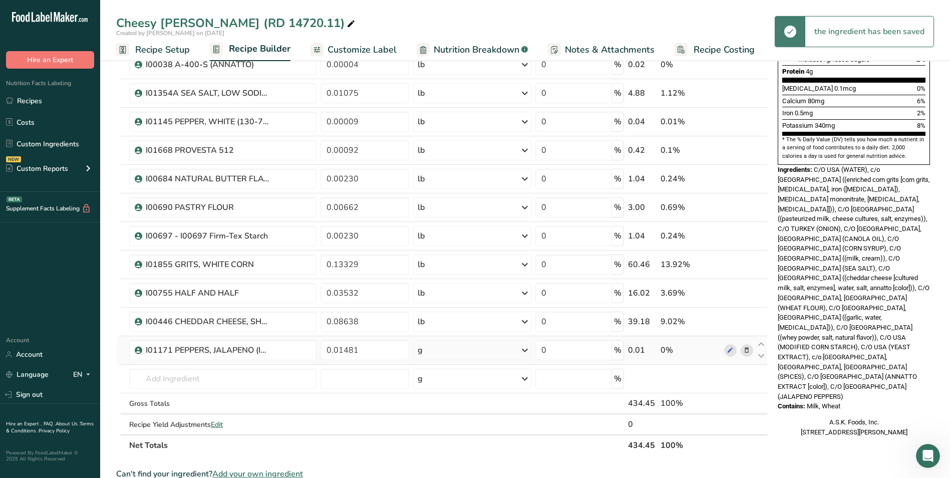
click at [463, 355] on div "g" at bounding box center [472, 350] width 118 height 20
click at [447, 427] on div "See more" at bounding box center [461, 429] width 84 height 11
click at [445, 443] on div "lb" at bounding box center [461, 446] width 84 height 15
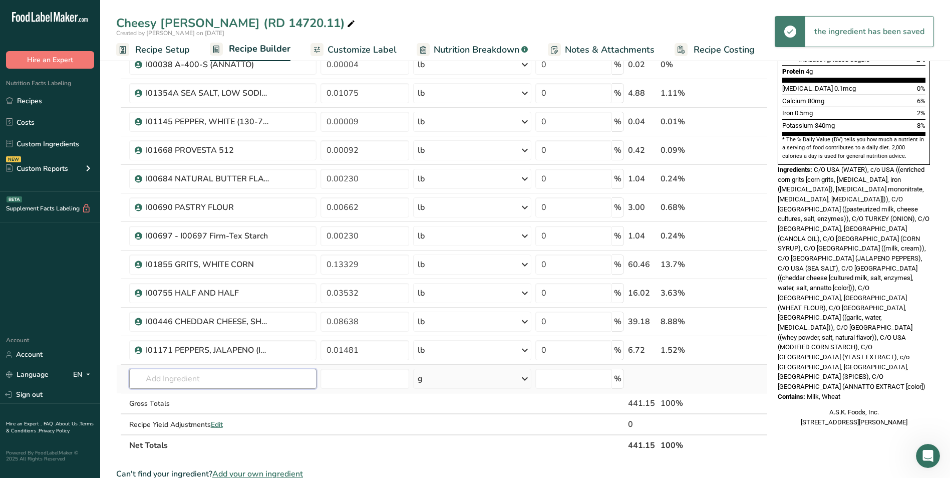
click at [222, 376] on input "text" at bounding box center [223, 378] width 188 height 20
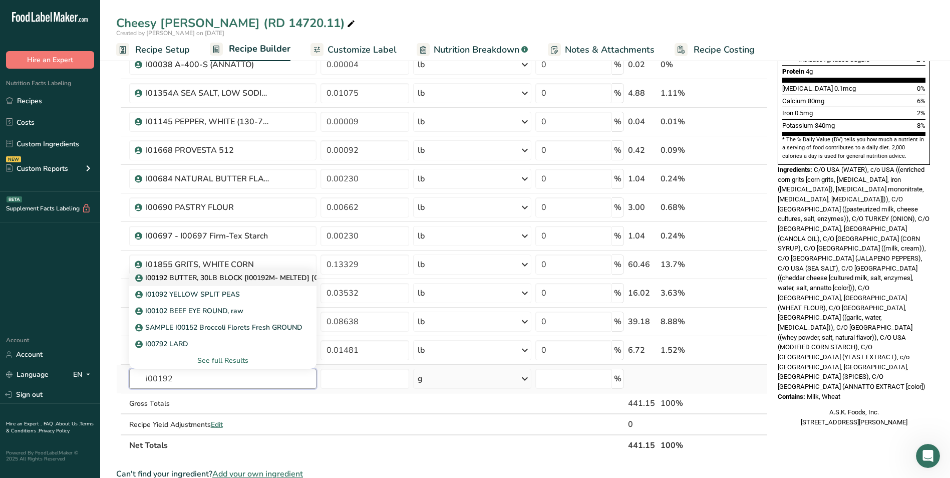
type input "i00192"
click at [218, 284] on link "I00192 BUTTER, 30LB BLOCK [I00192M- MELTED] [GMO Free]" at bounding box center [223, 277] width 188 height 17
type input "I00192 BUTTER, 30LB BLOCK [I00192M- MELTED] [GMO Free]"
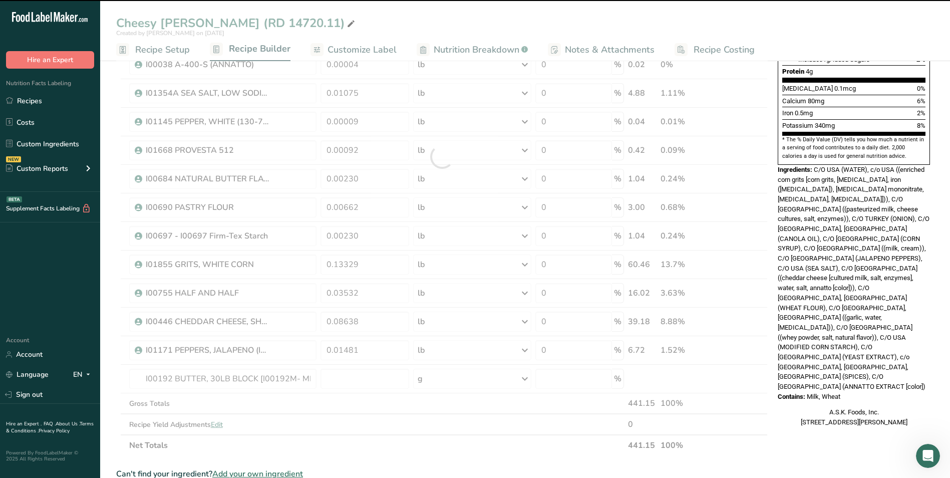
type input "0"
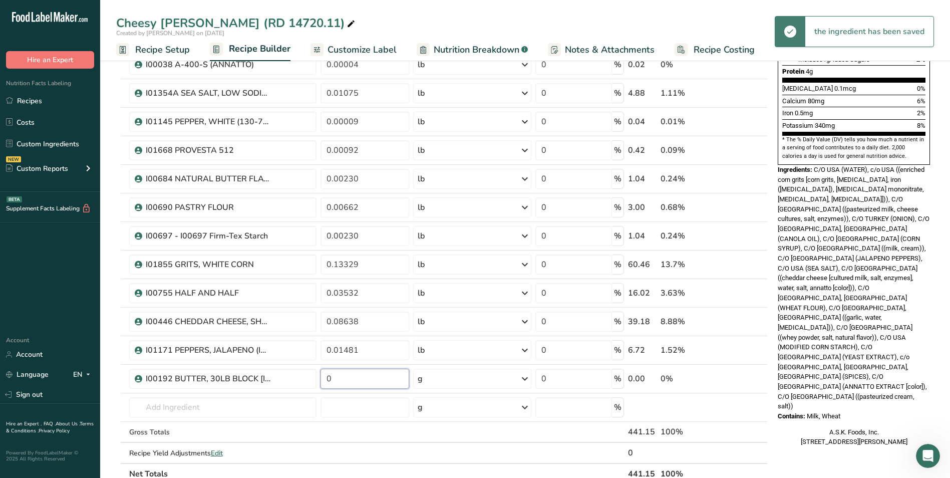
click at [362, 378] on input "0" at bounding box center [364, 378] width 89 height 20
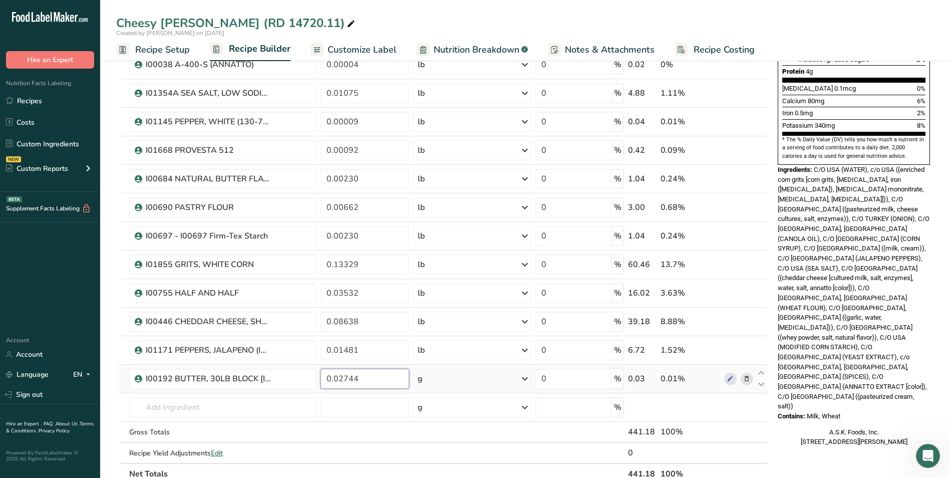
type input "0.02744"
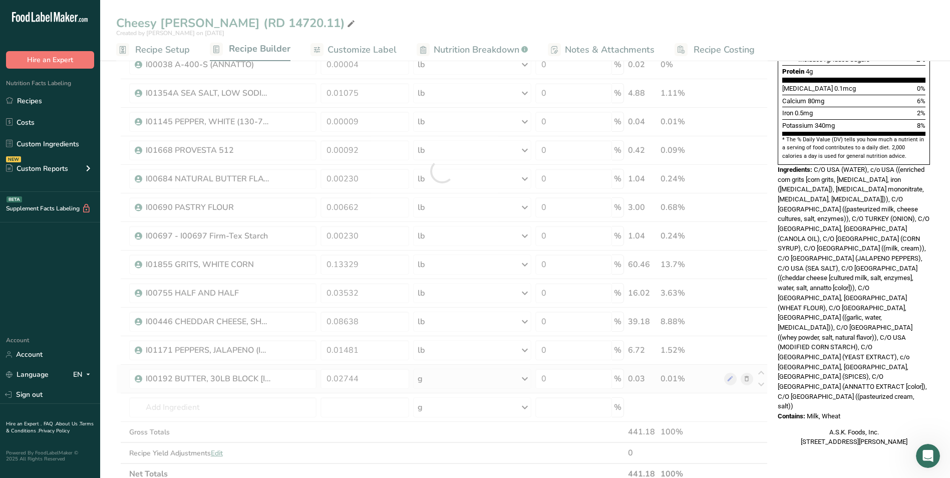
click at [453, 371] on div "Ingredient * Amount * Unit * Waste * .a-a{fill:#347362;}.b-a{fill:#fff;} Grams …" at bounding box center [441, 171] width 651 height 626
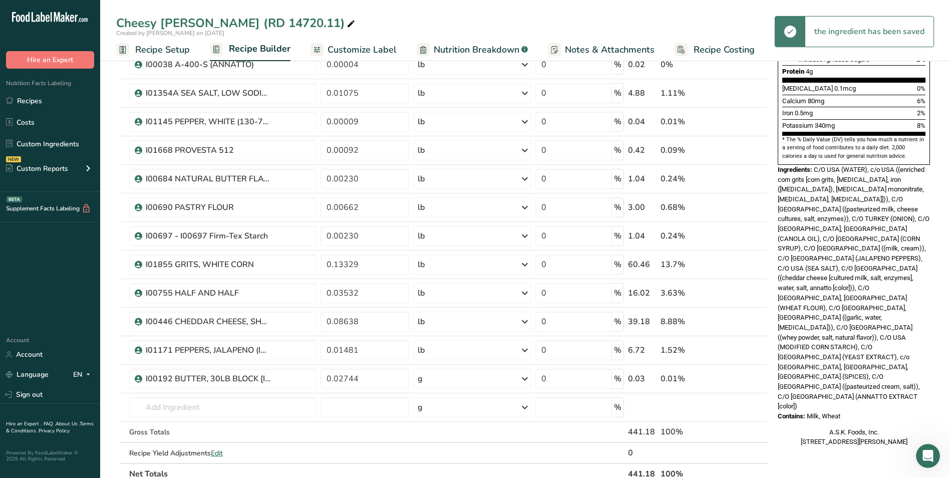
click at [468, 381] on div "g" at bounding box center [472, 378] width 118 height 20
click at [446, 457] on div "See more" at bounding box center [461, 458] width 84 height 11
click at [446, 469] on div "lb" at bounding box center [461, 474] width 84 height 15
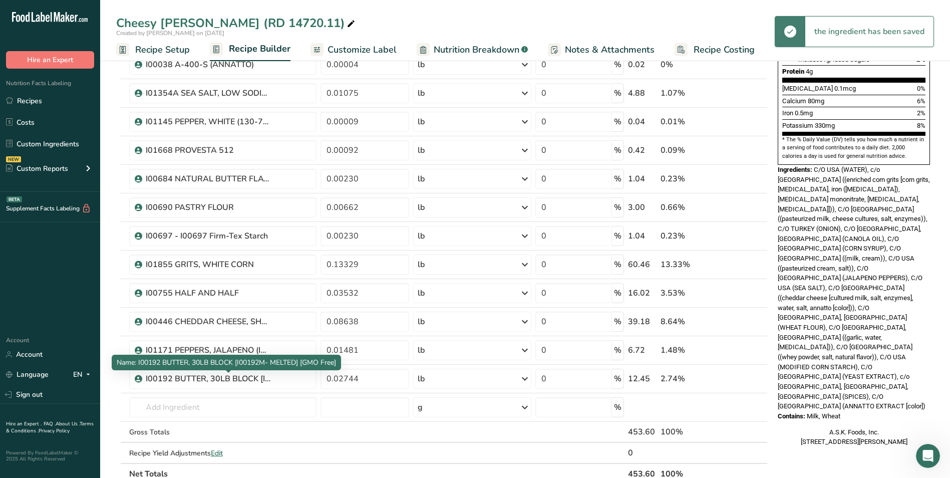
scroll to position [300, 0]
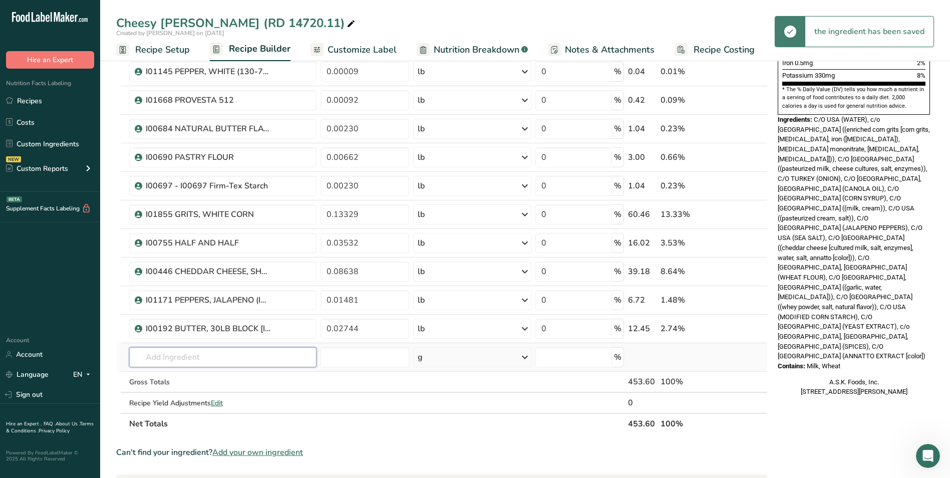
click at [205, 357] on input "text" at bounding box center [223, 357] width 188 height 20
type input "i"
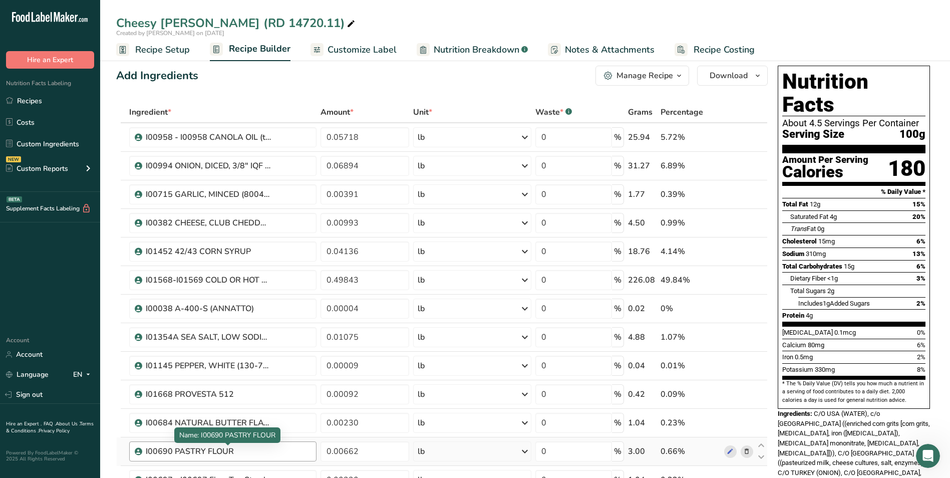
scroll to position [0, 0]
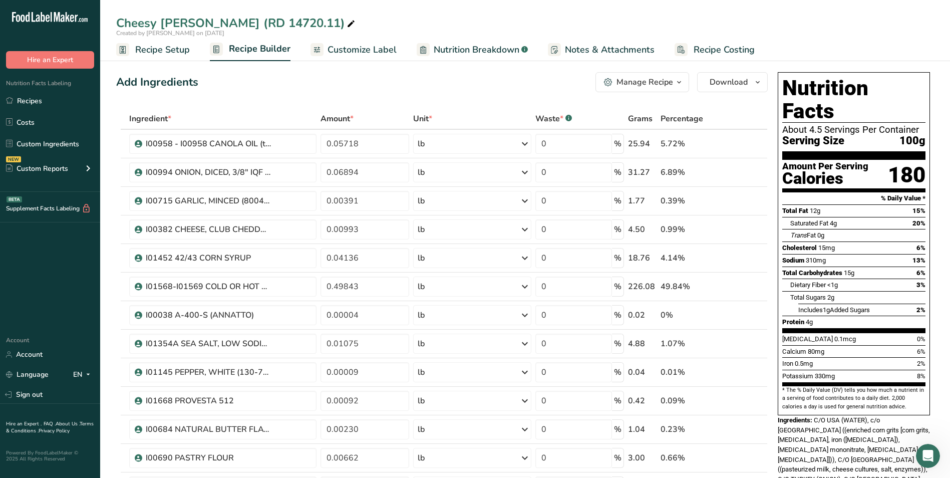
click at [363, 51] on span "Customize Label" at bounding box center [361, 50] width 69 height 14
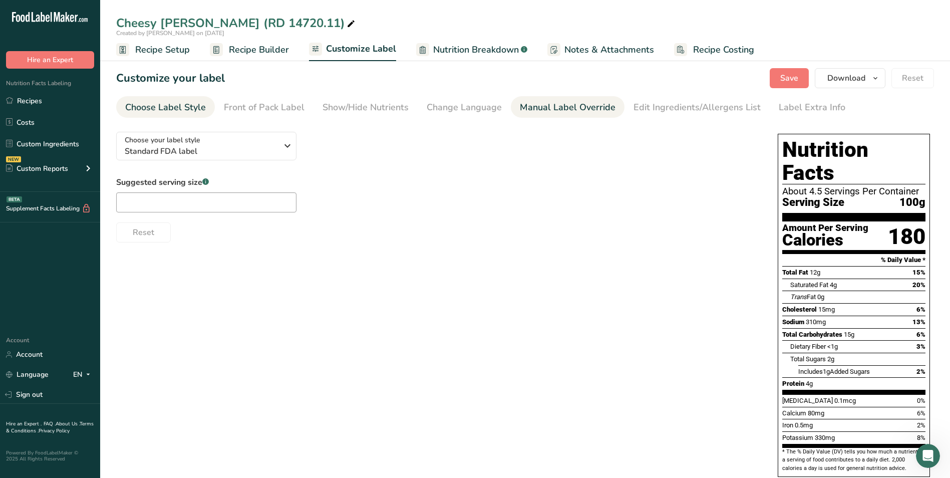
click at [531, 107] on div "Manual Label Override" at bounding box center [568, 108] width 96 height 14
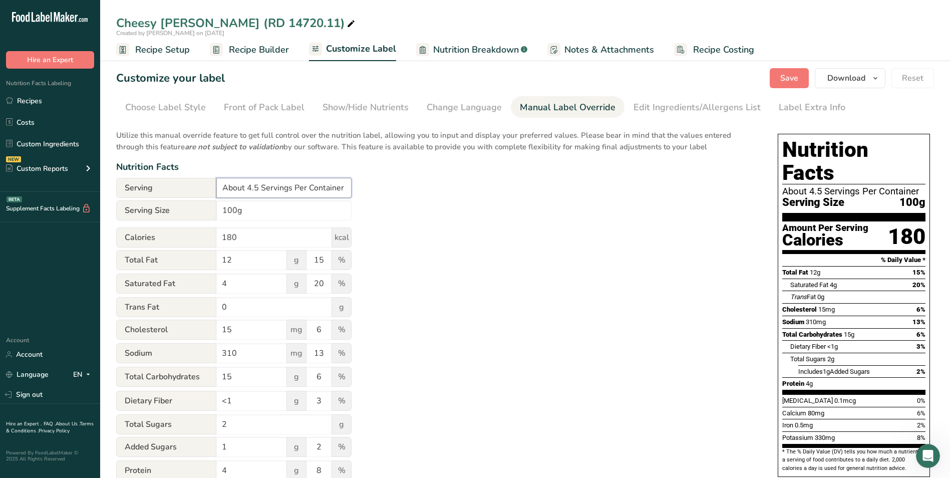
click at [259, 189] on input "About 4.5 Servings Per Container" at bounding box center [283, 188] width 135 height 20
type input "Servings Per Container"
click at [779, 80] on button "Save" at bounding box center [789, 78] width 39 height 20
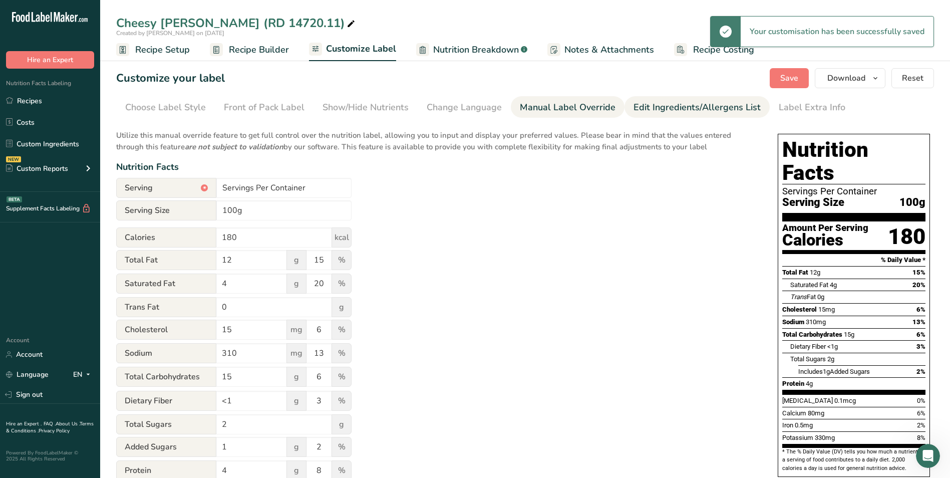
click at [750, 106] on div "Edit Ingredients/Allergens List" at bounding box center [696, 108] width 127 height 14
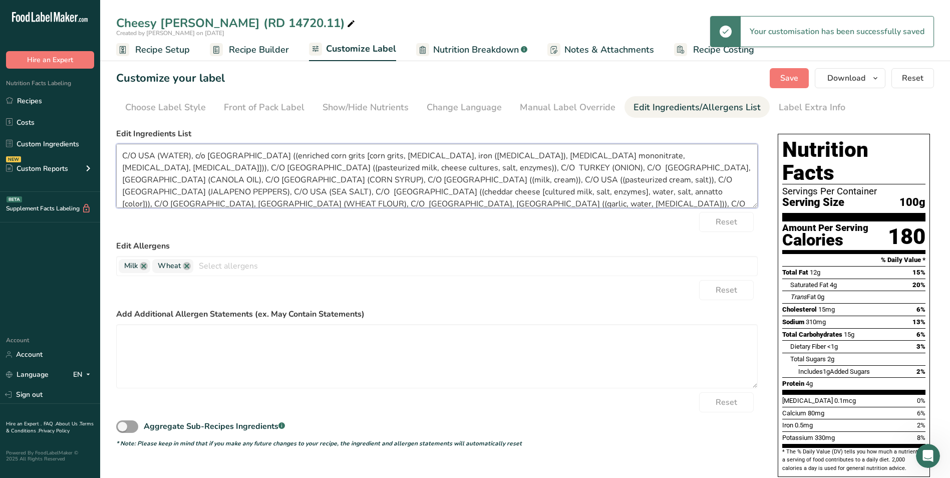
click at [160, 158] on textarea "C/O USA (WATER), c/o [GEOGRAPHIC_DATA] ((enriched corn grits [corn grits, [MEDI…" at bounding box center [436, 176] width 641 height 64
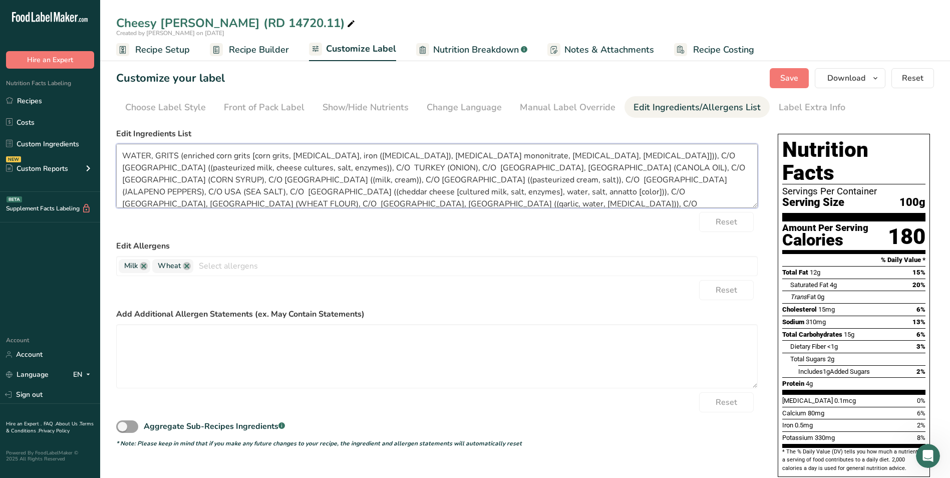
click at [544, 157] on textarea "WATER, GRITS (enriched corn grits [corn grits, [MEDICAL_DATA], iron ([MEDICAL_D…" at bounding box center [436, 176] width 641 height 64
click at [588, 160] on textarea "WATER, GRITS (enriched corn grits [corn grits, [MEDICAL_DATA], iron ([MEDICAL_D…" at bounding box center [436, 176] width 641 height 64
click at [204, 166] on textarea "WATER, GRITS (enriched corn grits [corn grits, [MEDICAL_DATA], iron ([MEDICAL_D…" at bounding box center [436, 176] width 641 height 64
click at [462, 179] on textarea "WATER, GRITS (enriched corn grits [corn grits, [MEDICAL_DATA], iron ([MEDICAL_D…" at bounding box center [436, 176] width 641 height 64
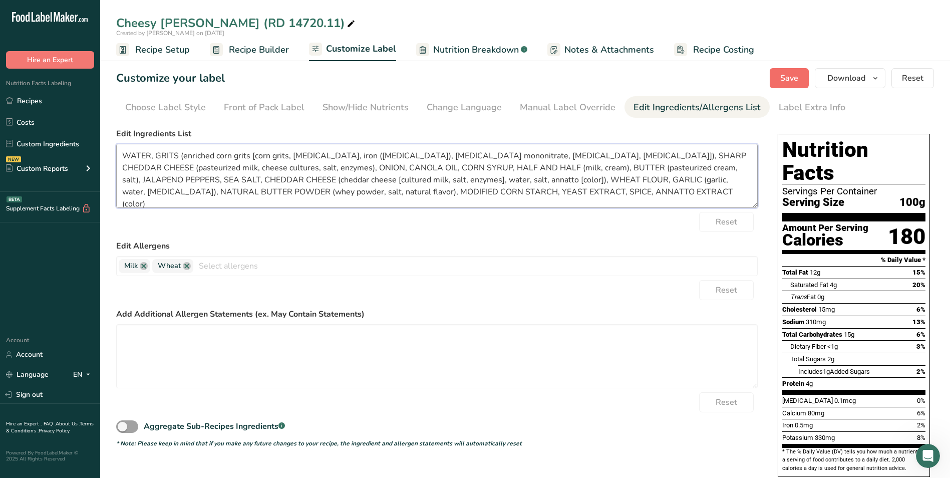
type textarea "WATER, GRITS (enriched corn grits [corn grits, [MEDICAL_DATA], iron ([MEDICAL_D…"
click at [794, 70] on button "Save" at bounding box center [789, 78] width 39 height 20
drag, startPoint x: 539, startPoint y: 192, endPoint x: 117, endPoint y: 150, distance: 424.7
click at [117, 150] on textarea "WATER, GRITS (enriched corn grits [corn grits, [MEDICAL_DATA], iron ([MEDICAL_D…" at bounding box center [436, 176] width 641 height 64
click at [877, 76] on icon "button" at bounding box center [875, 78] width 8 height 13
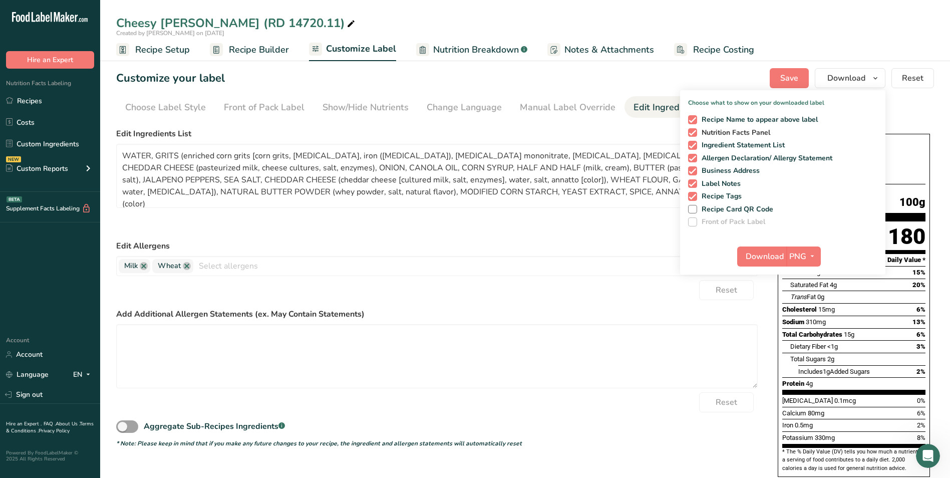
drag, startPoint x: 748, startPoint y: 120, endPoint x: 749, endPoint y: 136, distance: 15.6
click at [747, 119] on span "Recipe Name to appear above label" at bounding box center [757, 119] width 121 height 9
click at [694, 119] on input "Recipe Name to appear above label" at bounding box center [691, 119] width 7 height 7
checkbox input "false"
click at [749, 141] on span "Ingredient Statement List" at bounding box center [741, 145] width 88 height 9
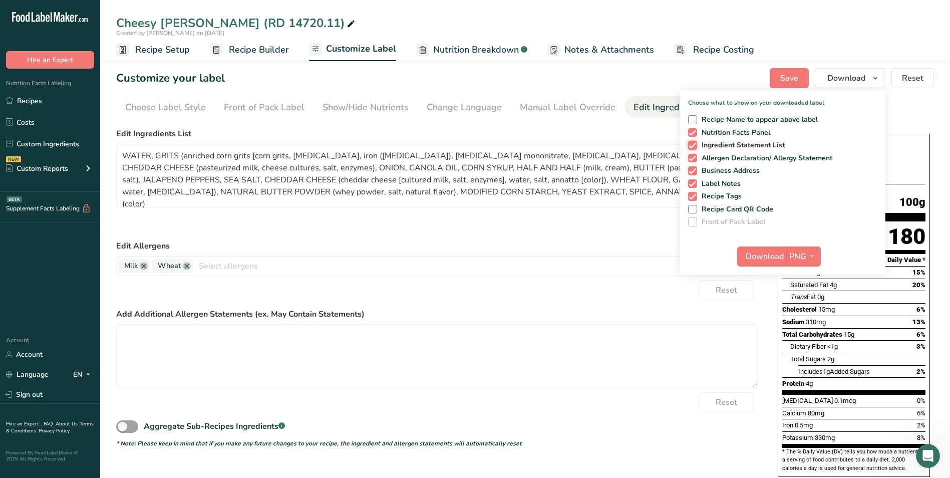
click at [694, 142] on input "Ingredient Statement List" at bounding box center [691, 145] width 7 height 7
checkbox input "false"
click at [752, 155] on span "Allergen Declaration/ Allergy Statement" at bounding box center [765, 158] width 136 height 9
click at [694, 155] on input "Allergen Declaration/ Allergy Statement" at bounding box center [691, 158] width 7 height 7
checkbox input "false"
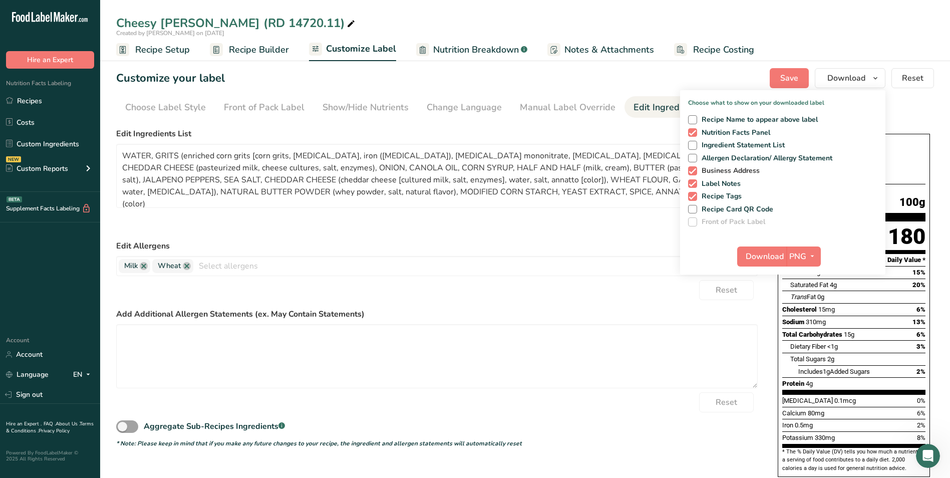
click at [742, 171] on span "Business Address" at bounding box center [728, 170] width 63 height 9
click at [694, 171] on input "Business Address" at bounding box center [691, 170] width 7 height 7
checkbox input "false"
click at [721, 182] on span "Label Notes" at bounding box center [719, 183] width 44 height 9
click at [694, 182] on input "Label Notes" at bounding box center [691, 183] width 7 height 7
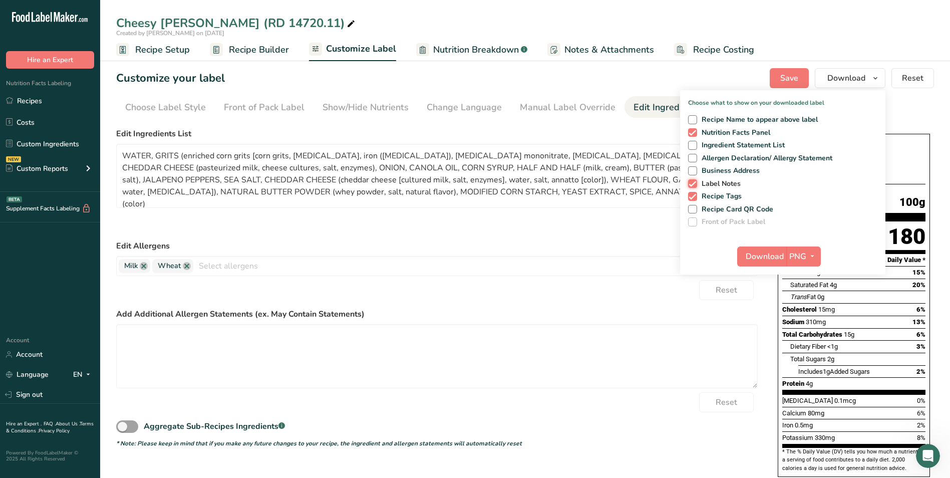
checkbox input "false"
click at [721, 197] on span "Recipe Tags" at bounding box center [719, 196] width 45 height 9
click at [694, 197] on input "Recipe Tags" at bounding box center [691, 196] width 7 height 7
checkbox input "false"
click at [770, 259] on span "Download" at bounding box center [764, 256] width 38 height 12
